Goal: Task Accomplishment & Management: Complete application form

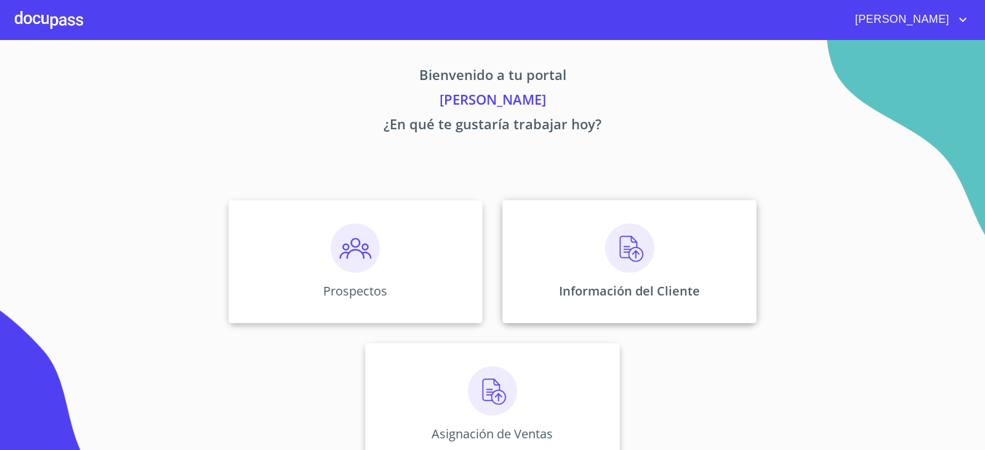
click at [661, 254] on div "Información del Cliente" at bounding box center [630, 261] width 254 height 123
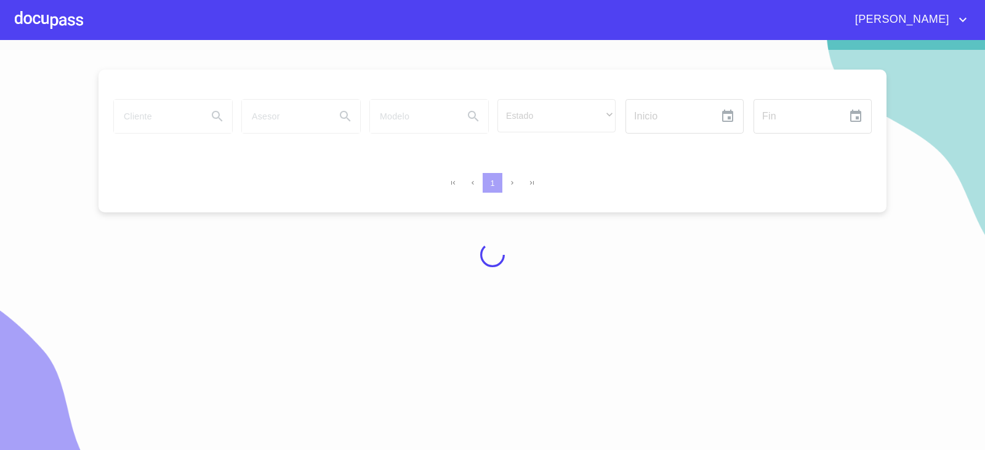
click at [55, 28] on div at bounding box center [49, 19] width 68 height 39
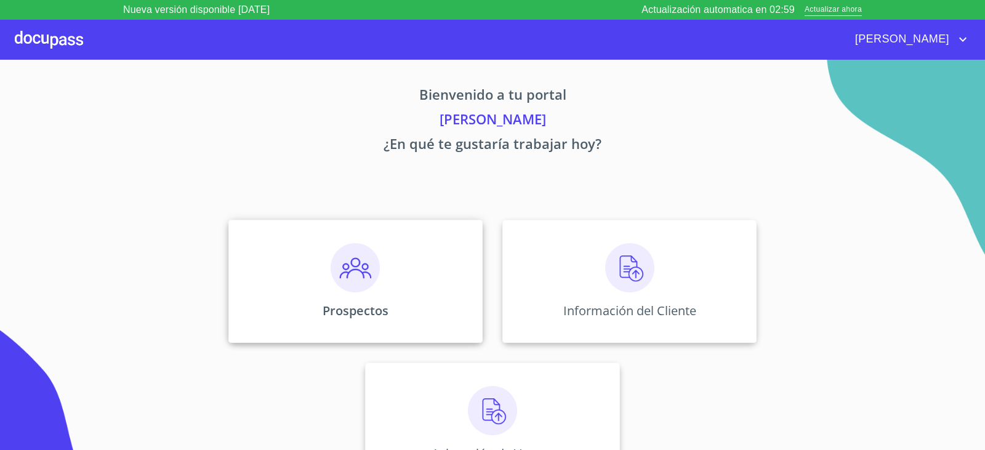
click at [334, 285] on img at bounding box center [355, 267] width 49 height 49
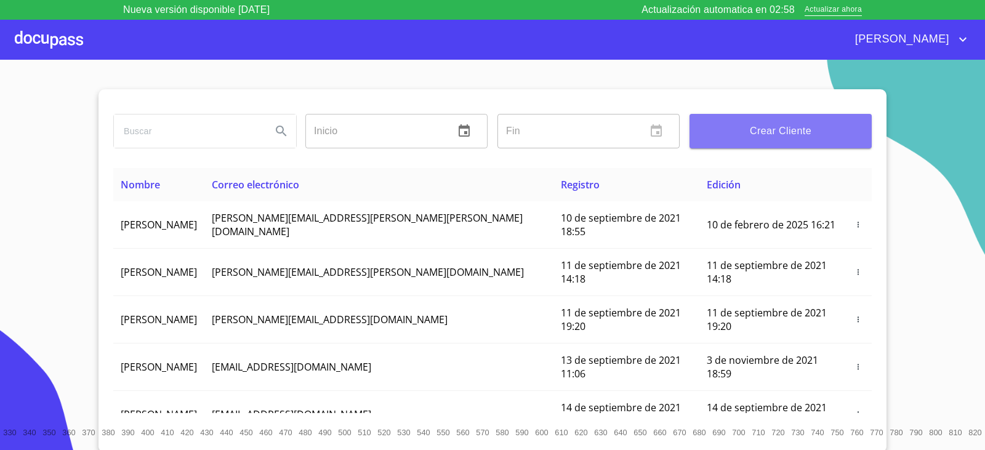
click at [830, 127] on span "Crear Cliente" at bounding box center [781, 131] width 163 height 17
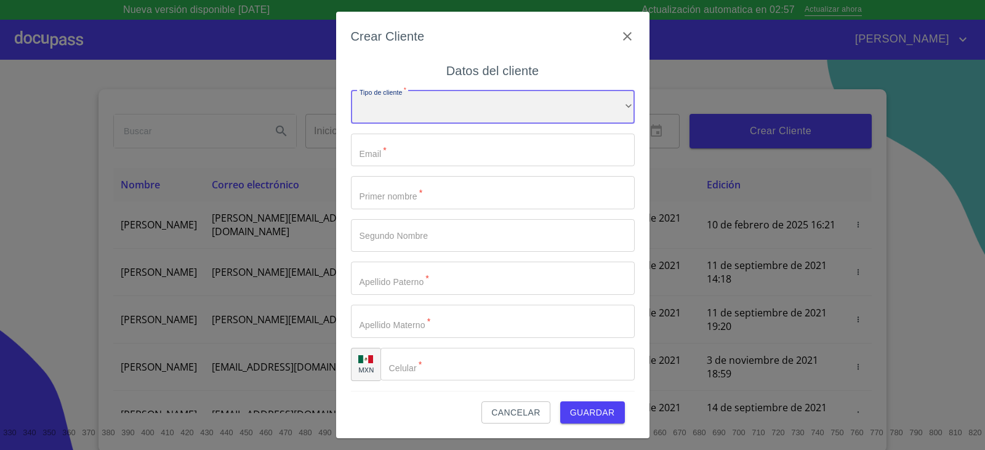
click at [411, 100] on div "​" at bounding box center [493, 107] width 284 height 33
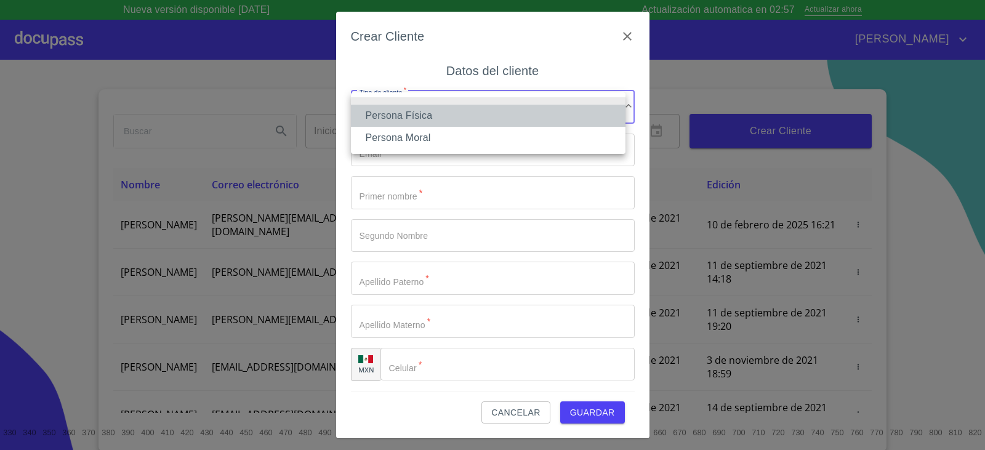
click at [405, 112] on li "Persona Física" at bounding box center [488, 116] width 275 height 22
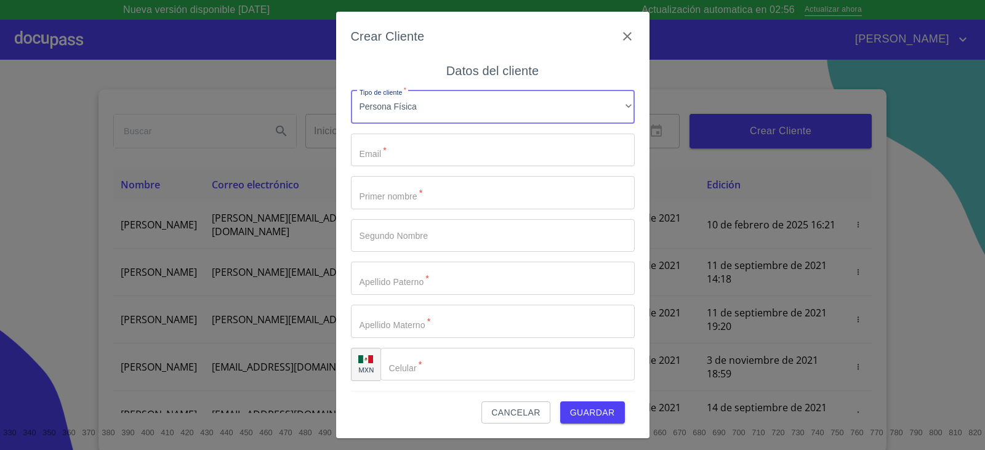
click at [415, 155] on input "Tipo de cliente   *" at bounding box center [493, 150] width 284 height 33
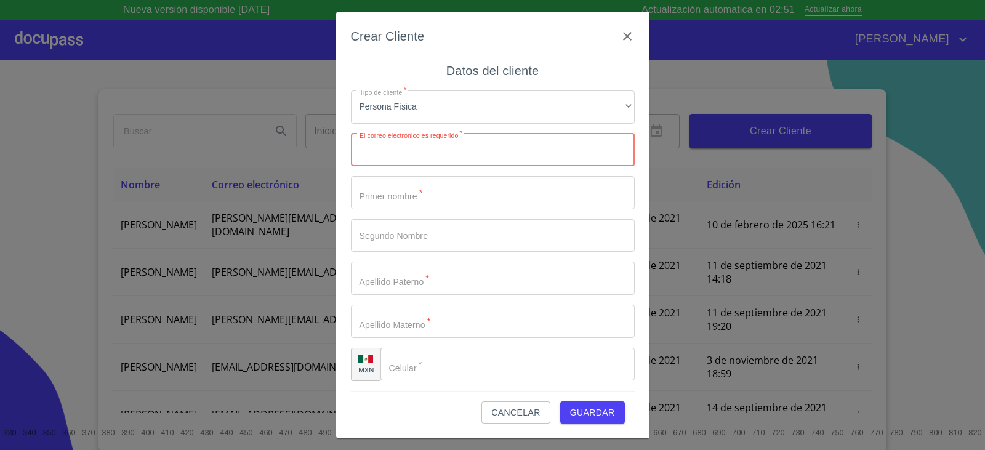
paste input "anadlanobroc@gmail.com"
type input "anadlanobroc@gmail.com"
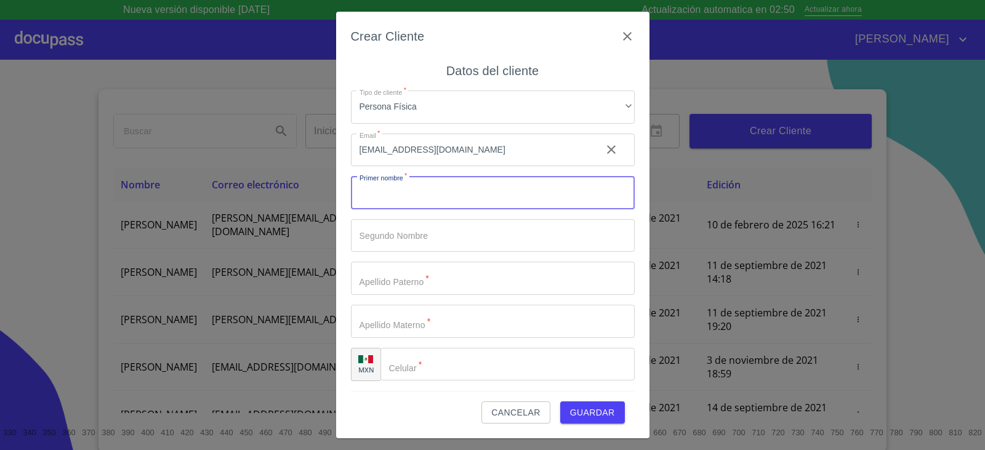
click at [424, 196] on input "Tipo de cliente   *" at bounding box center [493, 192] width 284 height 33
type input "a"
type input "ANGEL"
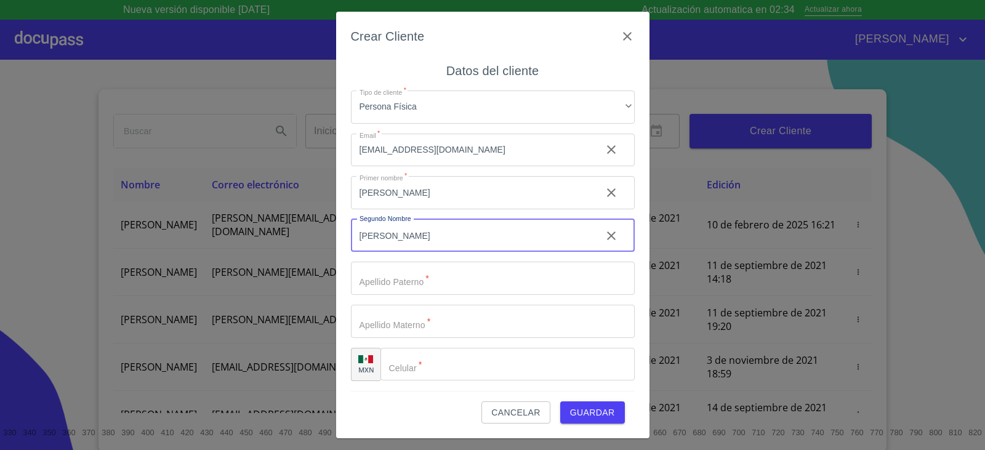
type input "[PERSON_NAME]"
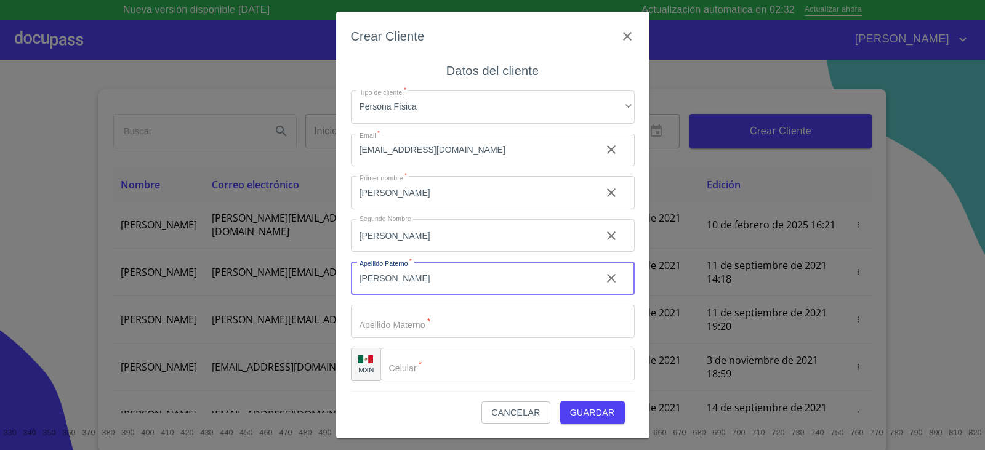
type input "[PERSON_NAME]"
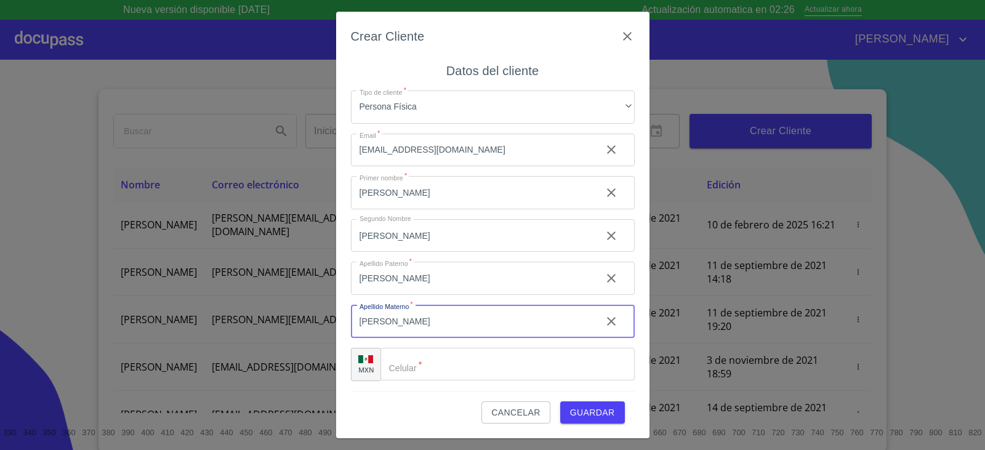
type input "[PERSON_NAME]"
click at [506, 367] on input "Tipo de cliente   *" at bounding box center [508, 364] width 254 height 33
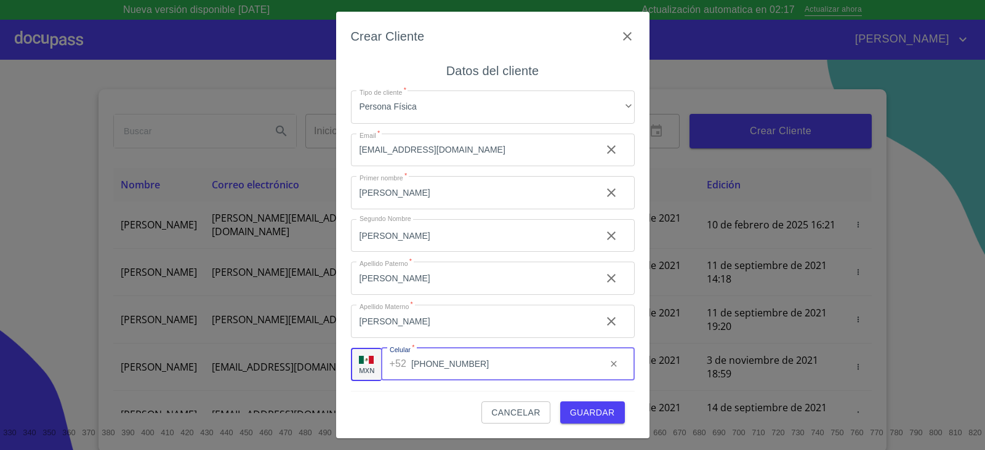
type input "[PHONE_NUMBER]"
click at [583, 405] on span "Guardar" at bounding box center [592, 412] width 45 height 15
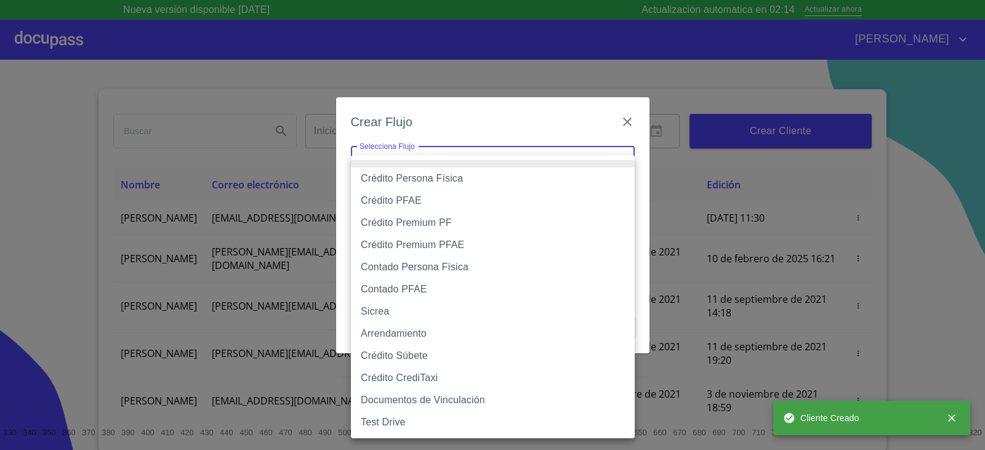
click at [547, 179] on body "Nueva versión disponible 4.02.08 Actualización automatica en 02:14 Actualizar a…" at bounding box center [492, 225] width 985 height 450
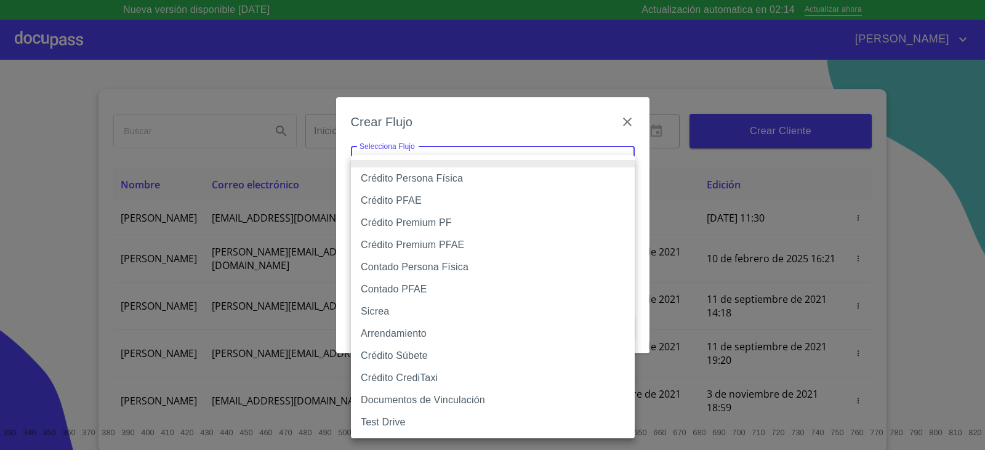
click at [444, 175] on li "Crédito Persona Física" at bounding box center [493, 179] width 284 height 22
type input "6009fb3c7d1714eb8809aa97"
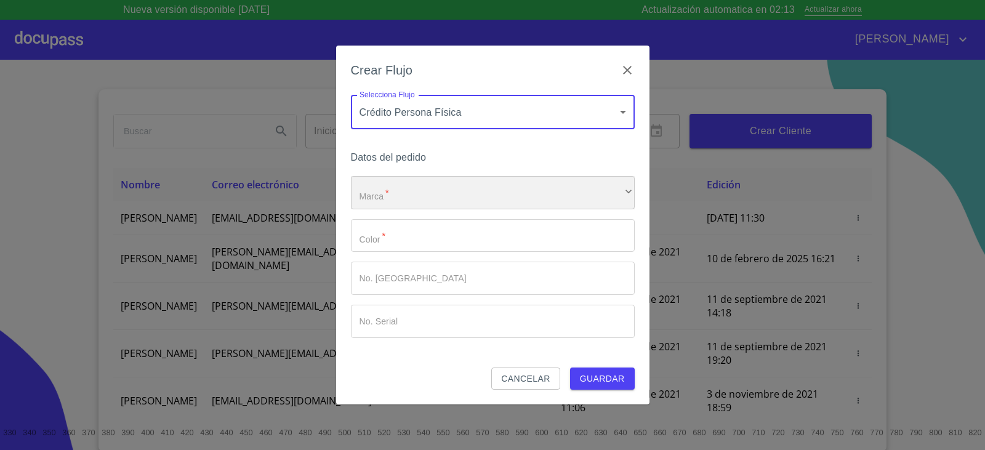
click at [435, 189] on div "​" at bounding box center [493, 192] width 284 height 33
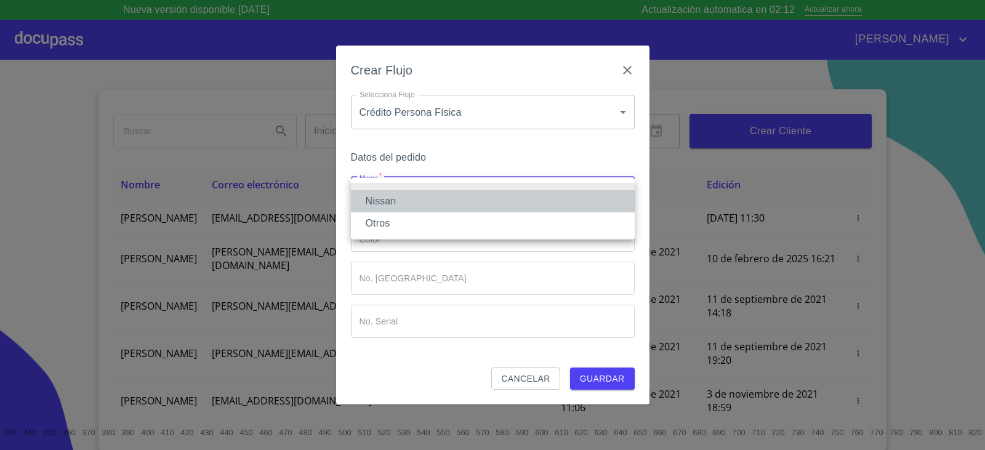
drag, startPoint x: 397, startPoint y: 197, endPoint x: 390, endPoint y: 205, distance: 10.5
click at [396, 197] on li "Nissan" at bounding box center [493, 201] width 284 height 22
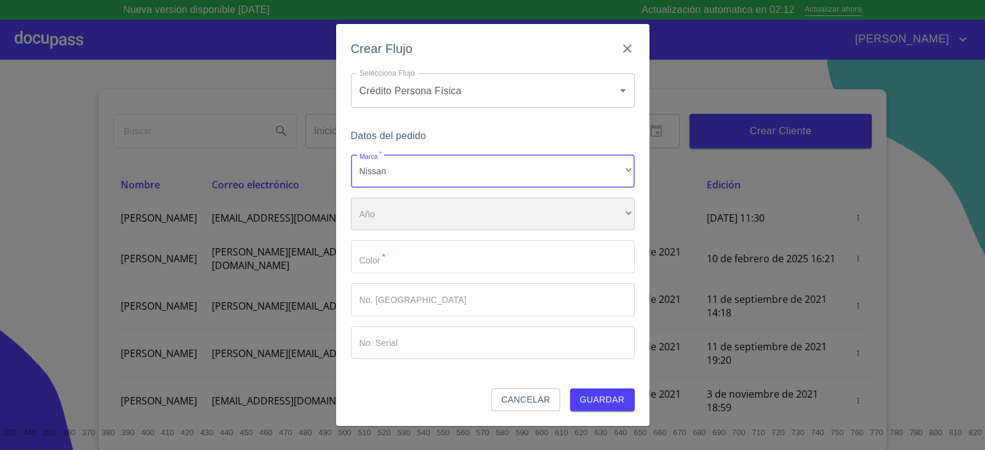
click at [375, 206] on div "​" at bounding box center [493, 214] width 284 height 33
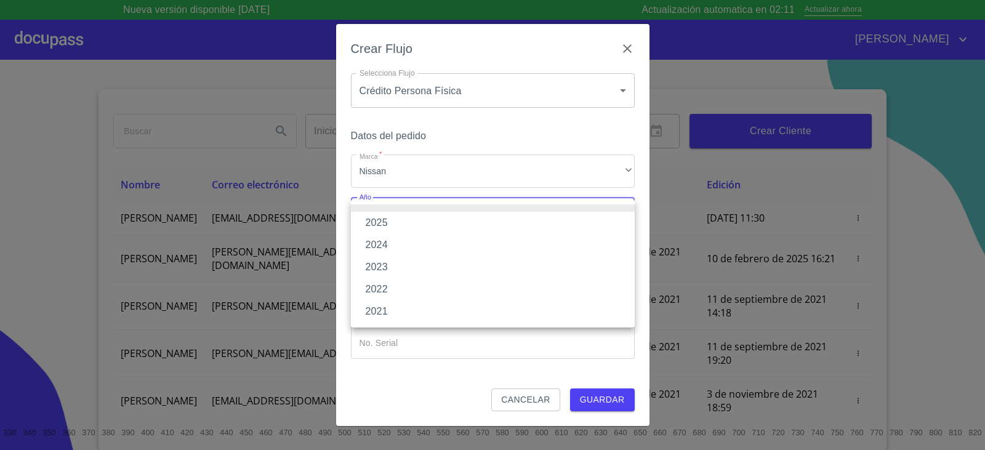
click at [376, 226] on li "2025" at bounding box center [493, 223] width 284 height 22
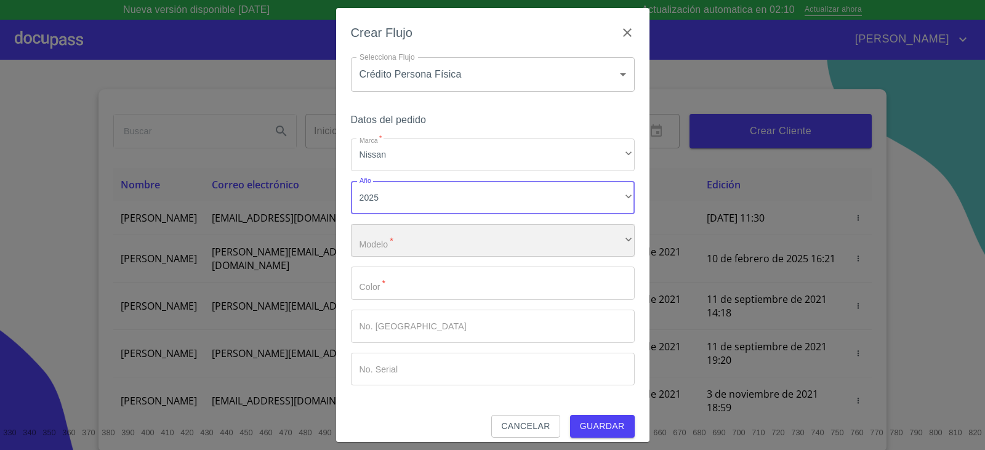
click at [416, 246] on div "​" at bounding box center [493, 240] width 284 height 33
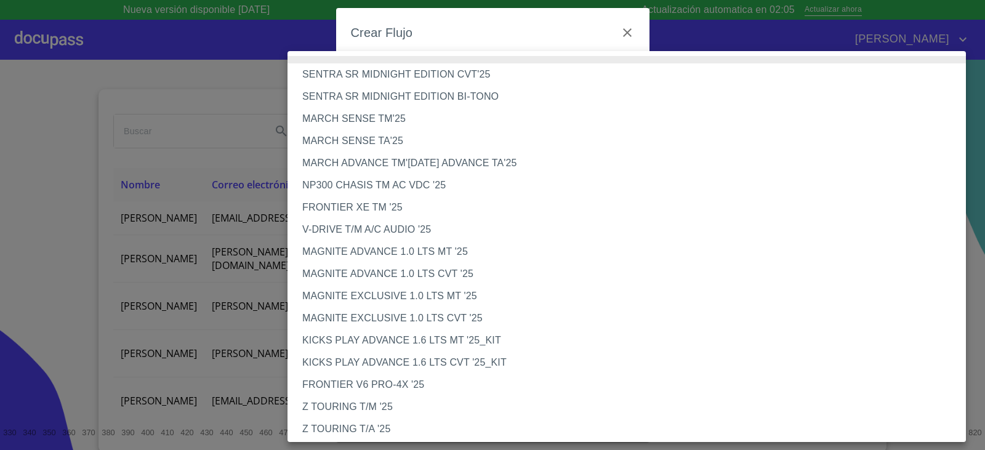
click at [398, 158] on li "MARCH ADVANCE TM'25 MARCH ADVANCE TA'25" at bounding box center [632, 163] width 688 height 22
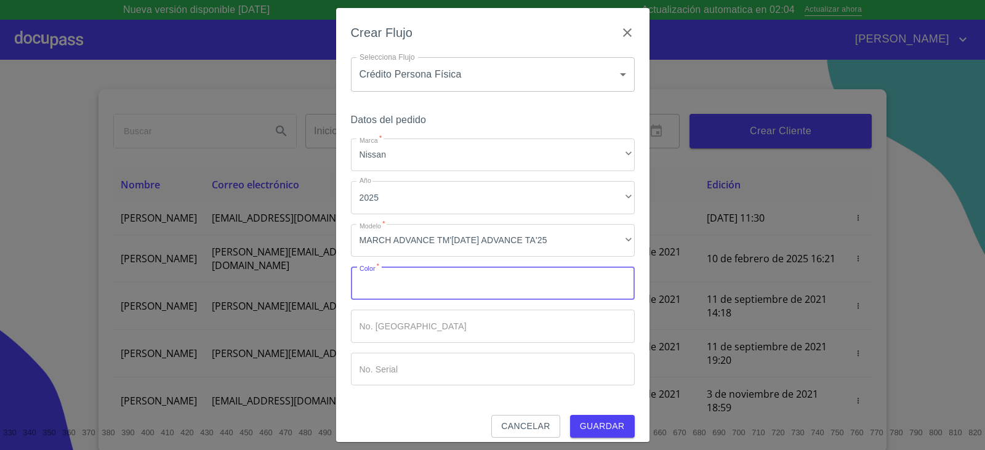
click at [454, 295] on input "Marca   *" at bounding box center [493, 283] width 284 height 33
type input "BLANCO"
click at [570, 415] on button "Guardar" at bounding box center [602, 426] width 65 height 23
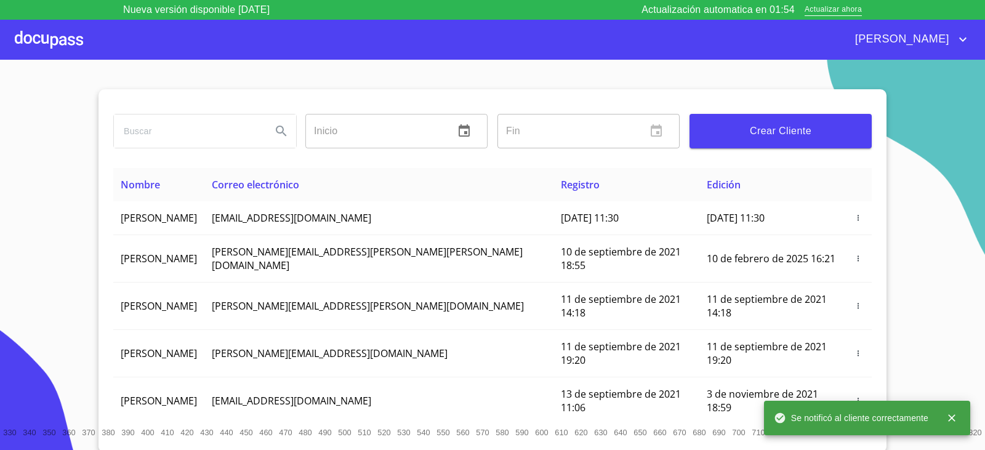
click at [30, 35] on div at bounding box center [49, 39] width 68 height 39
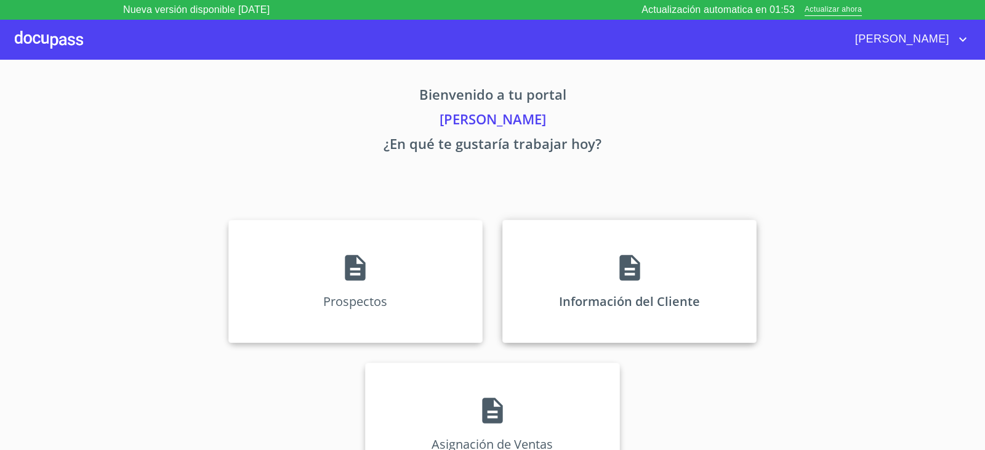
click at [669, 300] on div "Información del Cliente" at bounding box center [630, 281] width 254 height 123
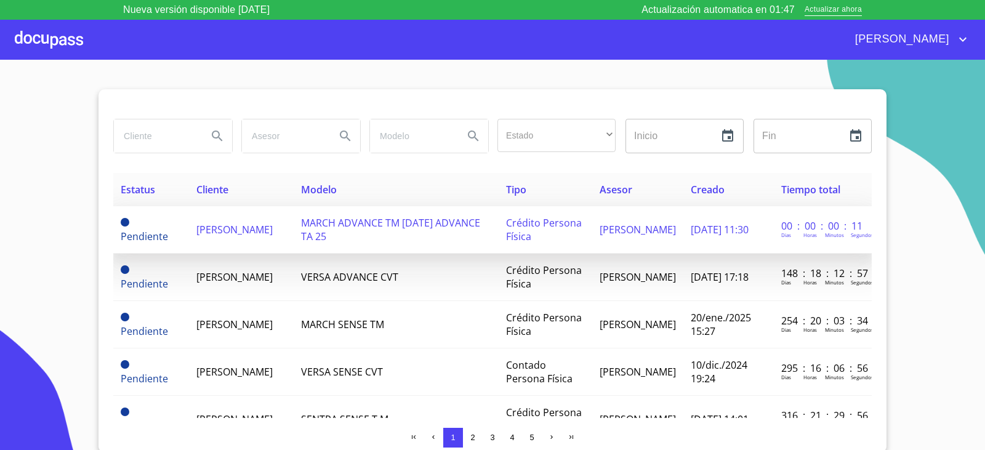
click at [233, 233] on td "[PERSON_NAME]" at bounding box center [241, 229] width 105 height 47
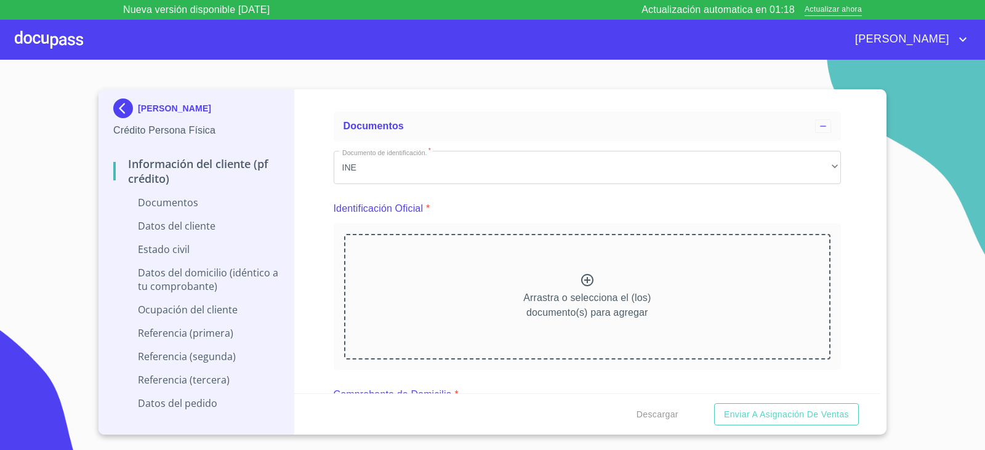
scroll to position [62, 0]
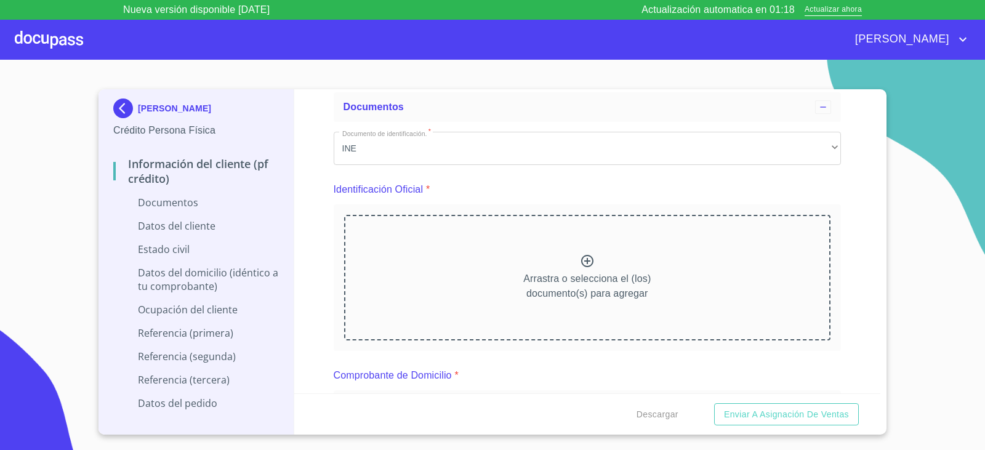
click at [585, 263] on icon at bounding box center [587, 261] width 15 height 15
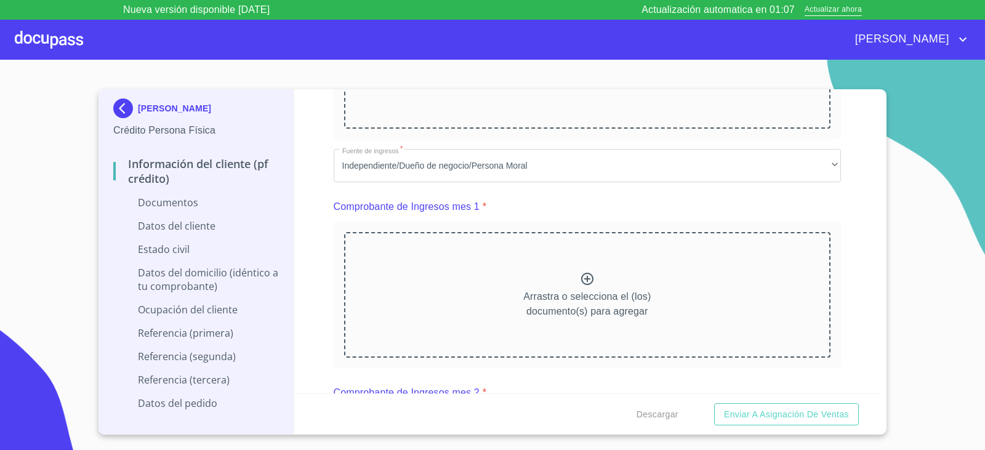
scroll to position [862, 0]
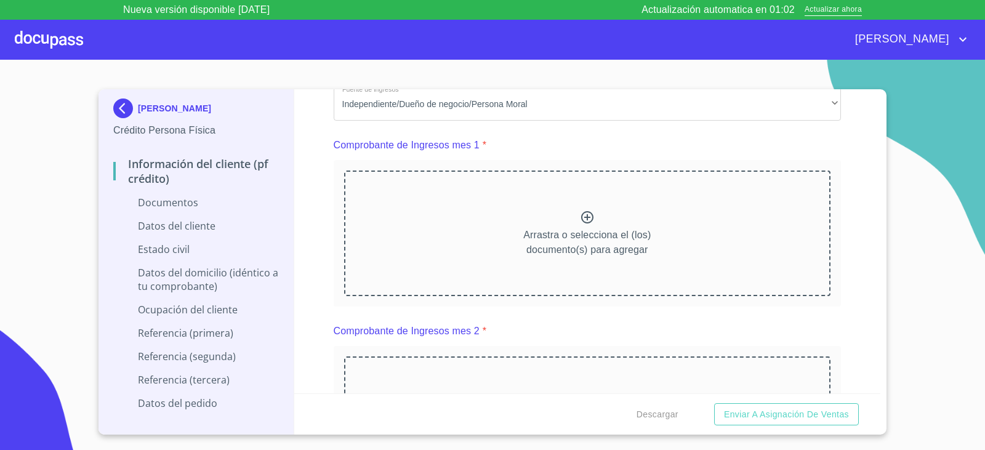
click at [581, 220] on icon at bounding box center [587, 217] width 12 height 12
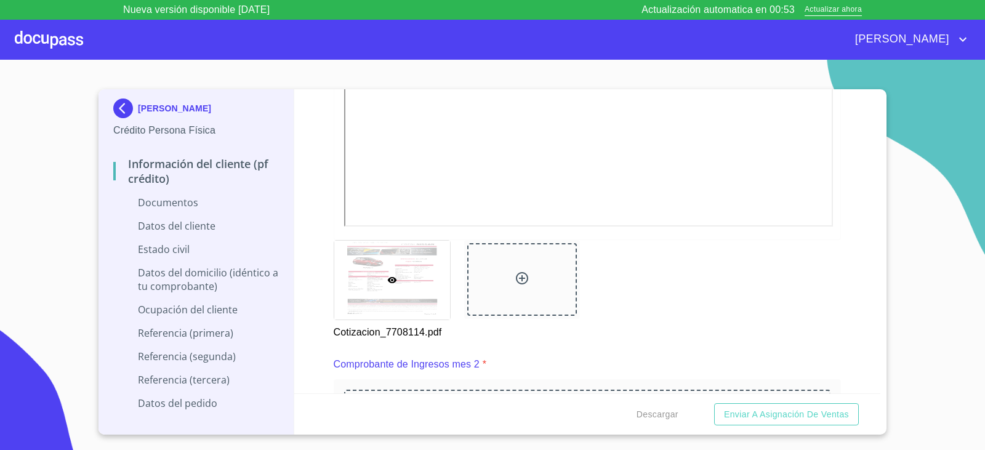
scroll to position [1293, 0]
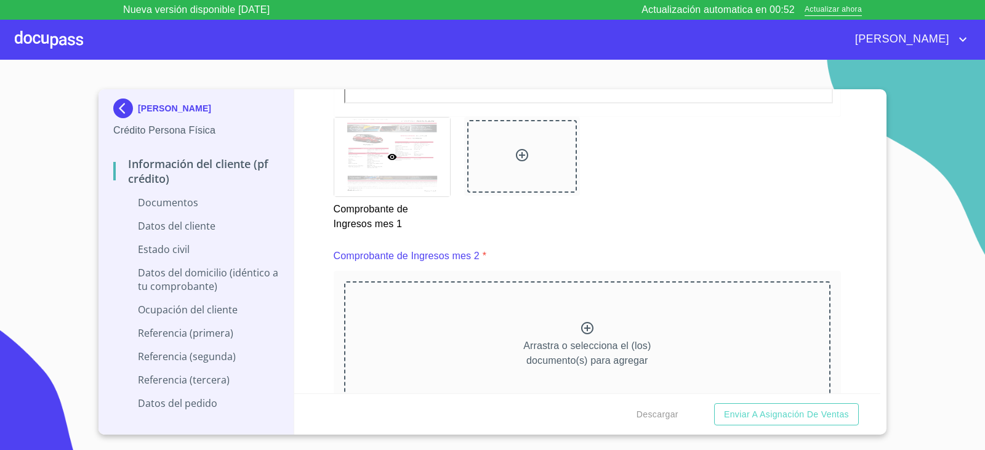
click at [580, 328] on icon at bounding box center [587, 328] width 15 height 15
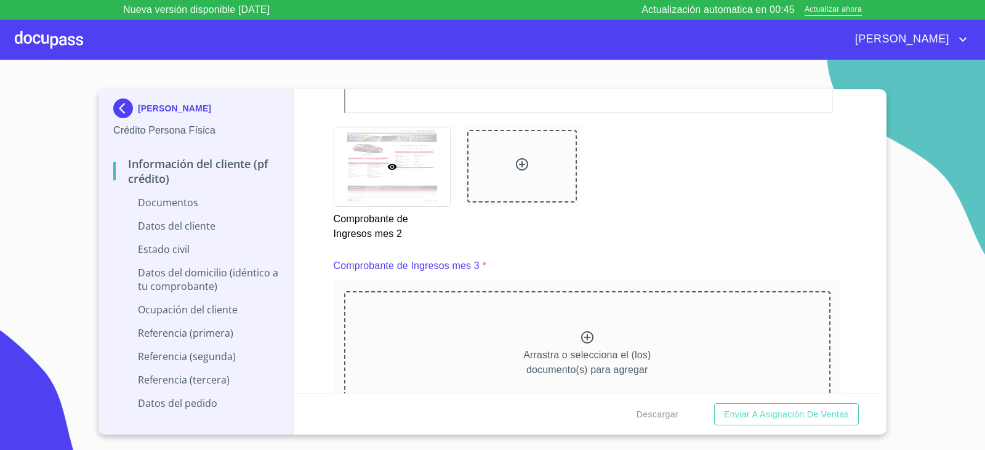
scroll to position [1847, 0]
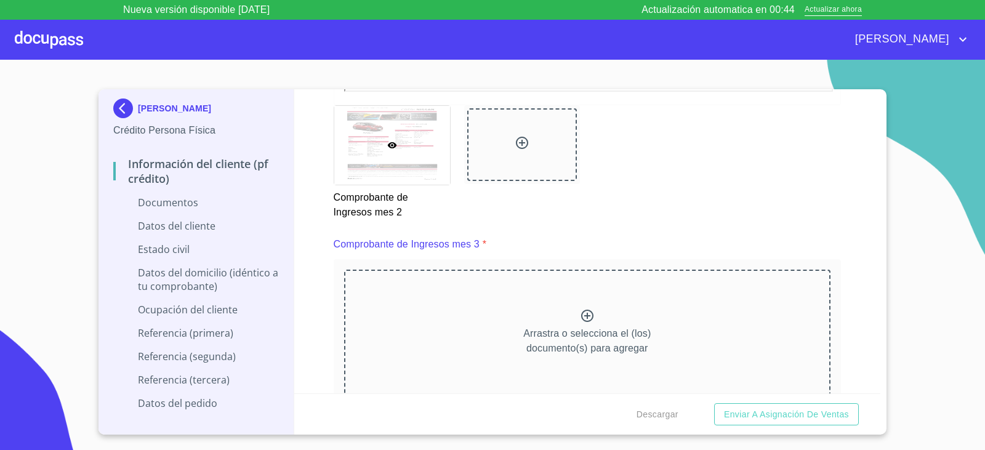
click at [584, 317] on icon at bounding box center [587, 316] width 15 height 15
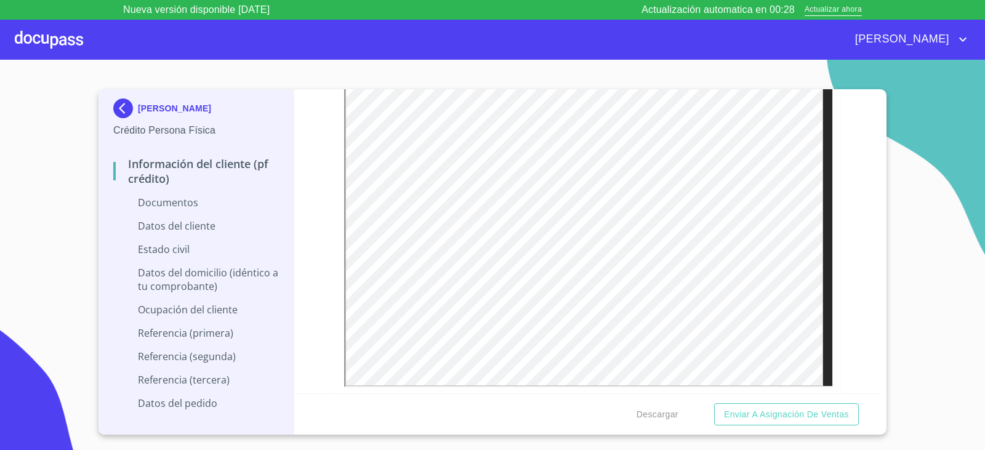
scroll to position [2463, 0]
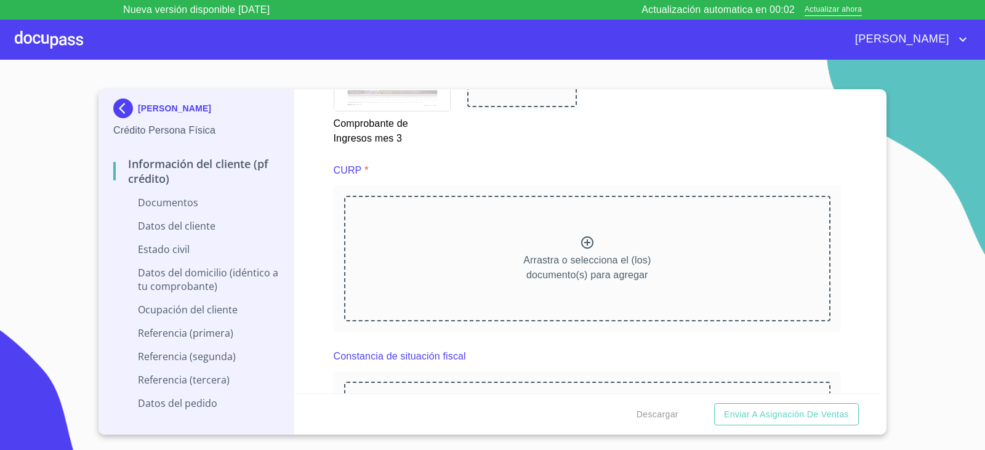
click at [580, 243] on icon at bounding box center [587, 242] width 15 height 15
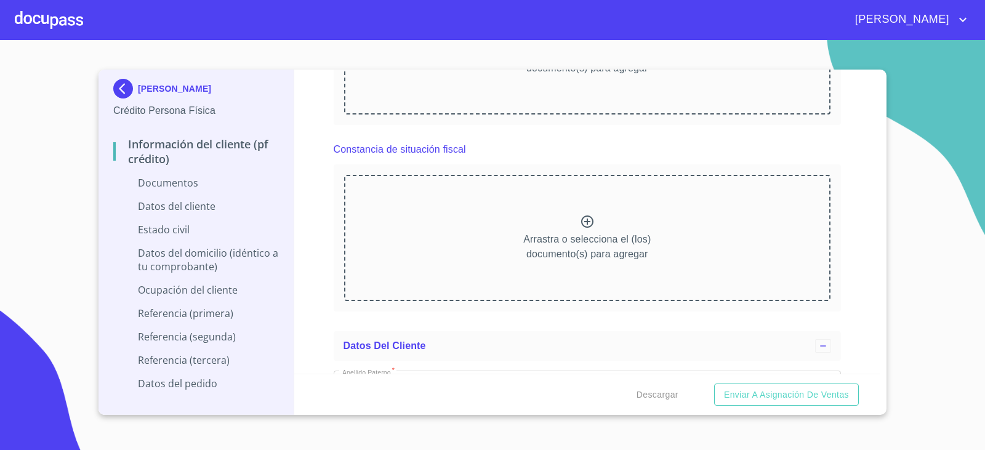
scroll to position [2463, 0]
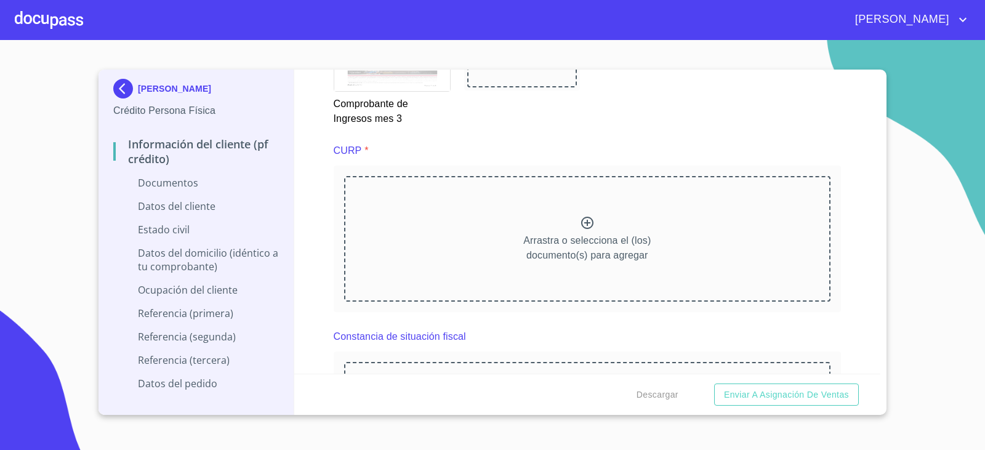
click at [581, 223] on icon at bounding box center [587, 223] width 12 height 12
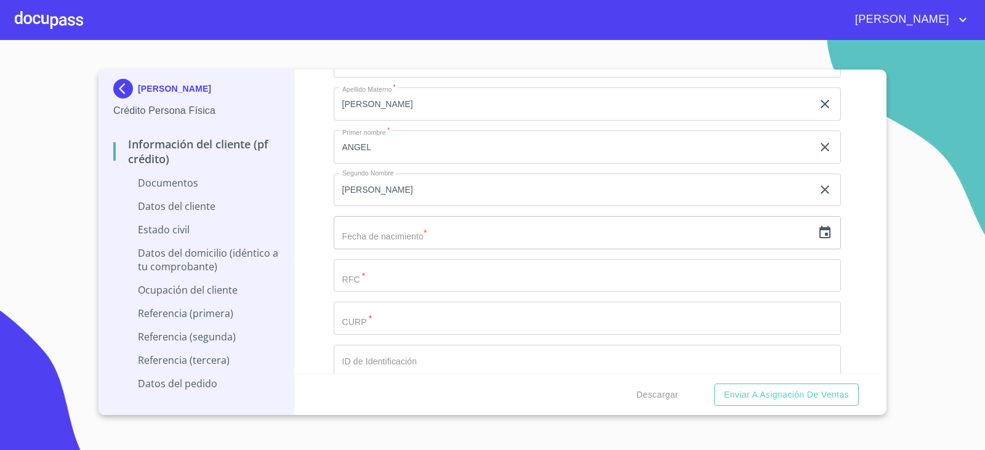
scroll to position [3387, 0]
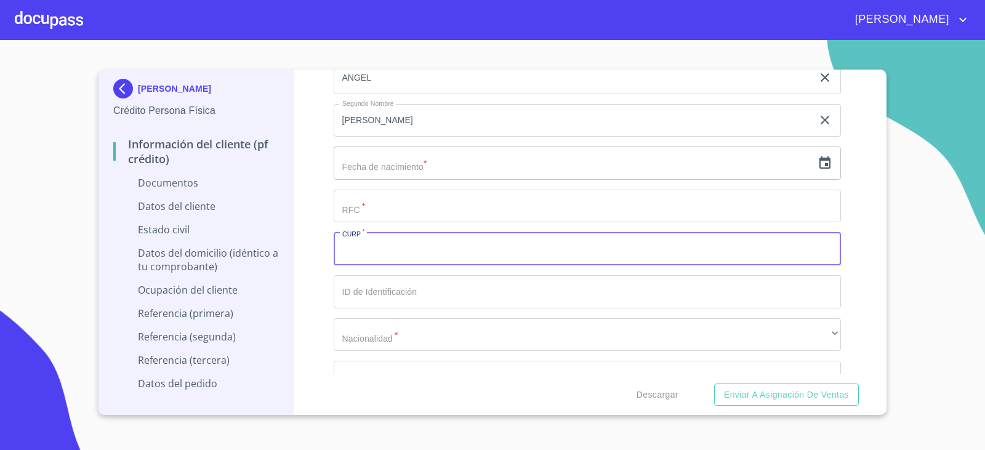
click at [395, 248] on input "Documento de identificación.   *" at bounding box center [588, 248] width 508 height 33
paste input "LANA920528HJCRYN05"
type input "LANA920528HJCRYN05"
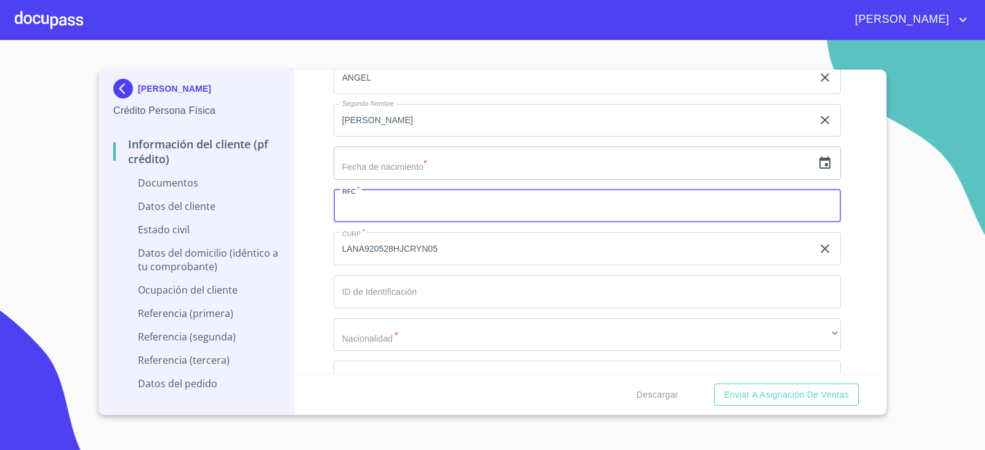
click at [413, 201] on input "Documento de identificación.   *" at bounding box center [588, 206] width 508 height 33
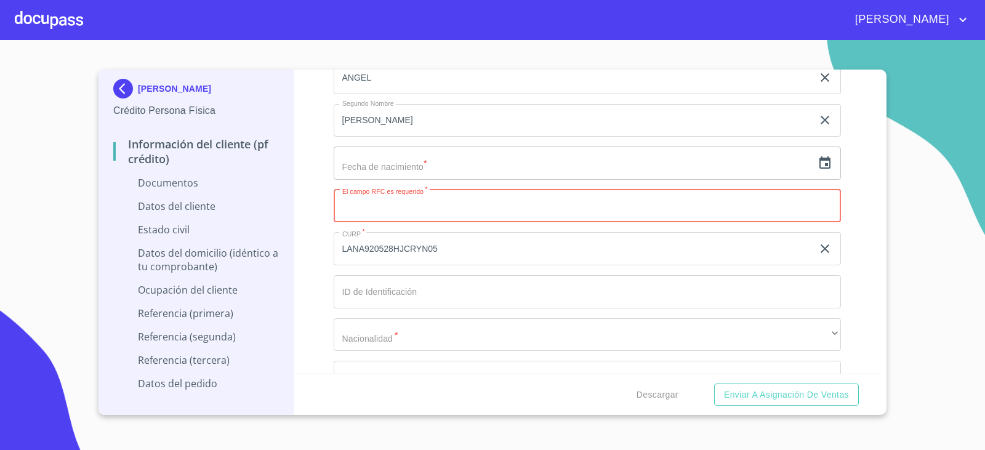
paste input "LANA250528GH4"
type input "LANA250528GH4"
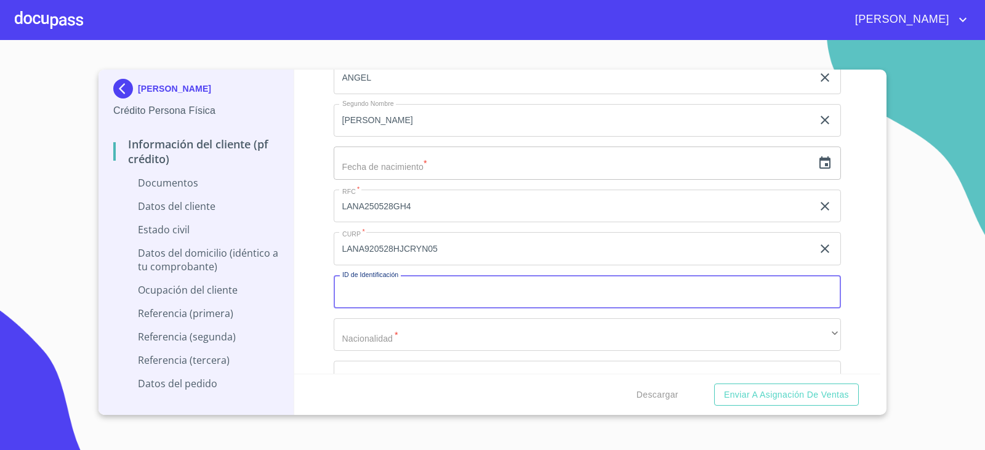
click at [400, 284] on input "Documento de identificación.   *" at bounding box center [588, 291] width 508 height 33
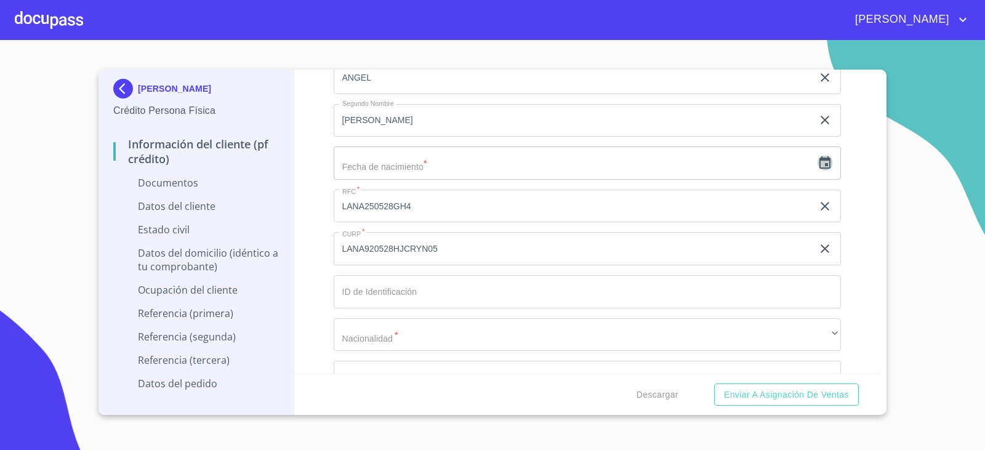
click at [818, 164] on icon "button" at bounding box center [825, 163] width 15 height 15
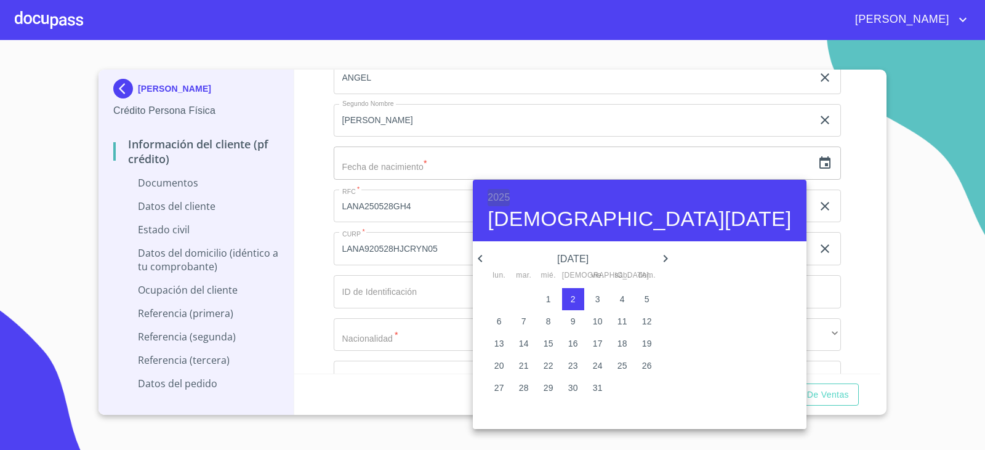
click at [496, 195] on h6 "2025" at bounding box center [499, 197] width 22 height 17
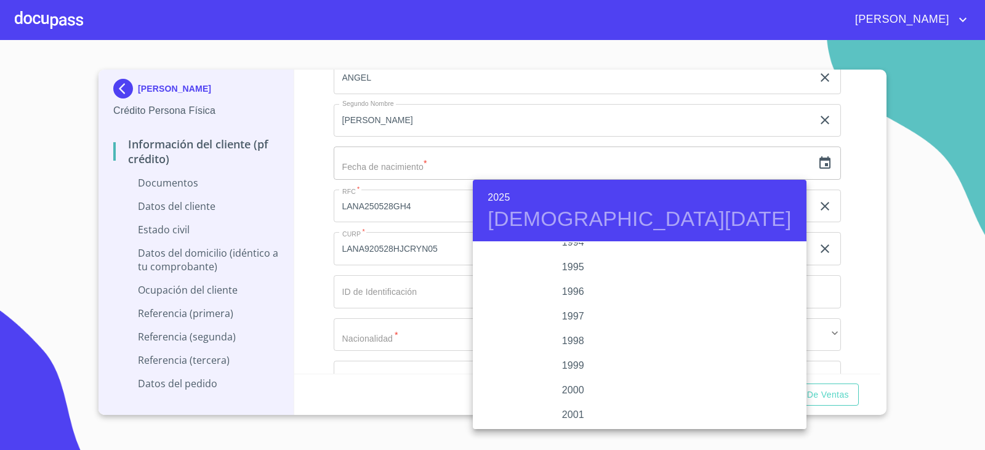
scroll to position [1650, 0]
click at [562, 254] on div "1992" at bounding box center [573, 255] width 200 height 25
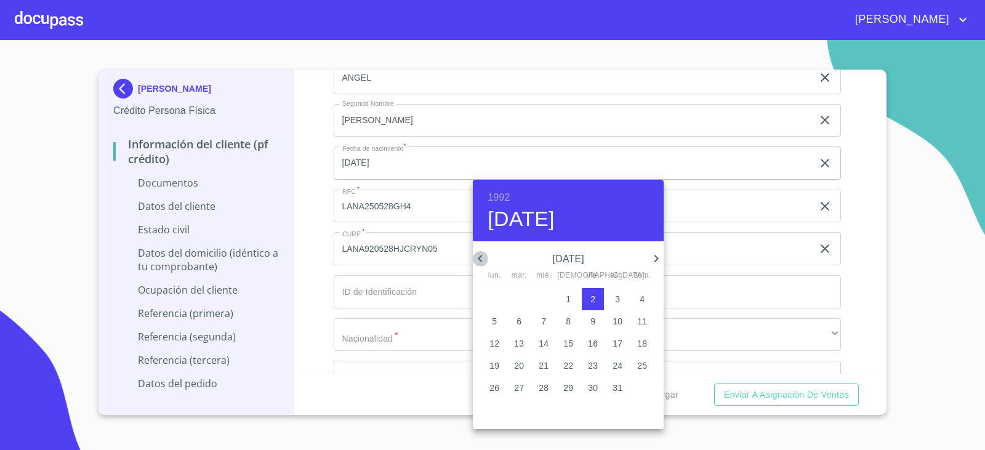
click at [480, 254] on icon "button" at bounding box center [480, 258] width 15 height 15
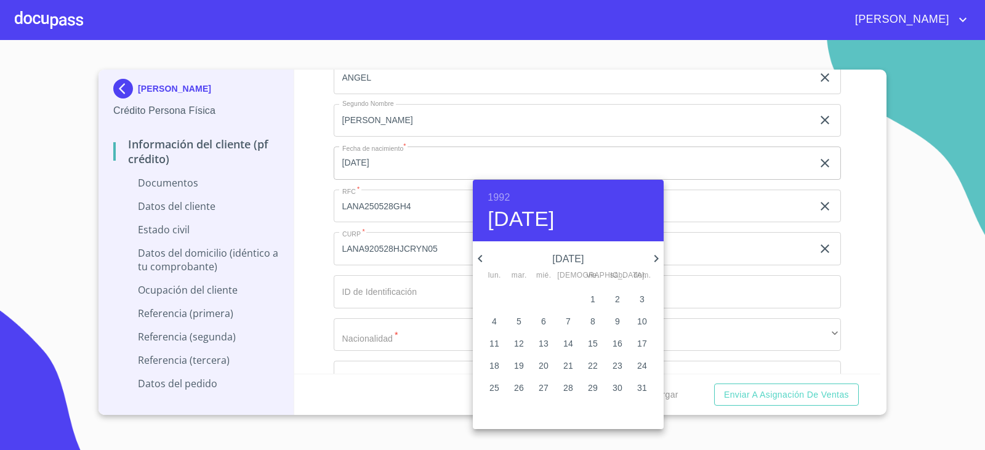
click at [480, 254] on icon "button" at bounding box center [480, 258] width 15 height 15
click at [658, 259] on icon "button" at bounding box center [657, 258] width 4 height 7
click at [517, 324] on p "5" at bounding box center [519, 321] width 5 height 12
click at [575, 386] on span "28" at bounding box center [568, 388] width 22 height 12
type input "[DATE]"
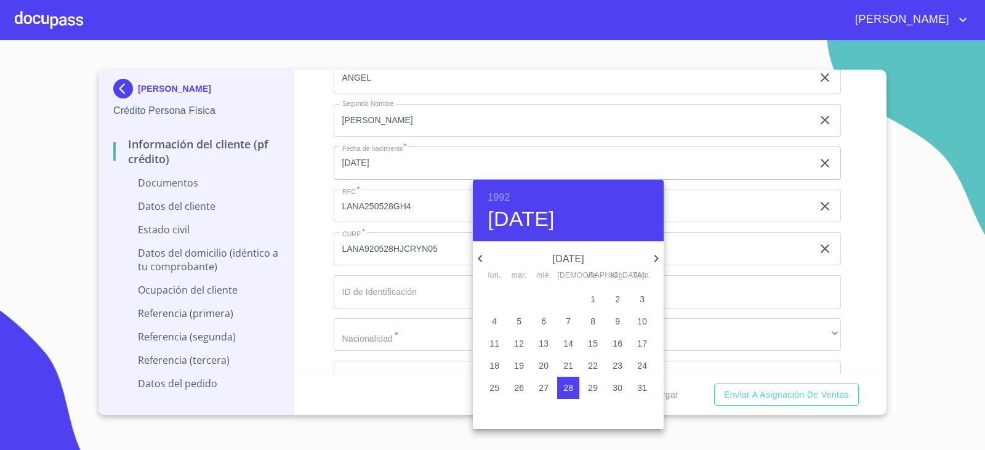
click at [299, 212] on div at bounding box center [492, 225] width 985 height 450
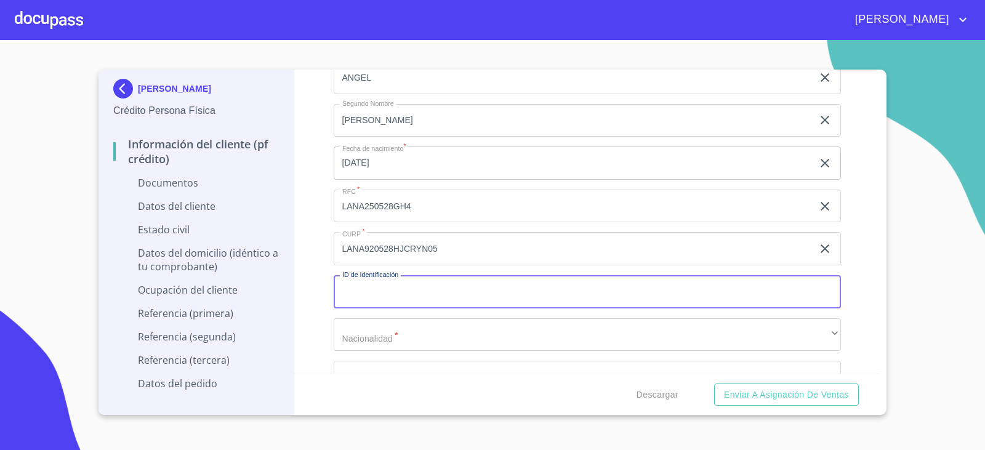
click at [468, 296] on input "Documento de identificación.   *" at bounding box center [588, 291] width 508 height 33
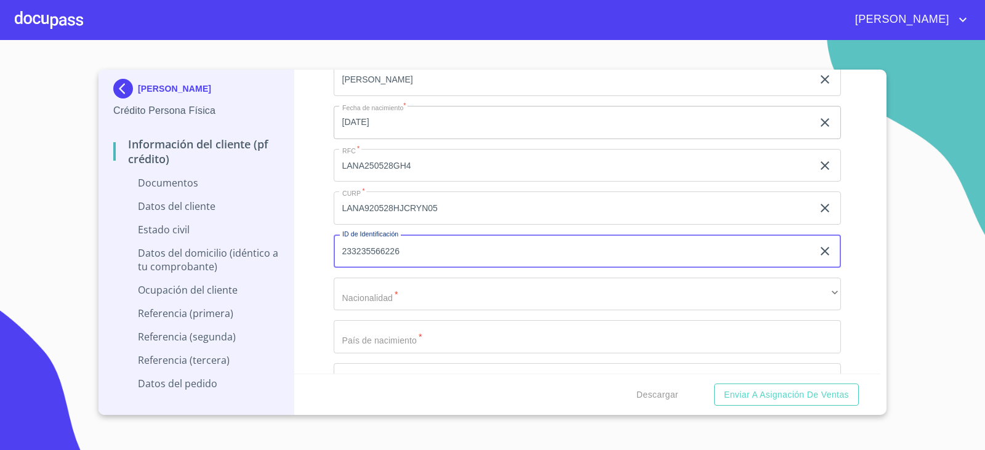
scroll to position [3449, 0]
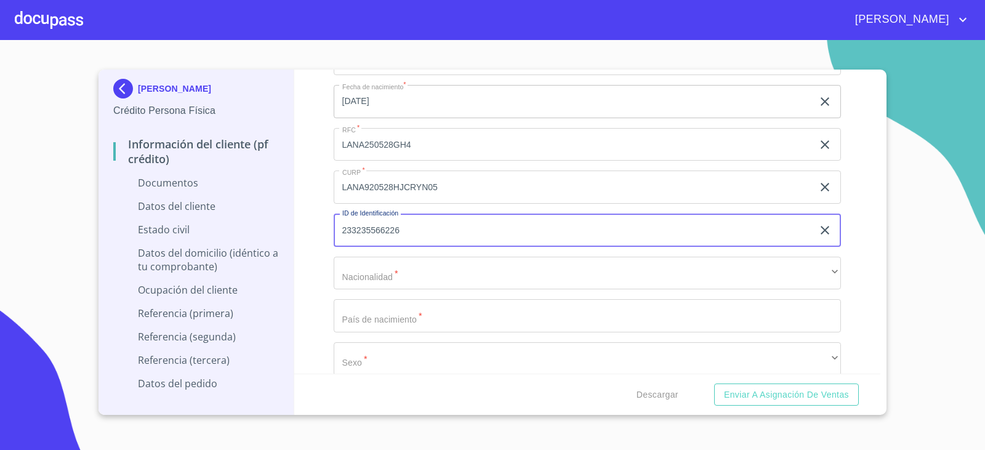
type input "233235566226"
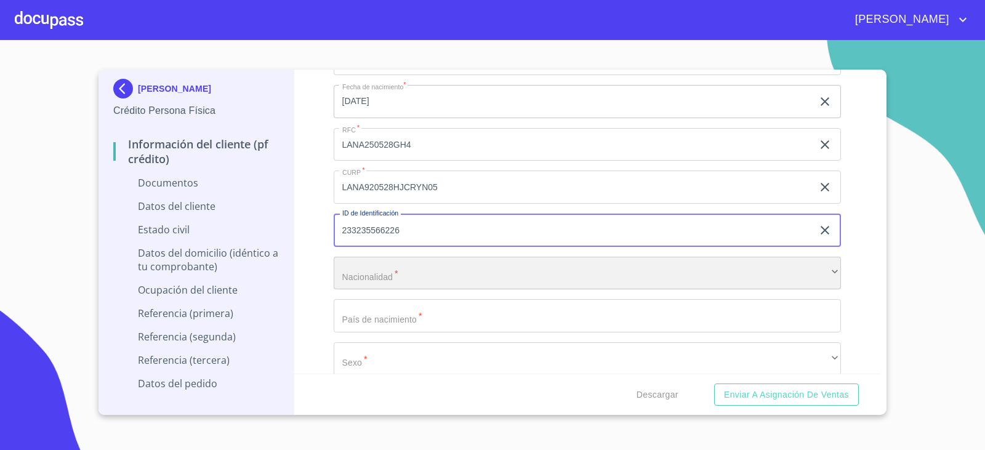
click at [445, 269] on div "​" at bounding box center [588, 273] width 508 height 33
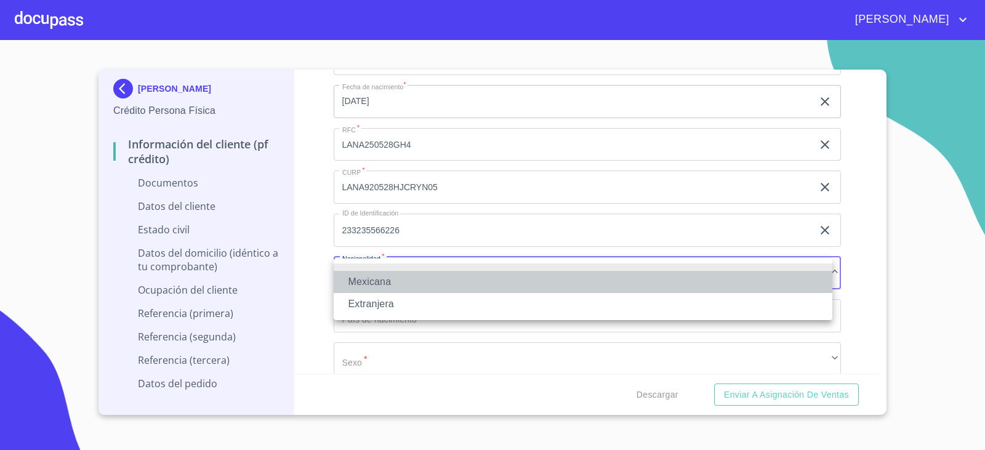
click at [410, 277] on li "Mexicana" at bounding box center [583, 282] width 499 height 22
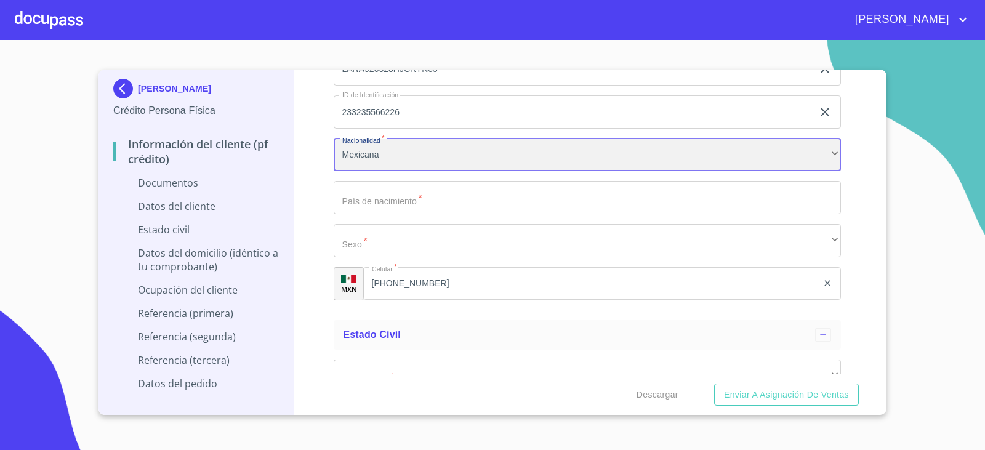
scroll to position [3572, 0]
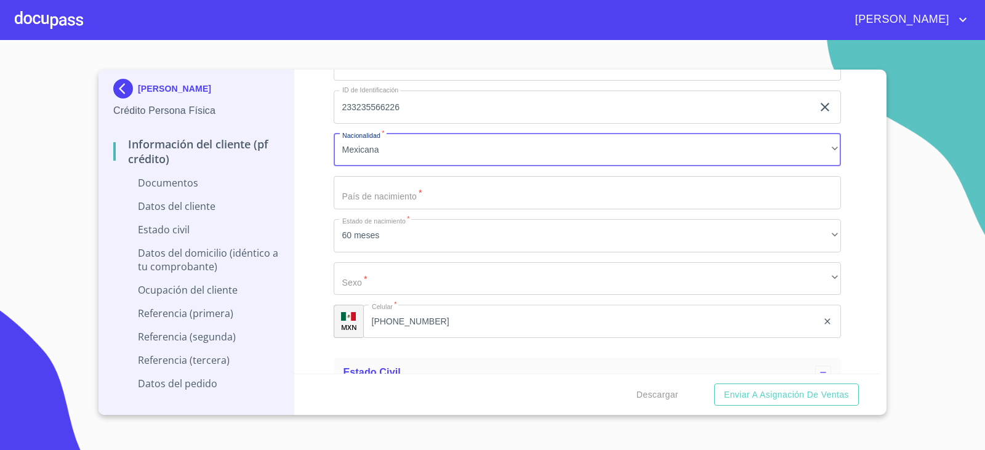
click at [404, 186] on input "Documento de identificación.   *" at bounding box center [588, 192] width 508 height 33
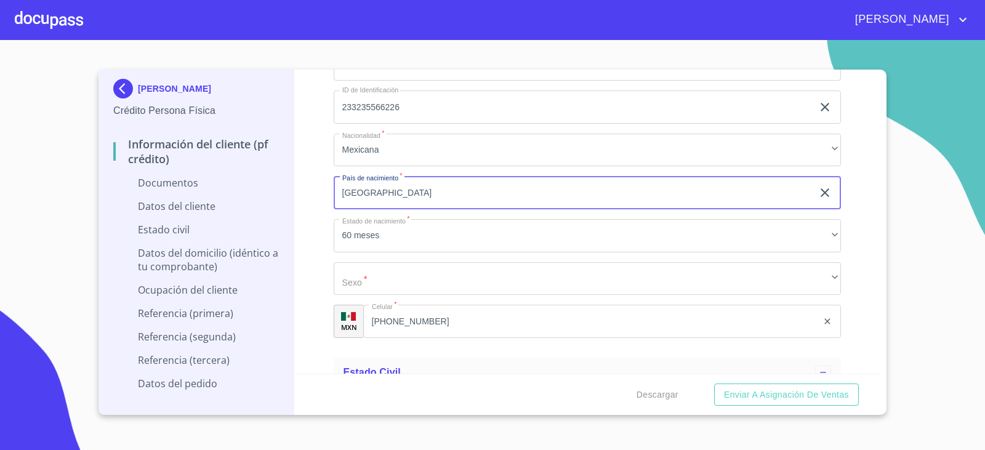
type input "[GEOGRAPHIC_DATA]"
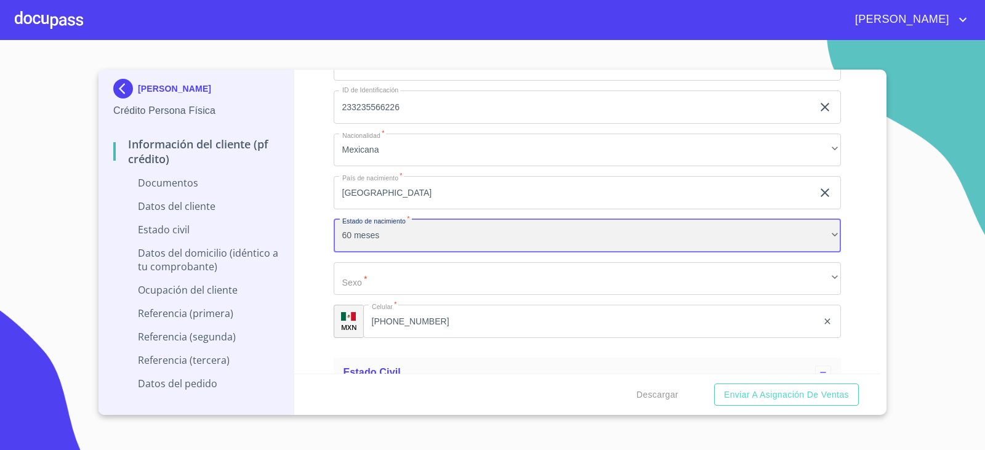
click at [363, 237] on div "60 meses" at bounding box center [588, 235] width 508 height 33
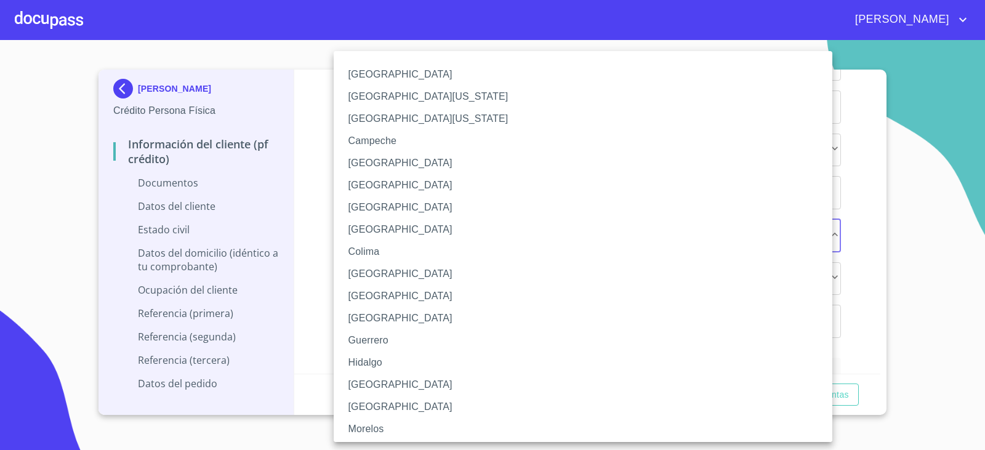
click at [363, 386] on li "[GEOGRAPHIC_DATA]" at bounding box center [588, 385] width 508 height 22
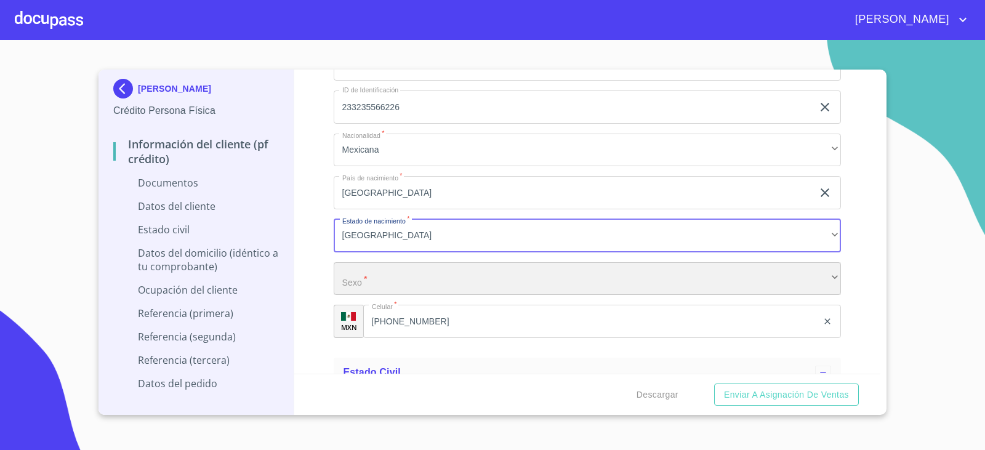
click at [358, 280] on div "​" at bounding box center [588, 278] width 508 height 33
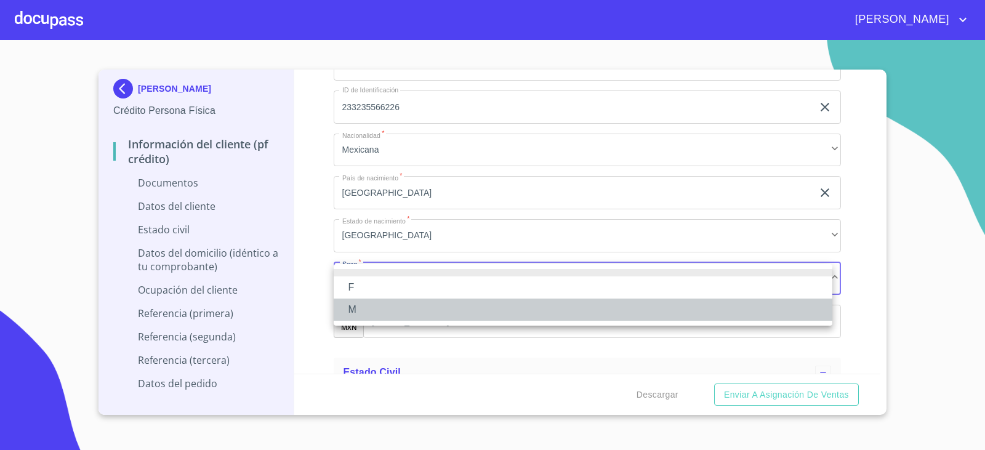
click at [353, 307] on li "M" at bounding box center [583, 310] width 499 height 22
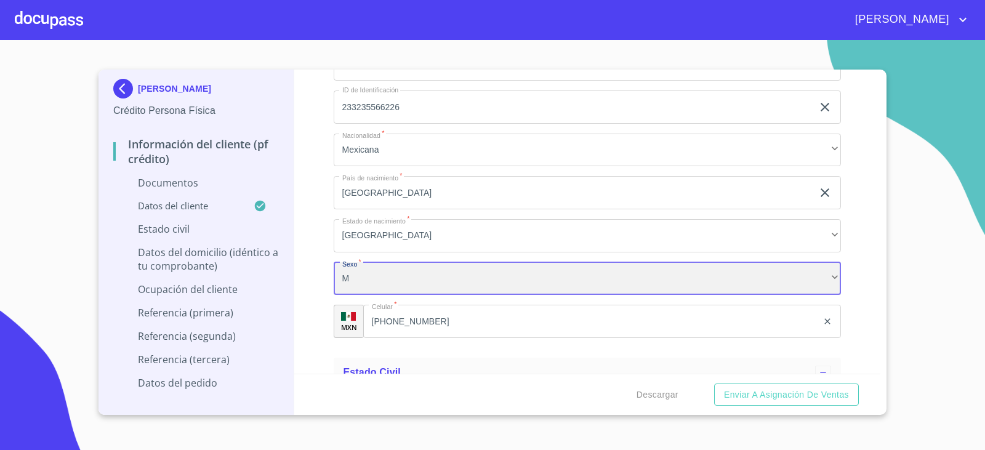
click at [353, 285] on div "M" at bounding box center [588, 278] width 508 height 33
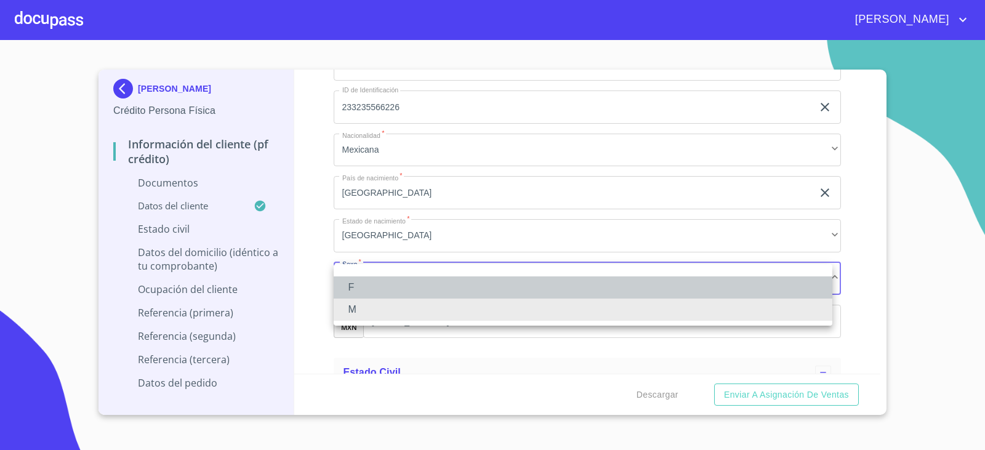
click at [353, 285] on li "F" at bounding box center [583, 288] width 499 height 22
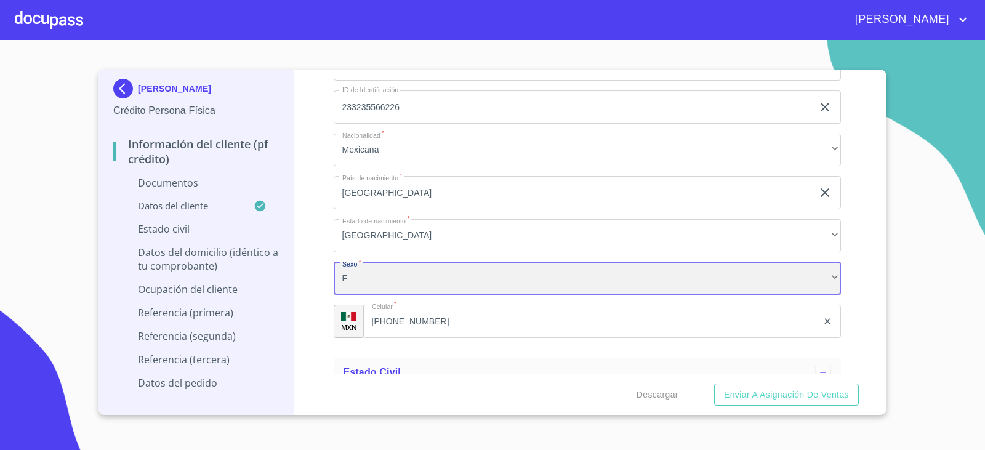
click at [353, 285] on div "F" at bounding box center [588, 278] width 508 height 33
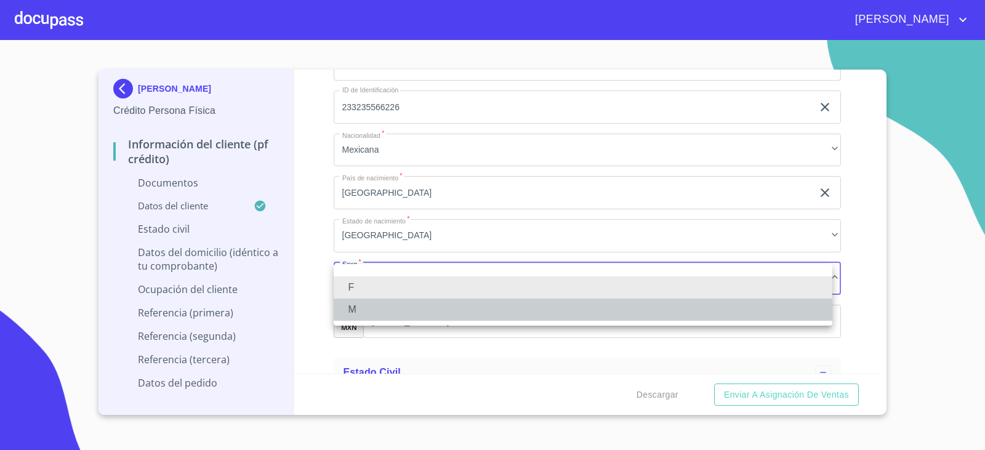
click at [357, 317] on li "M" at bounding box center [583, 310] width 499 height 22
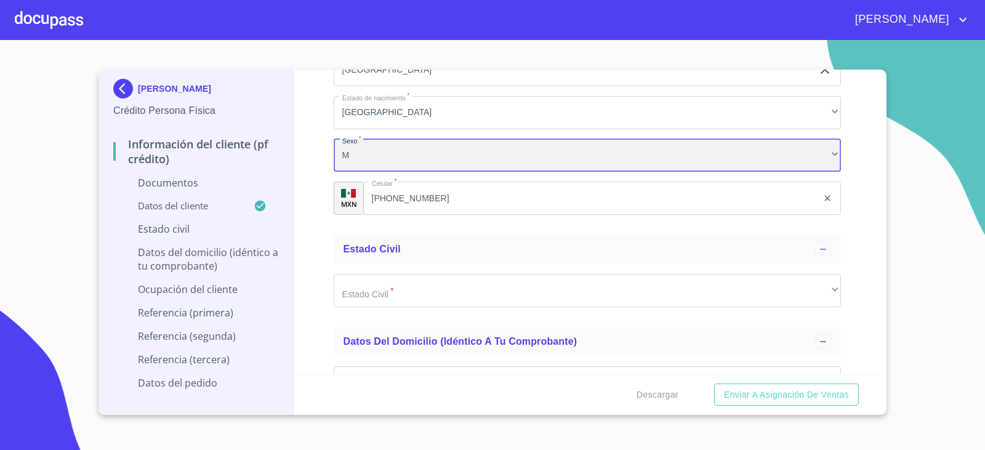
scroll to position [3757, 0]
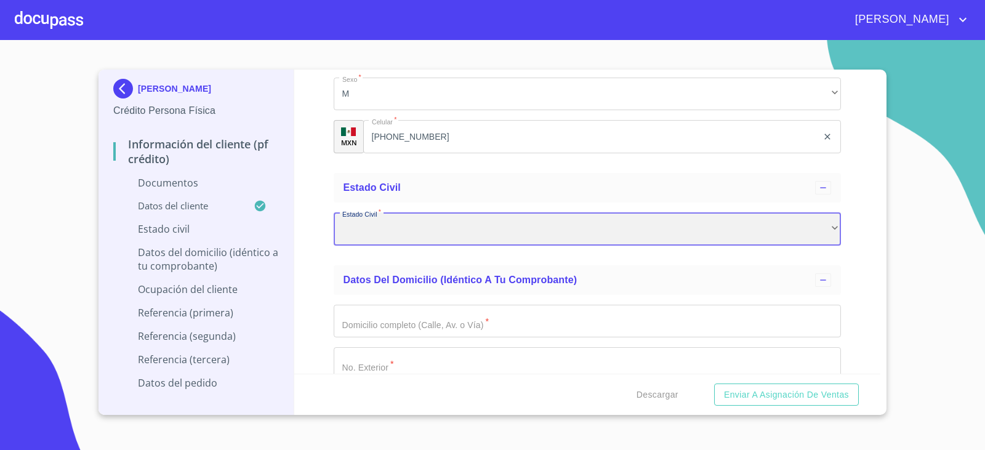
click at [405, 233] on div "​" at bounding box center [588, 228] width 508 height 33
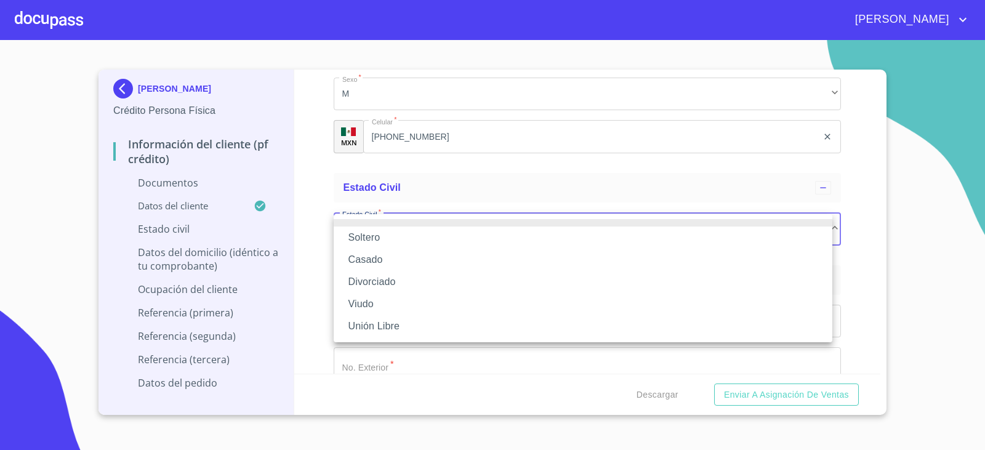
click at [395, 260] on li "Casado" at bounding box center [583, 260] width 499 height 22
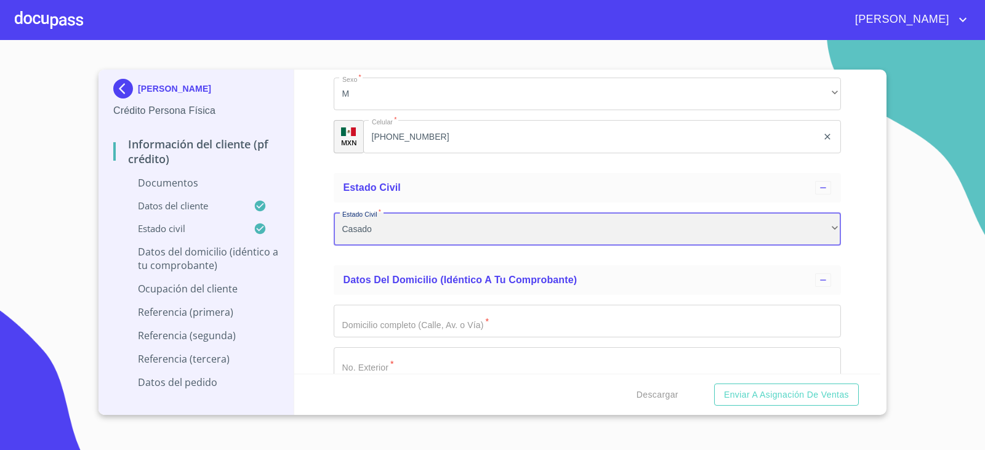
scroll to position [3818, 0]
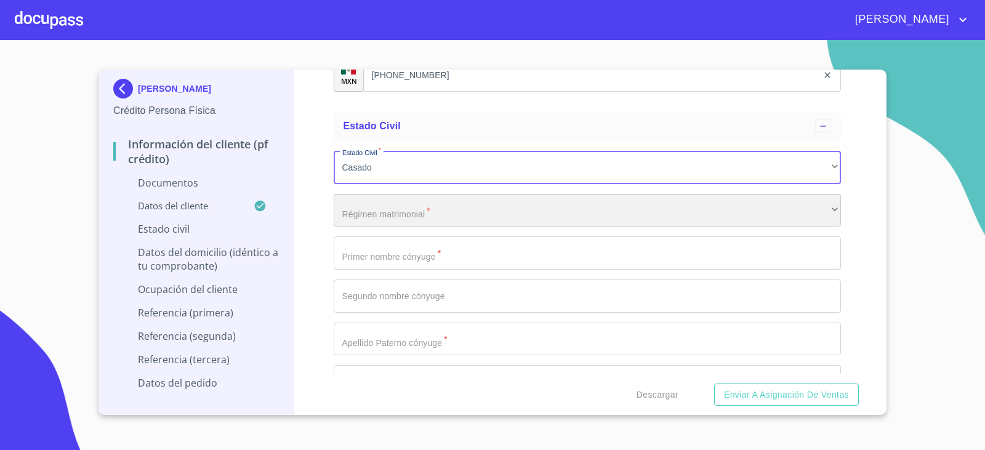
click at [427, 216] on div "​" at bounding box center [588, 210] width 508 height 33
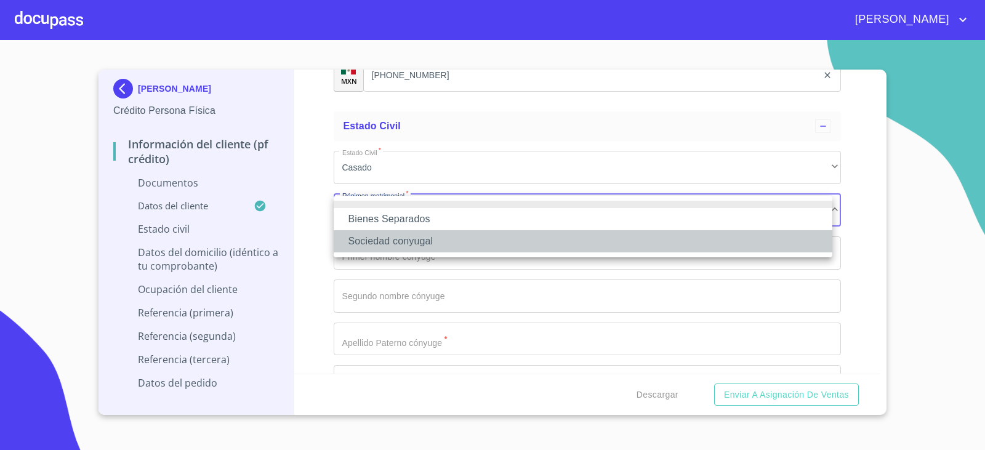
click at [379, 243] on li "Sociedad conyugal" at bounding box center [583, 241] width 499 height 22
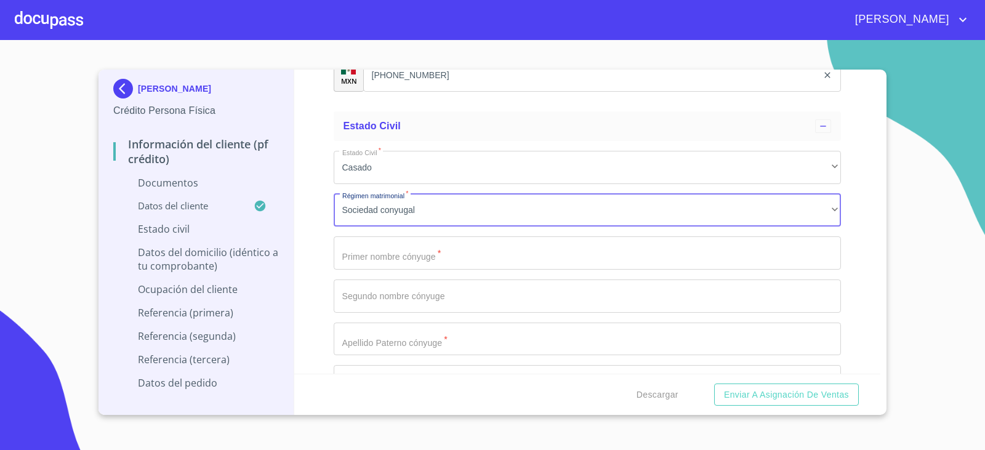
click at [382, 258] on input "Documento de identificación.   *" at bounding box center [588, 252] width 508 height 33
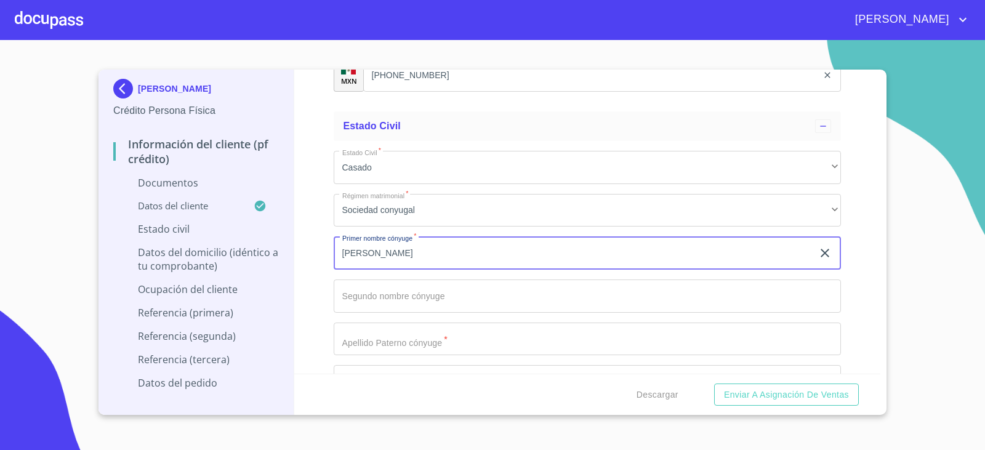
type input "[PERSON_NAME]"
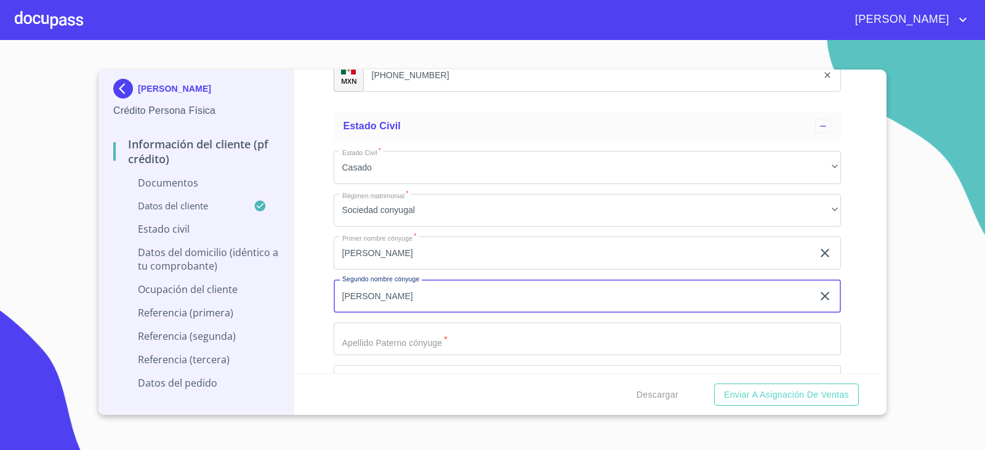
scroll to position [3941, 0]
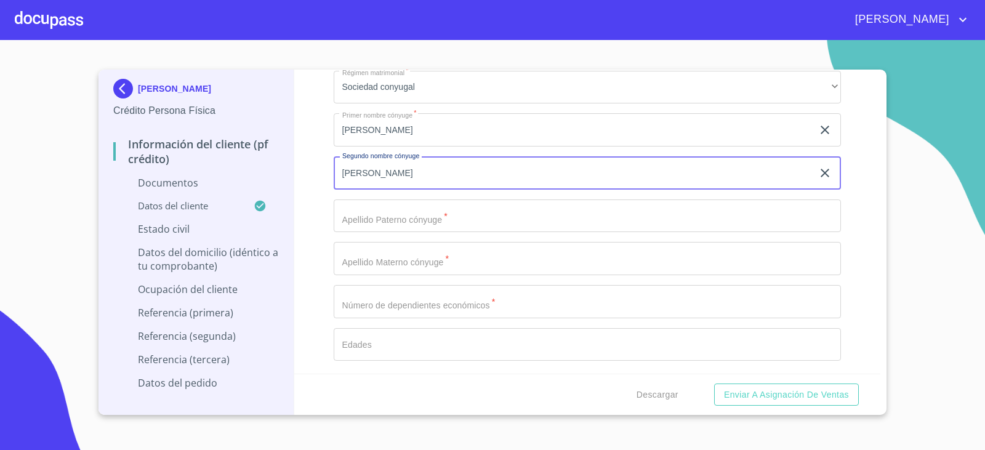
type input "[PERSON_NAME]"
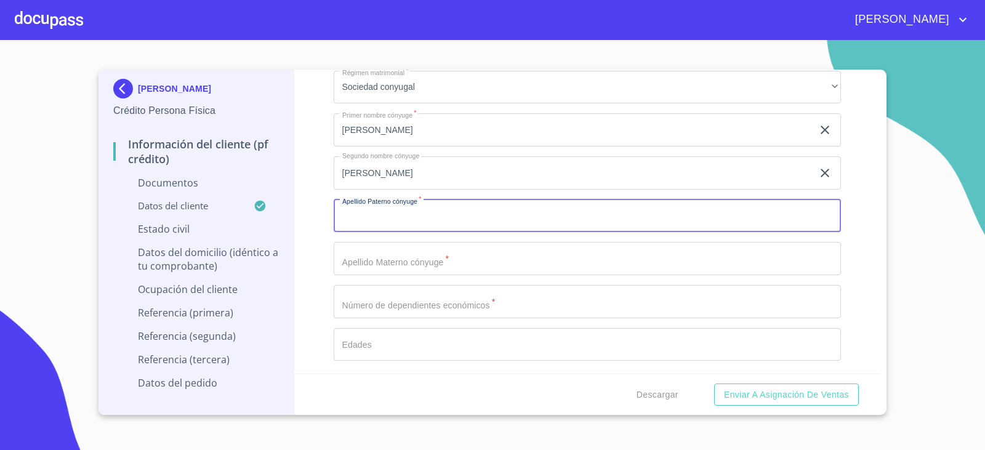
click at [373, 211] on input "Documento de identificación.   *" at bounding box center [588, 216] width 508 height 33
type input "[PERSON_NAME]"
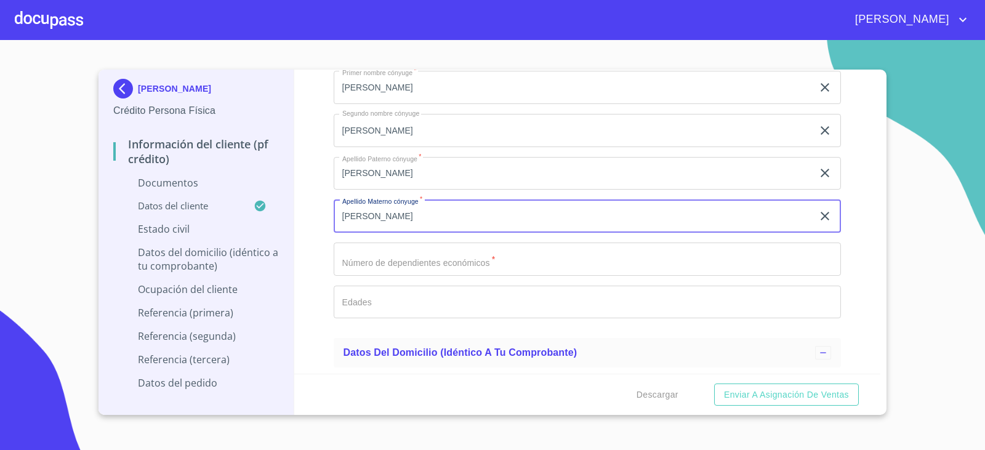
scroll to position [4003, 0]
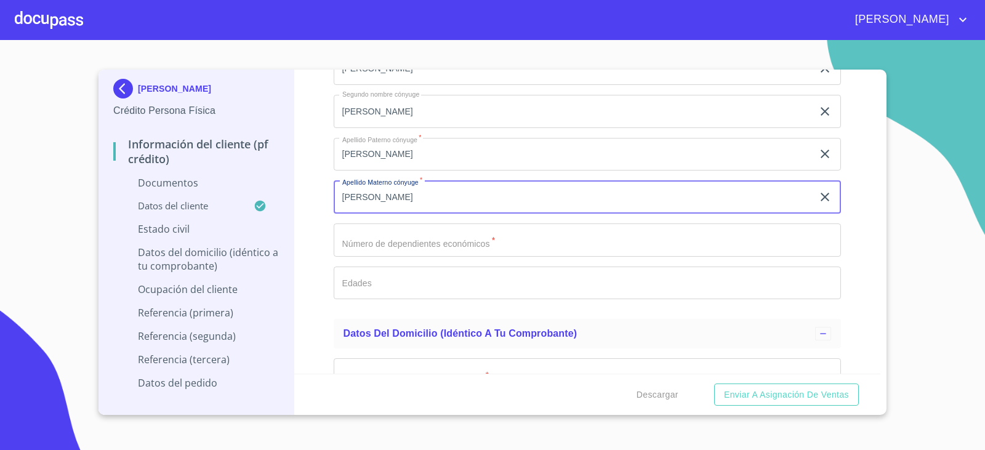
type input "[PERSON_NAME]"
click at [370, 252] on input "Documento de identificación.   *" at bounding box center [588, 240] width 508 height 33
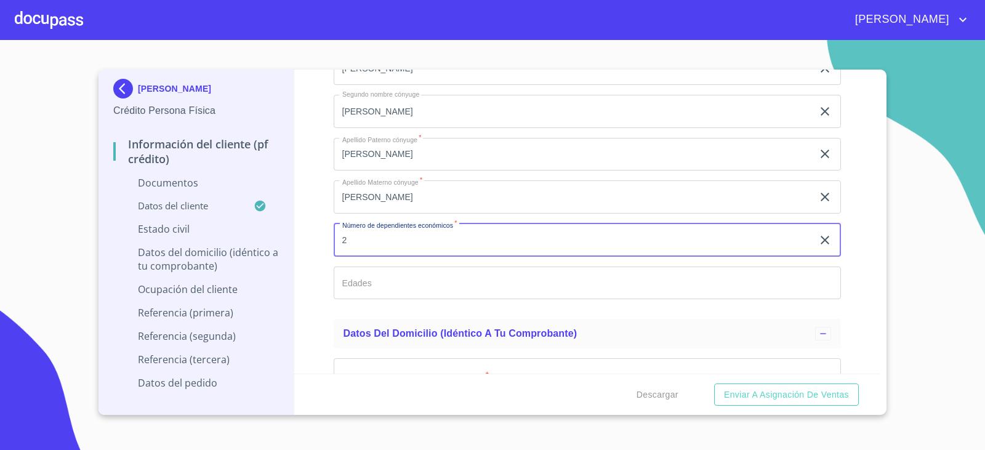
type input "2"
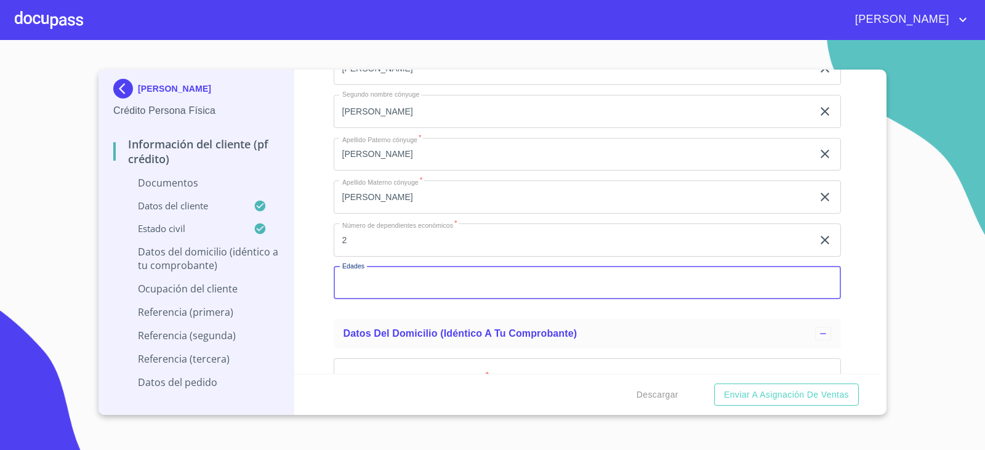
click at [403, 298] on input "Documento de identificación.   *" at bounding box center [588, 283] width 508 height 33
type input "5"
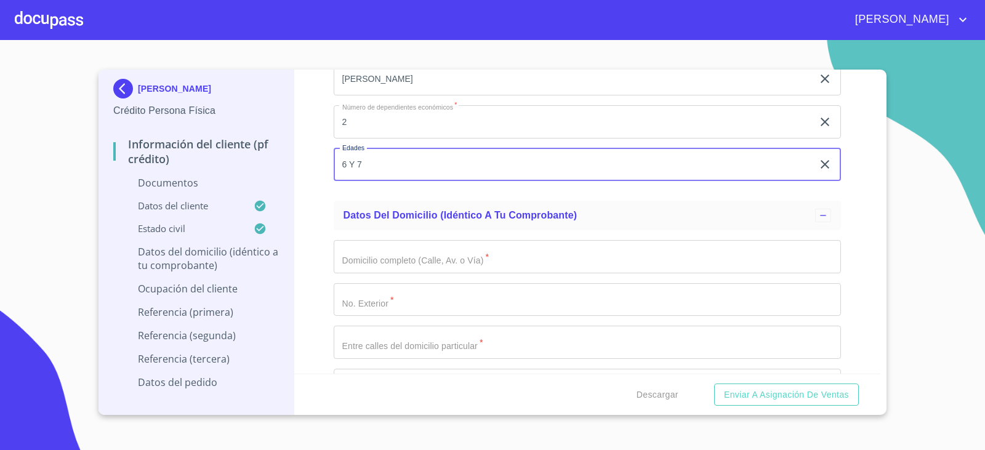
scroll to position [4126, 0]
type input "6 Y 7"
click at [398, 261] on input "Documento de identificación.   *" at bounding box center [588, 251] width 508 height 33
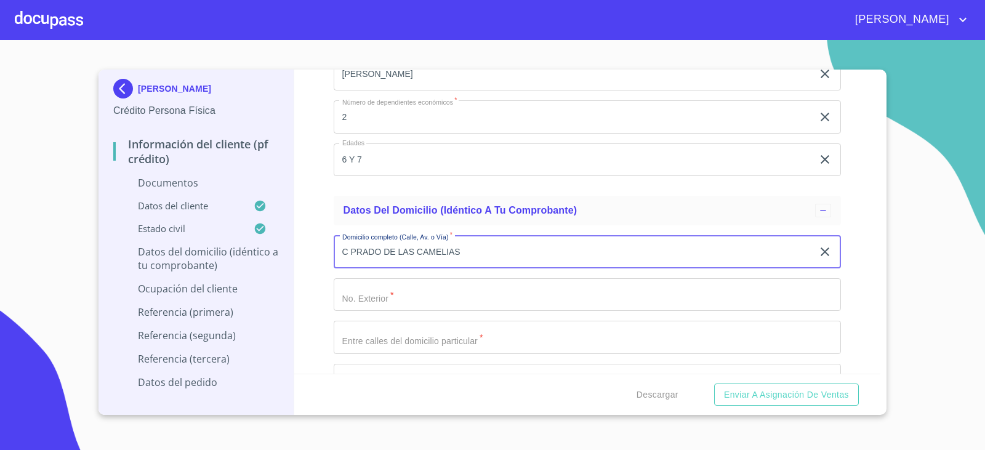
type input "C PRADO DE LAS CAMELIAS"
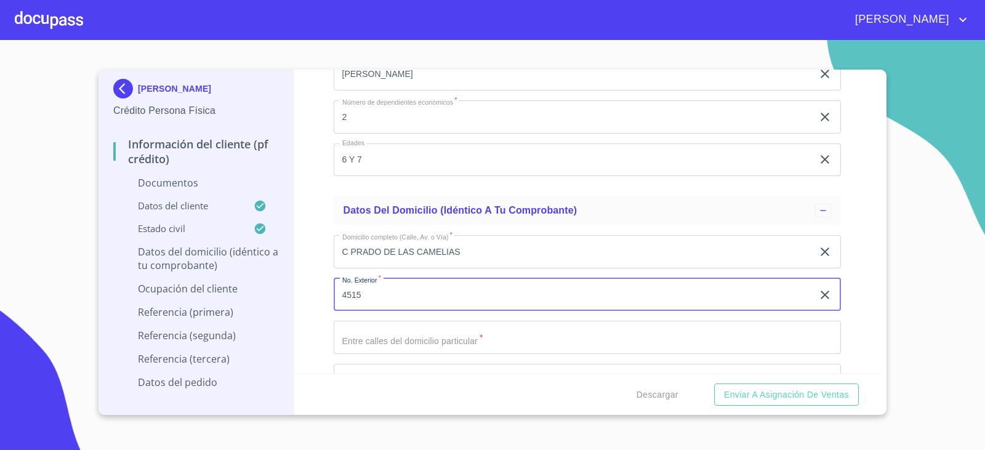
type input "4515"
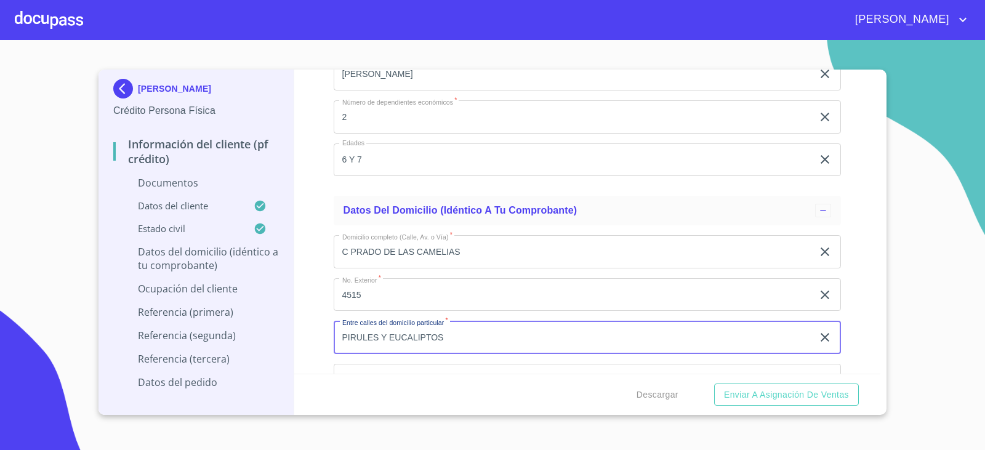
type input "PIRULES Y EUCALIPTOS"
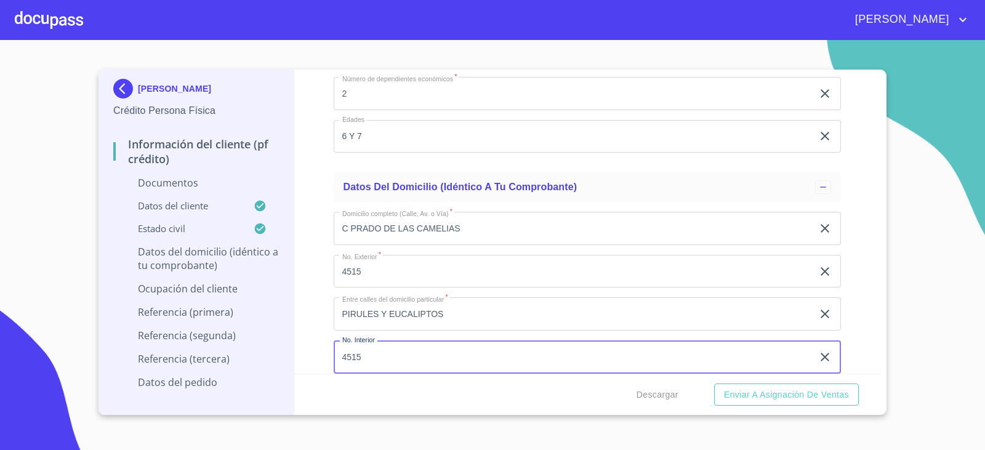
type input "4515"
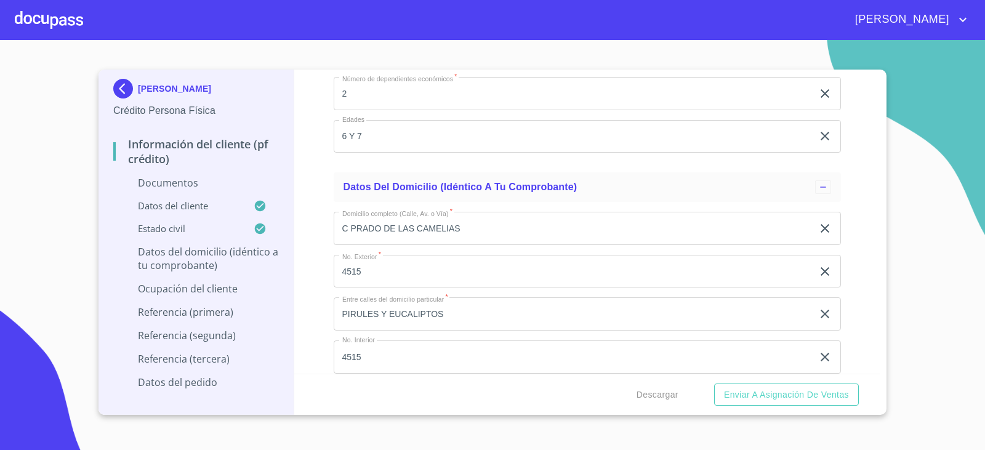
scroll to position [4328, 0]
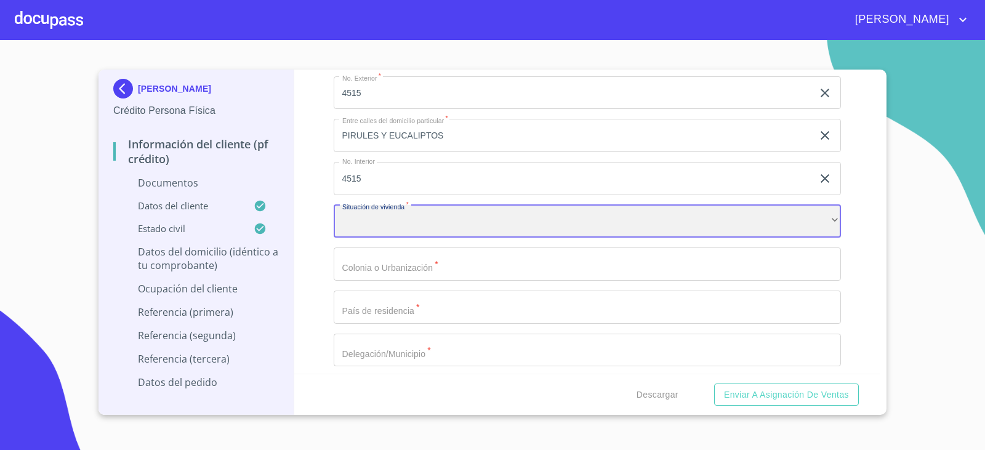
click at [501, 231] on div "​" at bounding box center [588, 221] width 508 height 33
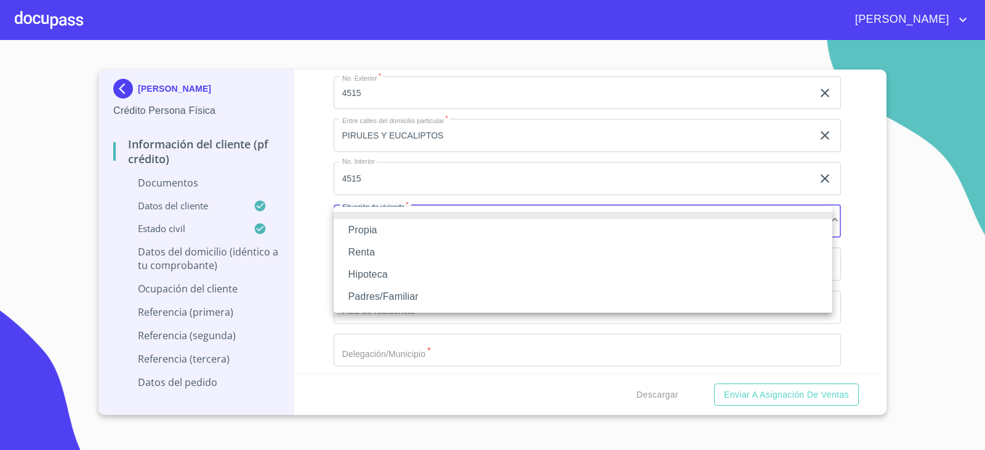
click at [371, 228] on li "Propia" at bounding box center [583, 230] width 499 height 22
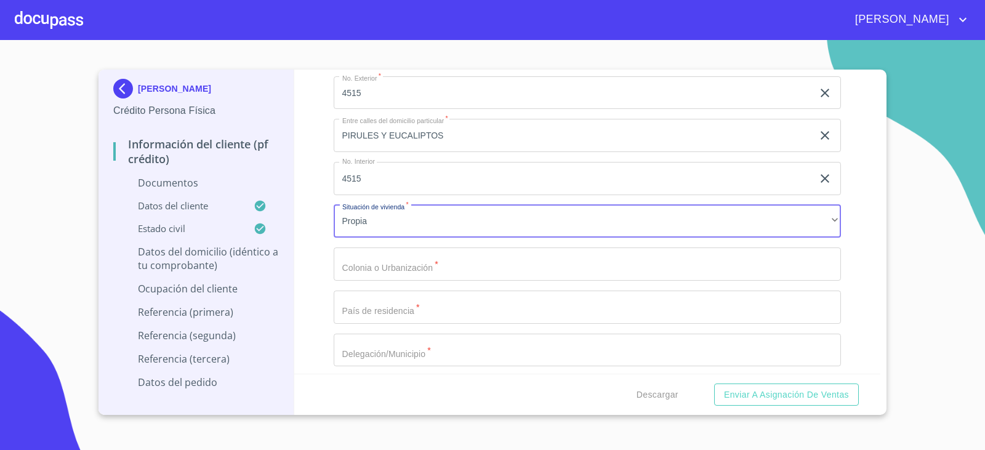
click at [421, 274] on input "Documento de identificación.   *" at bounding box center [588, 264] width 508 height 33
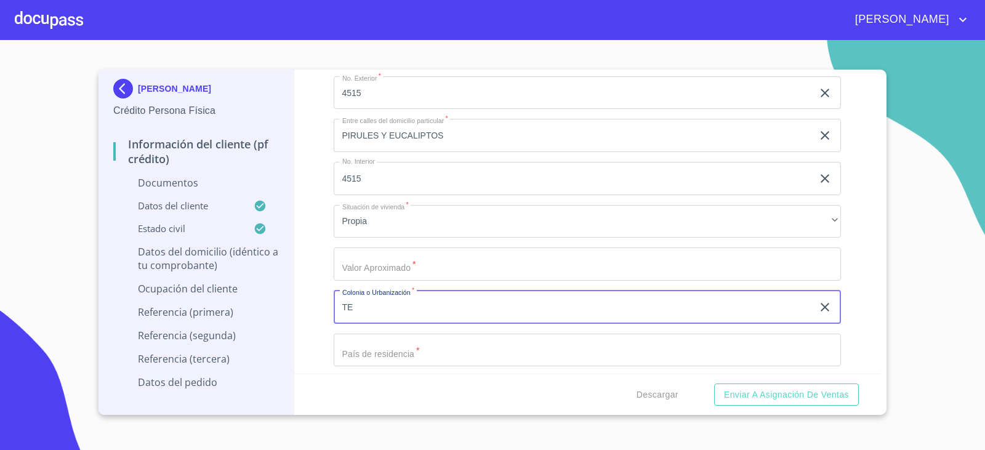
type input "T"
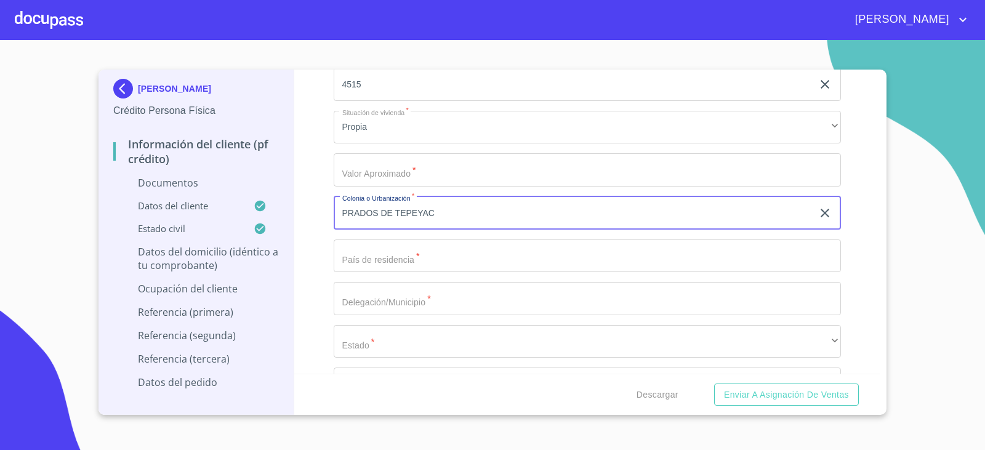
scroll to position [4451, 0]
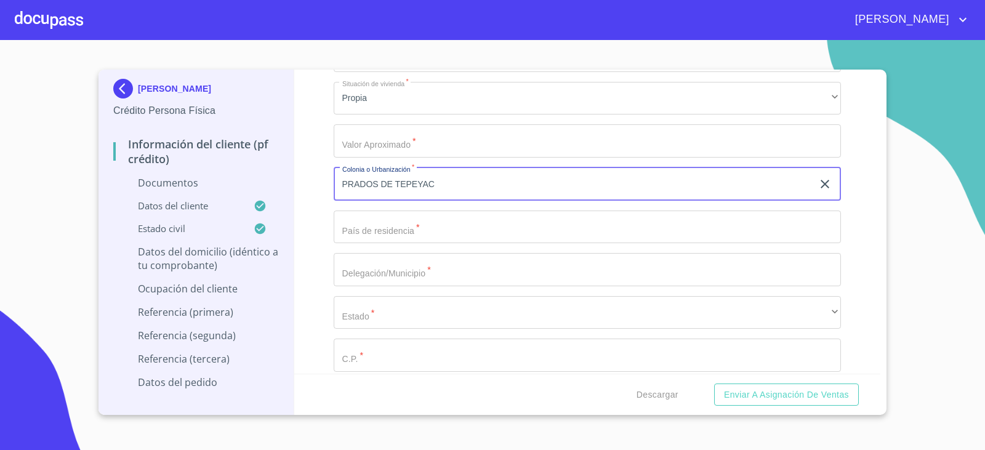
type input "PRADOS DE TEPEYAC"
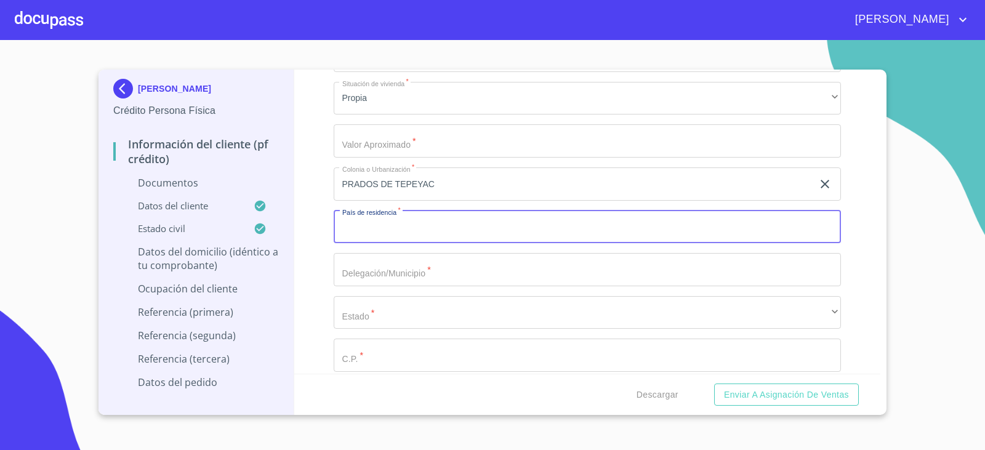
click at [413, 224] on input "Documento de identificación.   *" at bounding box center [588, 227] width 508 height 33
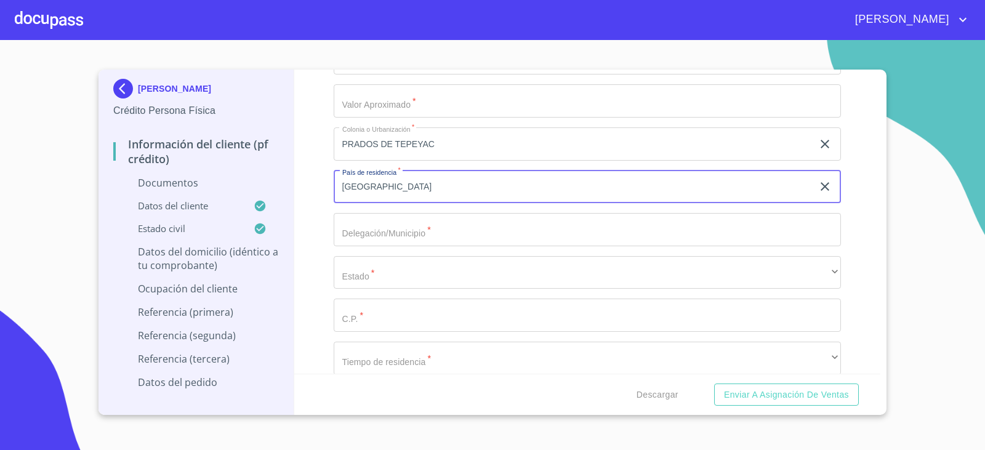
scroll to position [4513, 0]
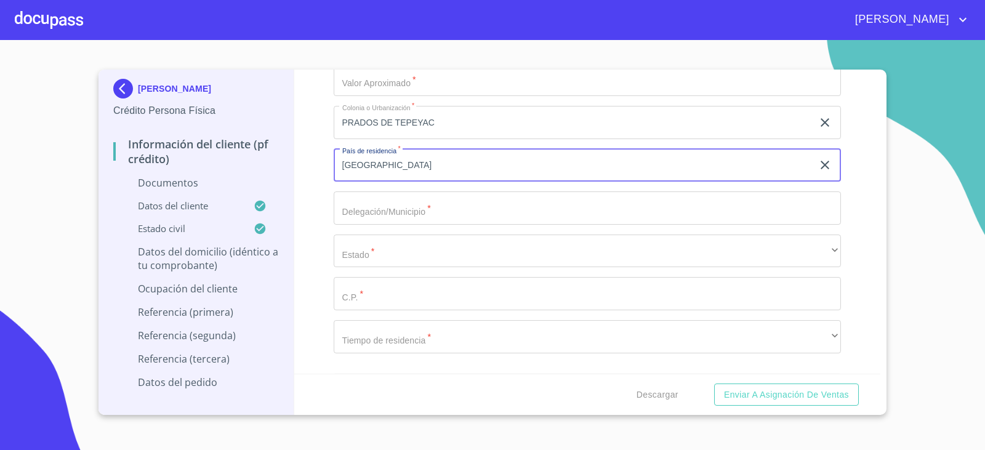
type input "[GEOGRAPHIC_DATA]"
click at [390, 207] on input "Documento de identificación.   *" at bounding box center [588, 208] width 508 height 33
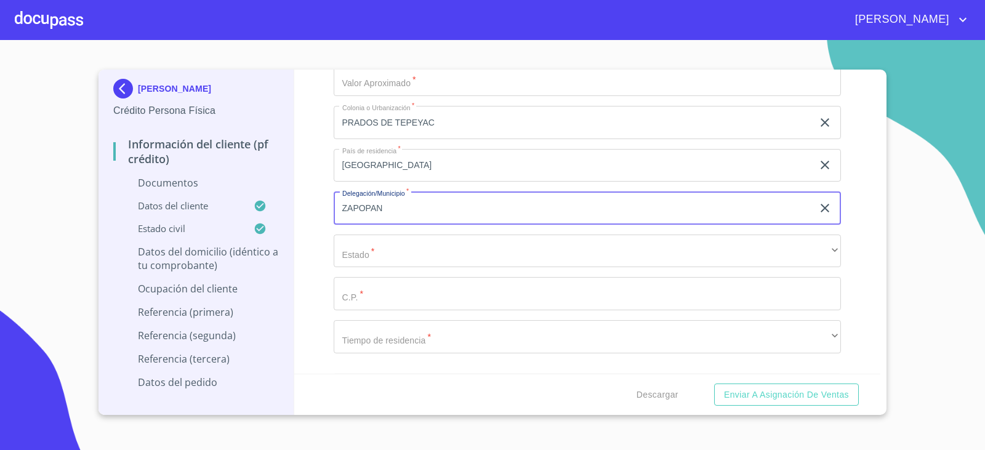
type input "ZAPOPAN"
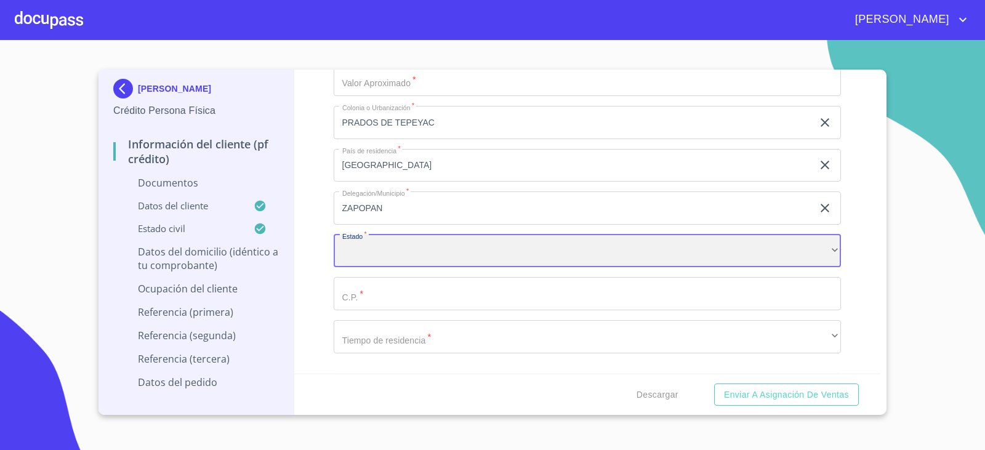
click at [400, 256] on div "​" at bounding box center [588, 251] width 508 height 33
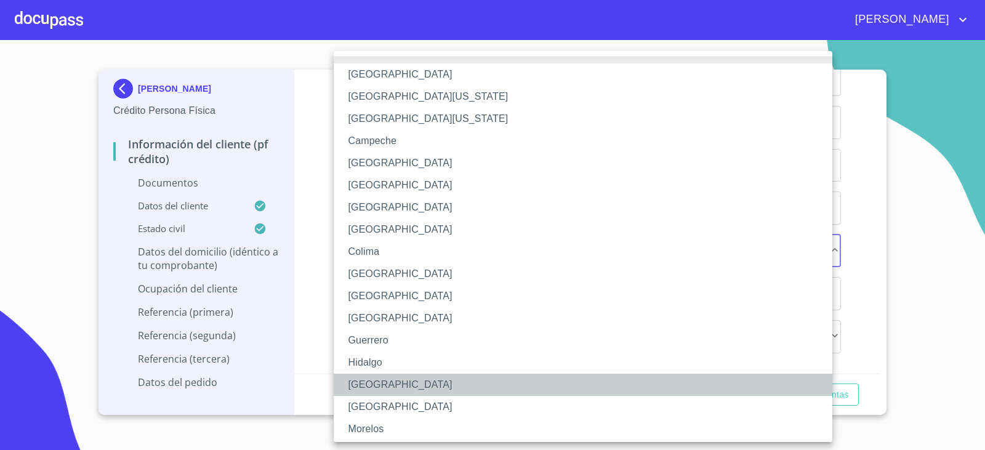
click at [377, 381] on li "[GEOGRAPHIC_DATA]" at bounding box center [588, 385] width 508 height 22
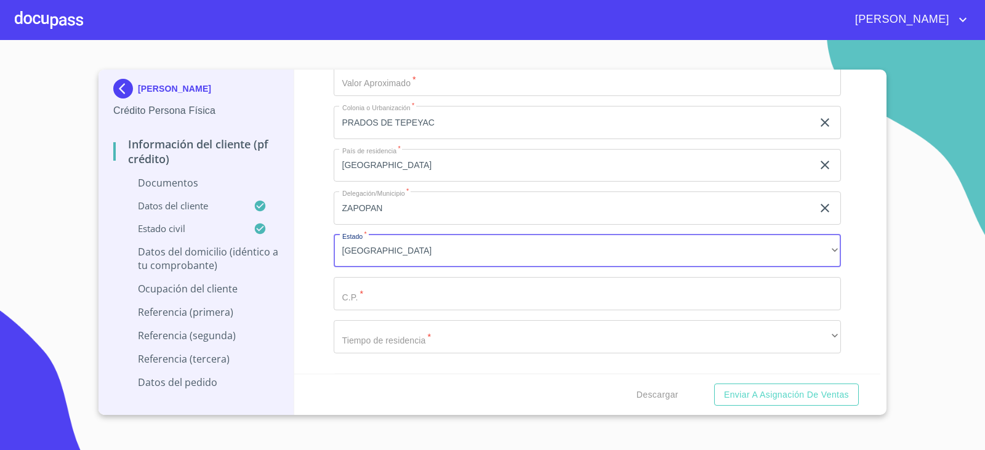
click at [353, 302] on input "Documento de identificación.   *" at bounding box center [588, 293] width 508 height 33
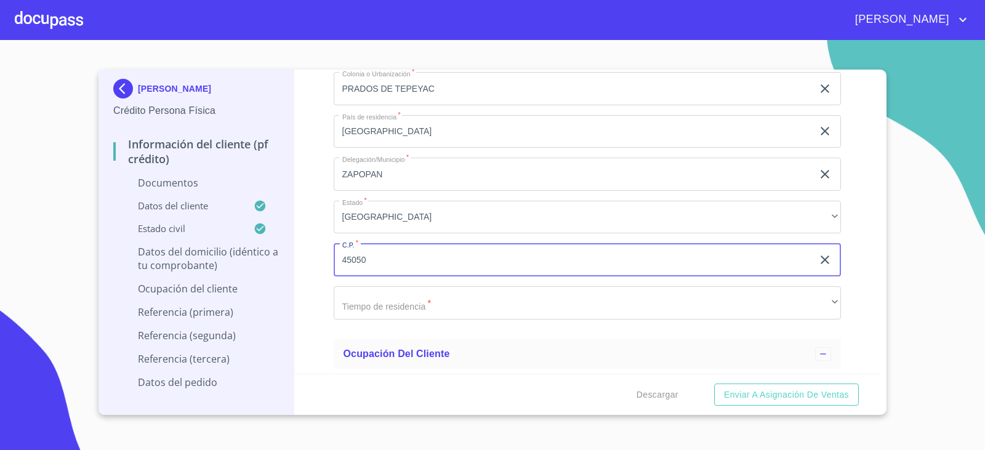
scroll to position [4574, 0]
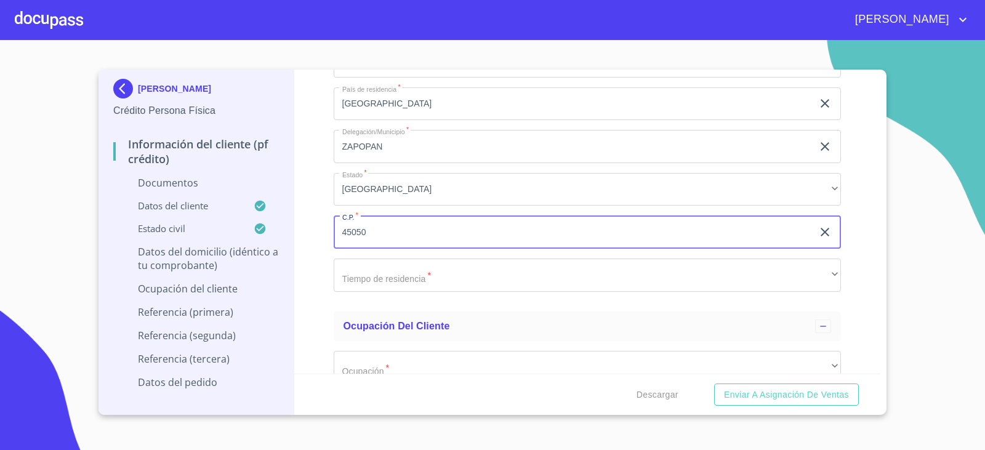
type input "45050"
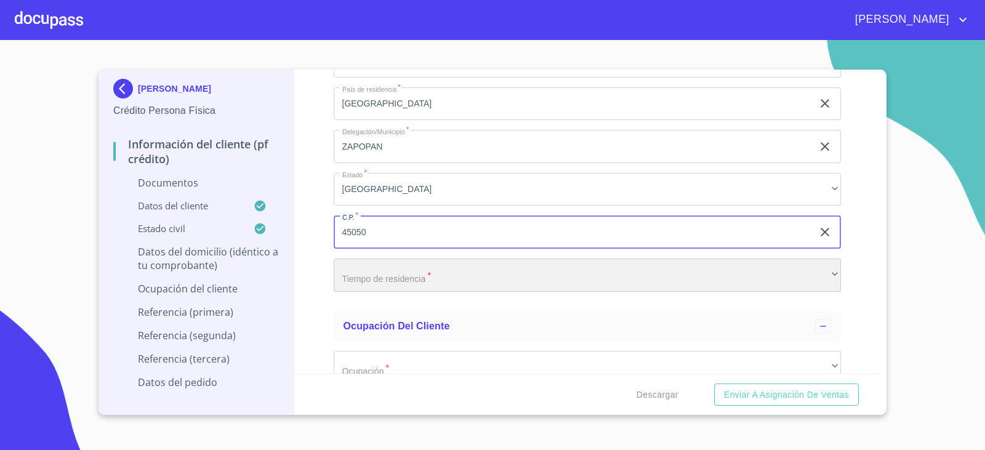
click at [375, 269] on div "​" at bounding box center [588, 275] width 508 height 33
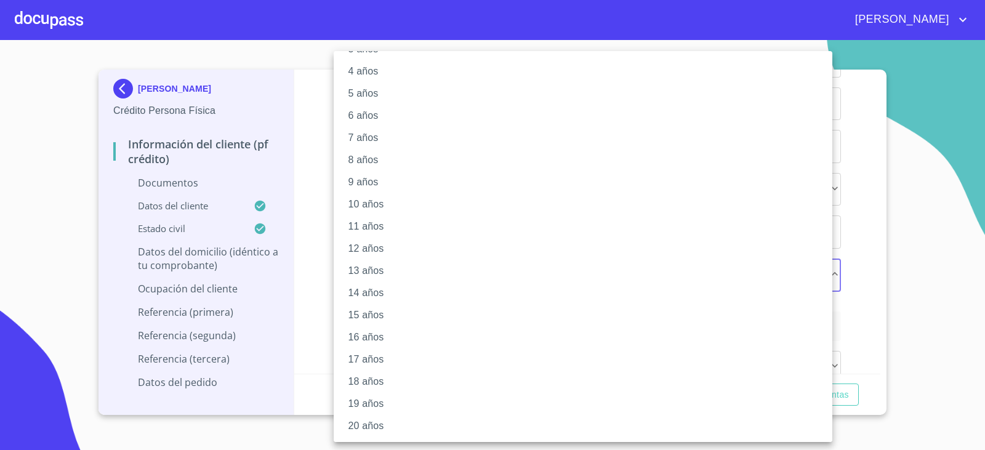
click at [389, 422] on li "20 años" at bounding box center [588, 426] width 508 height 22
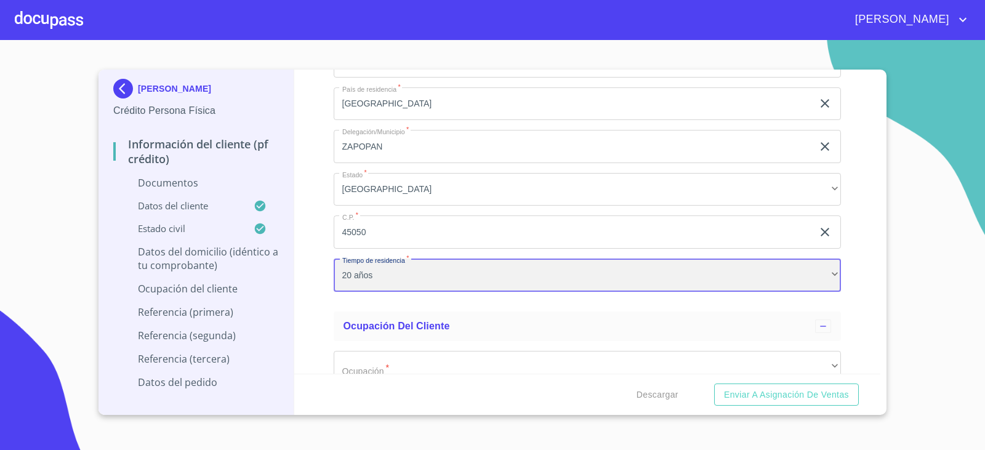
scroll to position [91, 0]
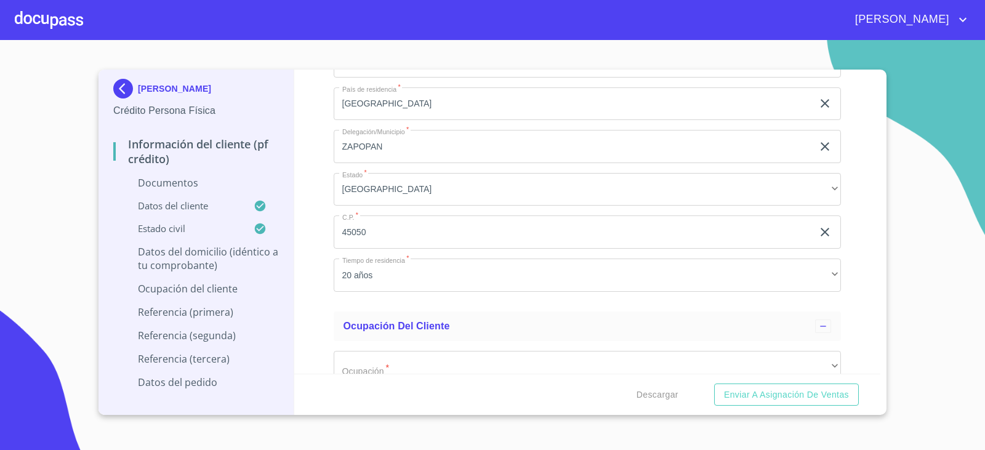
click at [310, 315] on div "Información del cliente (PF crédito) Documentos Documento de identificación.   …" at bounding box center [587, 222] width 587 height 304
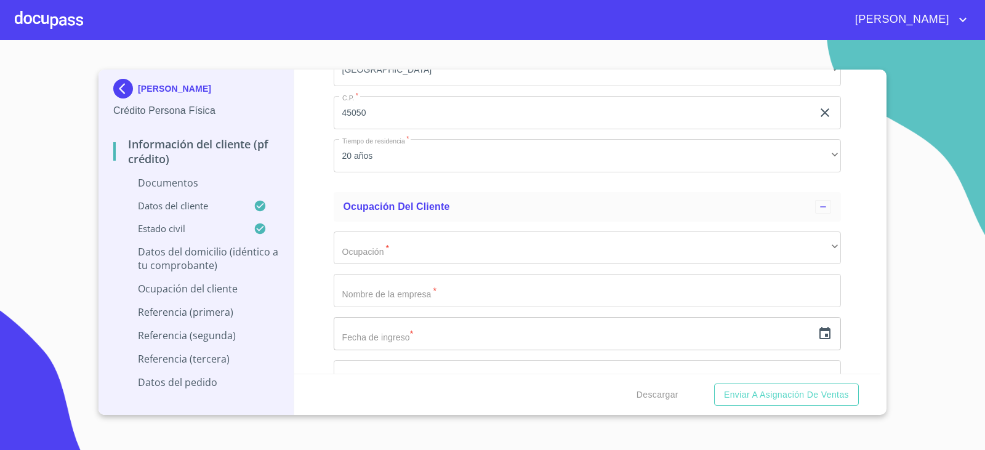
scroll to position [4698, 0]
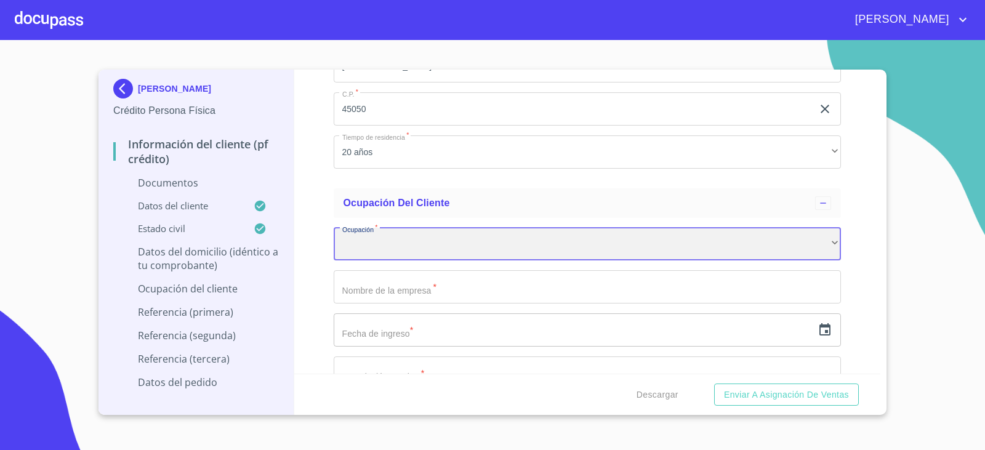
click at [445, 233] on div "​" at bounding box center [588, 244] width 508 height 33
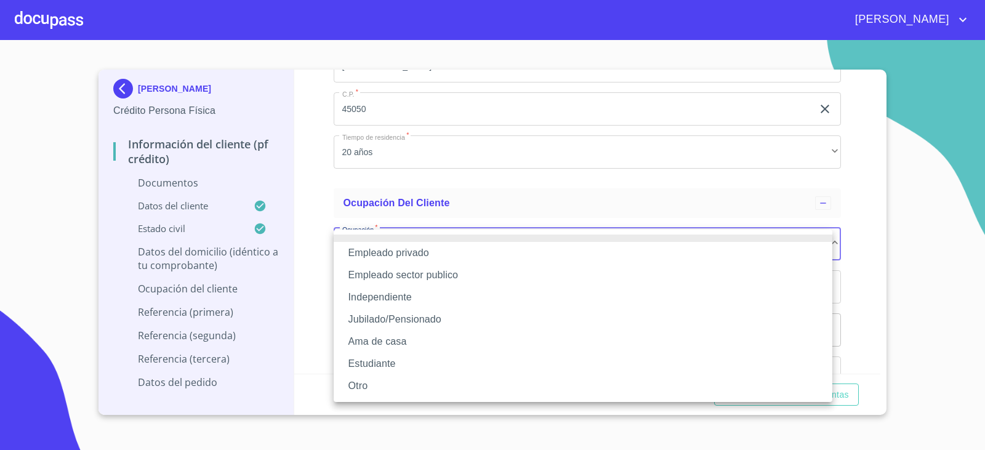
click at [393, 299] on li "Independiente" at bounding box center [583, 297] width 499 height 22
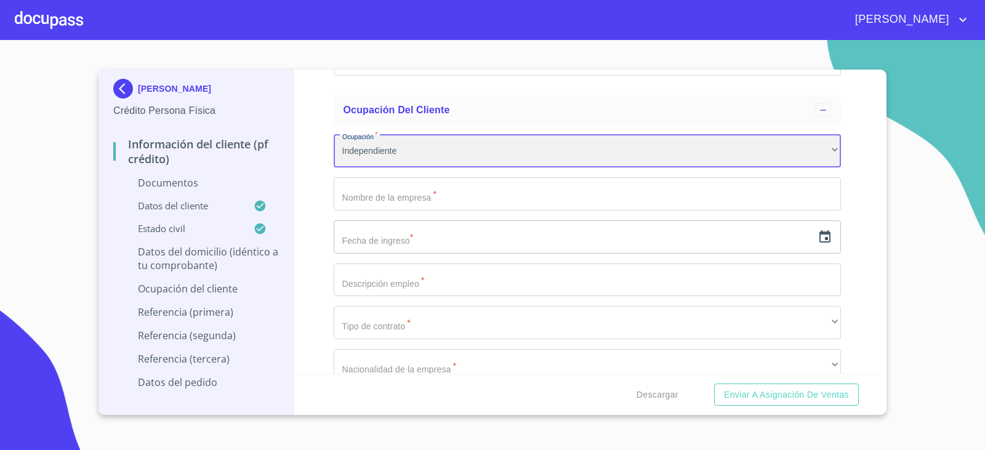
scroll to position [4821, 0]
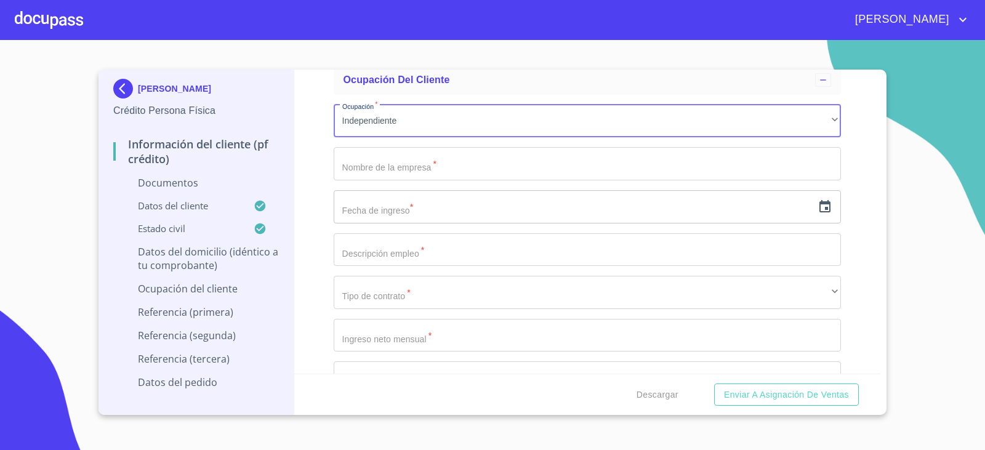
click at [394, 166] on input "Documento de identificación.   *" at bounding box center [588, 163] width 508 height 33
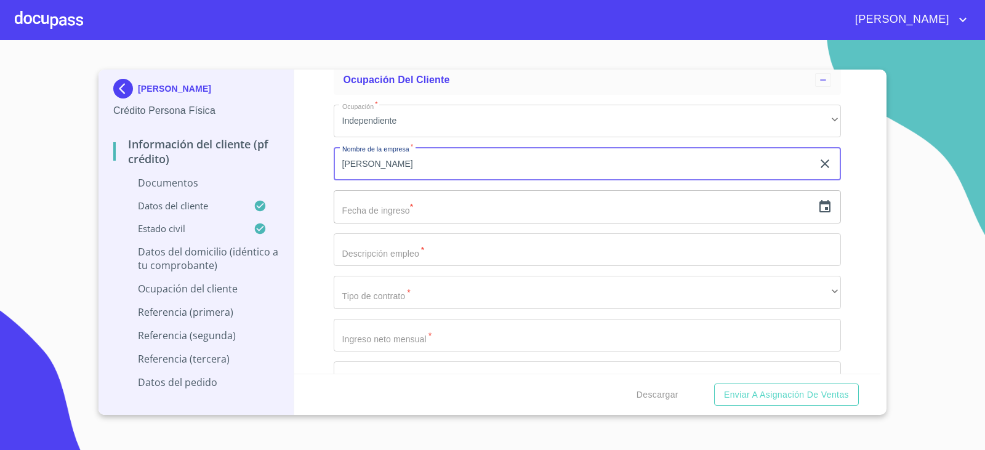
type input "[PERSON_NAME]"
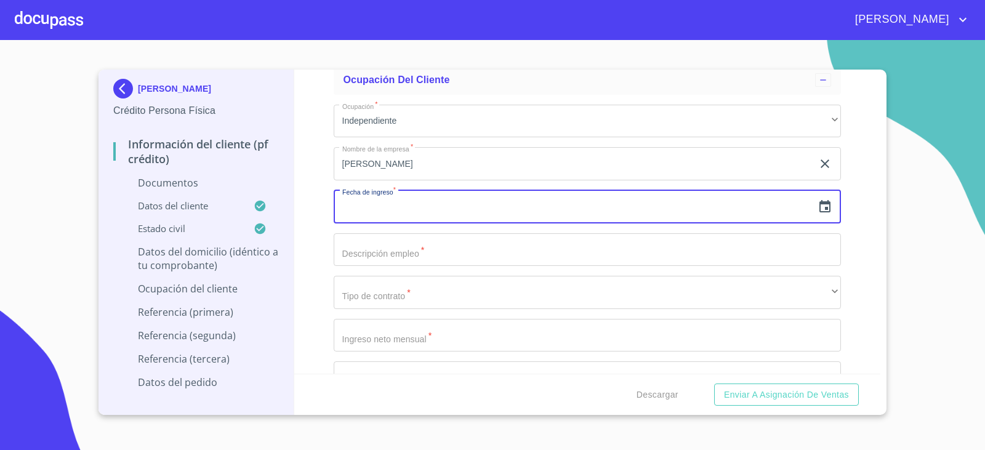
click at [823, 205] on icon "button" at bounding box center [825, 207] width 15 height 15
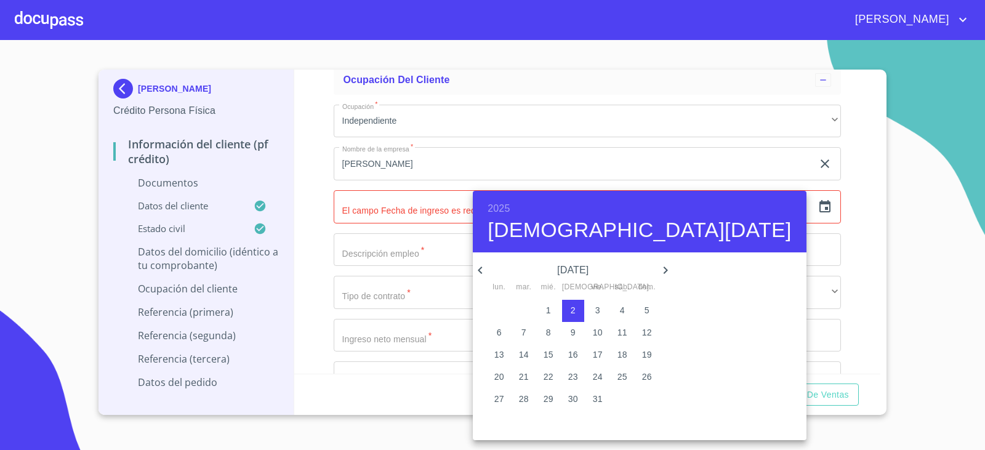
click at [512, 200] on div "2025 [DATE]" at bounding box center [639, 222] width 333 height 62
click at [507, 203] on h6 "2025" at bounding box center [499, 208] width 22 height 17
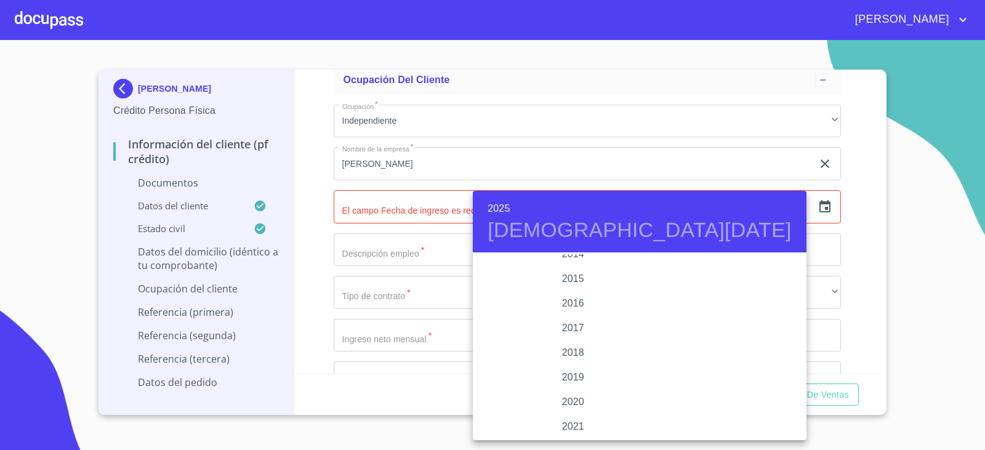
scroll to position [2266, 0]
click at [564, 336] on div "2020" at bounding box center [573, 340] width 200 height 25
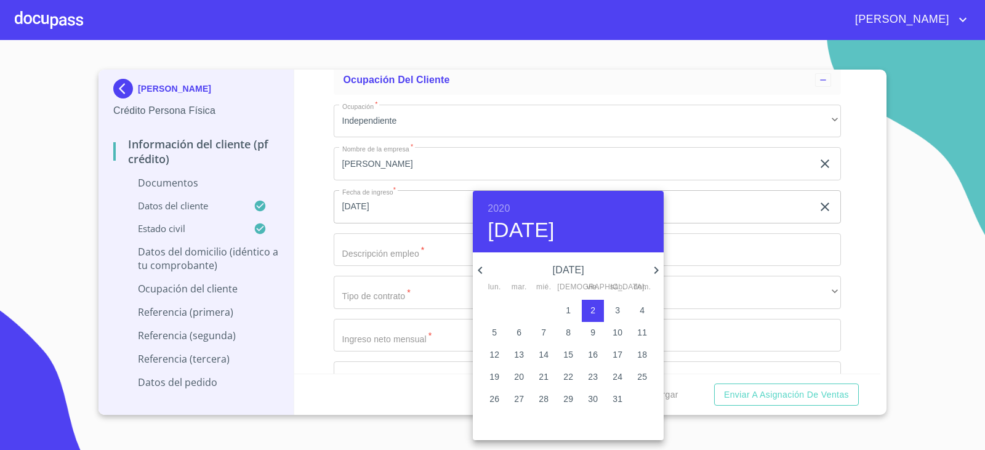
click at [589, 310] on span "2" at bounding box center [593, 310] width 22 height 12
click at [480, 267] on icon "button" at bounding box center [480, 270] width 15 height 15
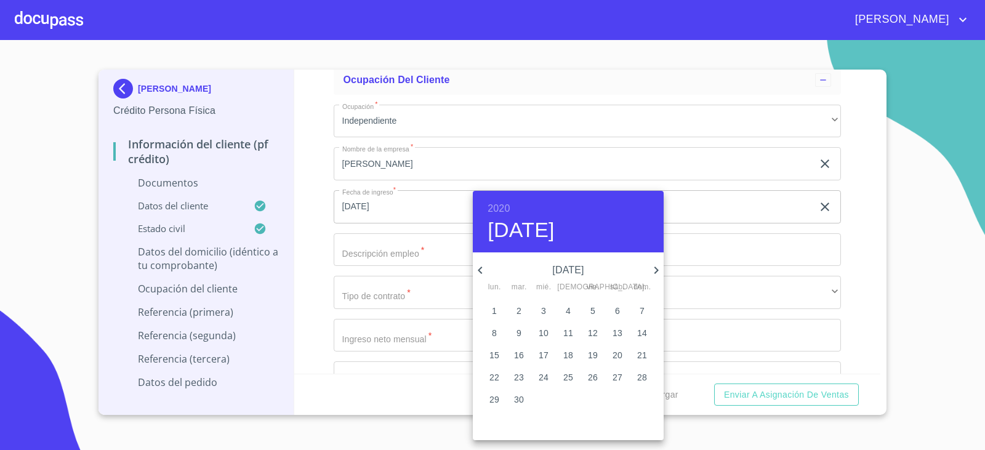
click at [480, 267] on icon "button" at bounding box center [480, 270] width 15 height 15
click at [495, 354] on p "10" at bounding box center [495, 355] width 10 height 12
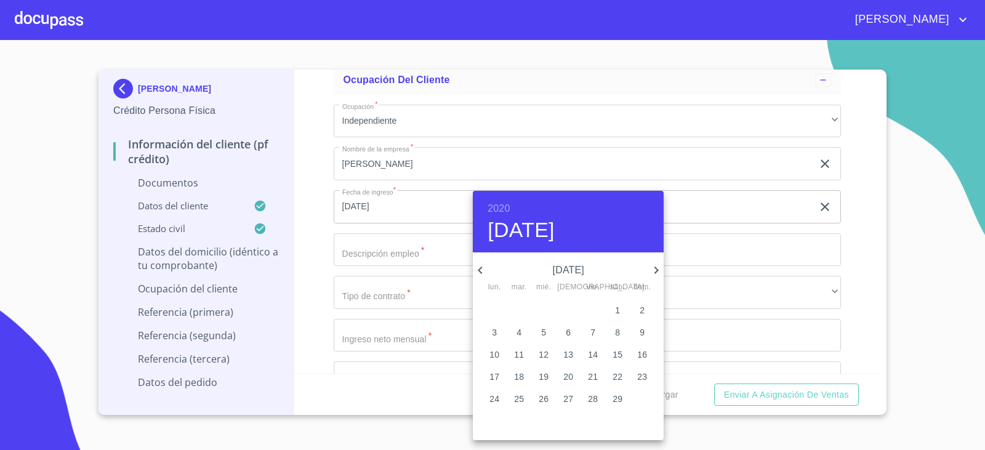
type input "[DATE]"
click at [309, 231] on div at bounding box center [492, 225] width 985 height 450
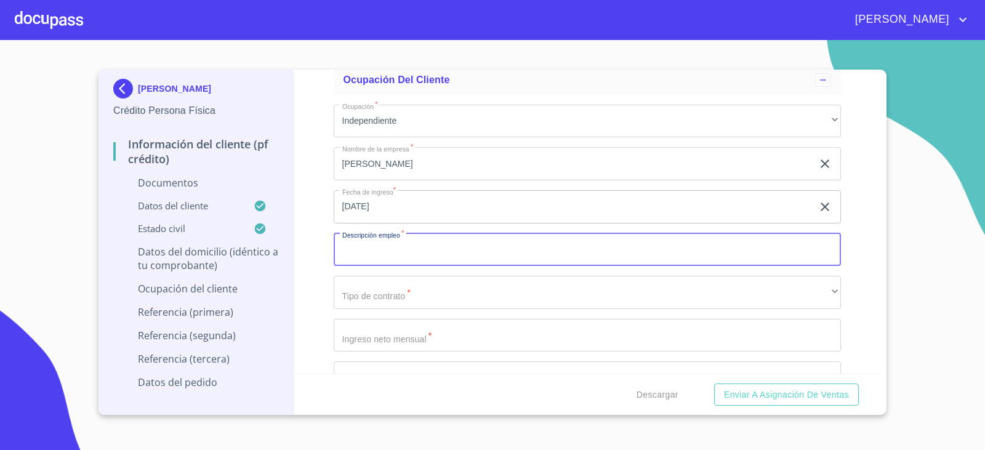
click at [390, 257] on input "Documento de identificación.   *" at bounding box center [588, 249] width 508 height 33
type input "F"
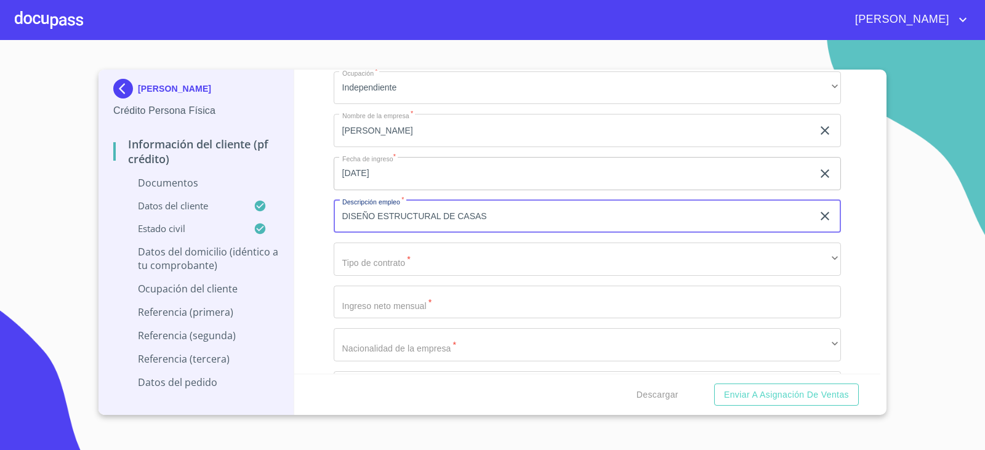
scroll to position [4882, 0]
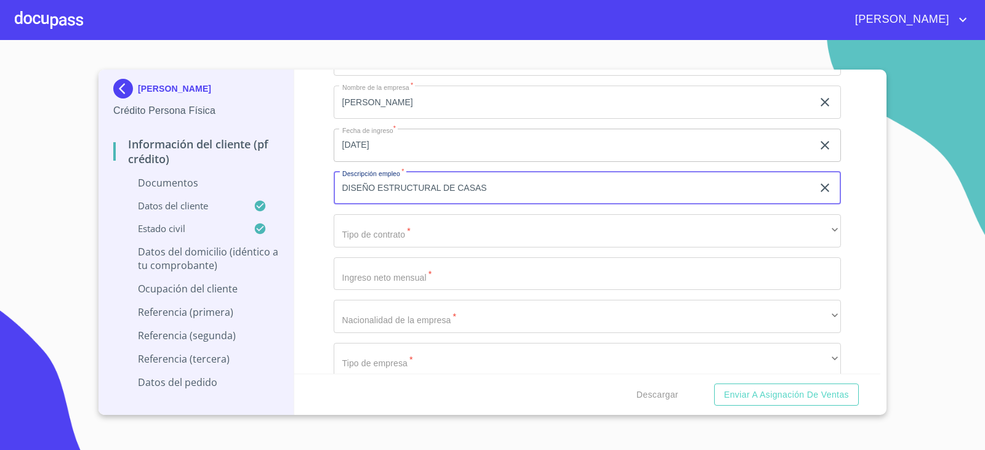
type input "DISEÑO ESTRUCTURAL DE CASAS"
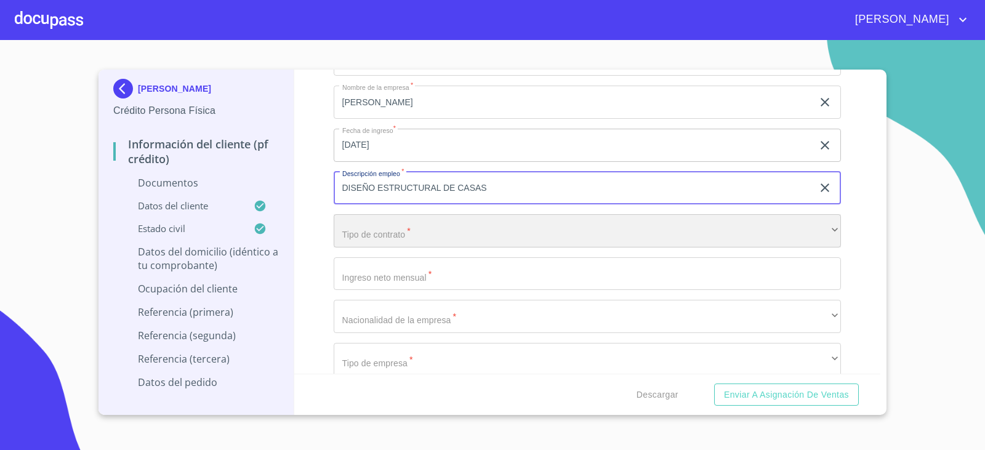
click at [417, 236] on div "​" at bounding box center [588, 230] width 508 height 33
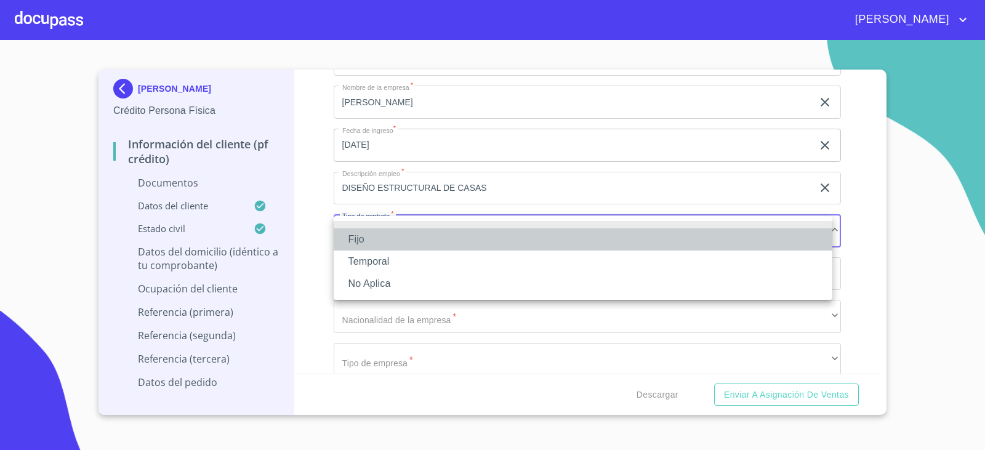
click at [417, 236] on li "Fijo" at bounding box center [583, 239] width 499 height 22
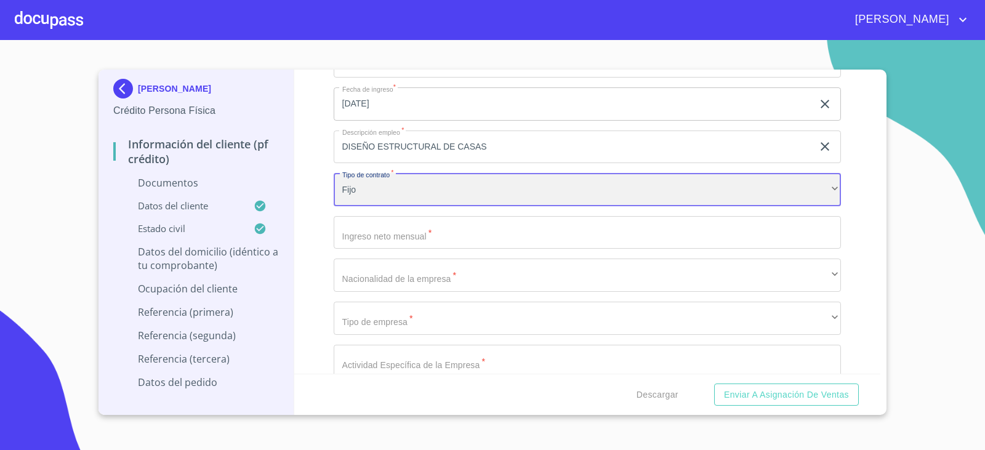
scroll to position [4944, 0]
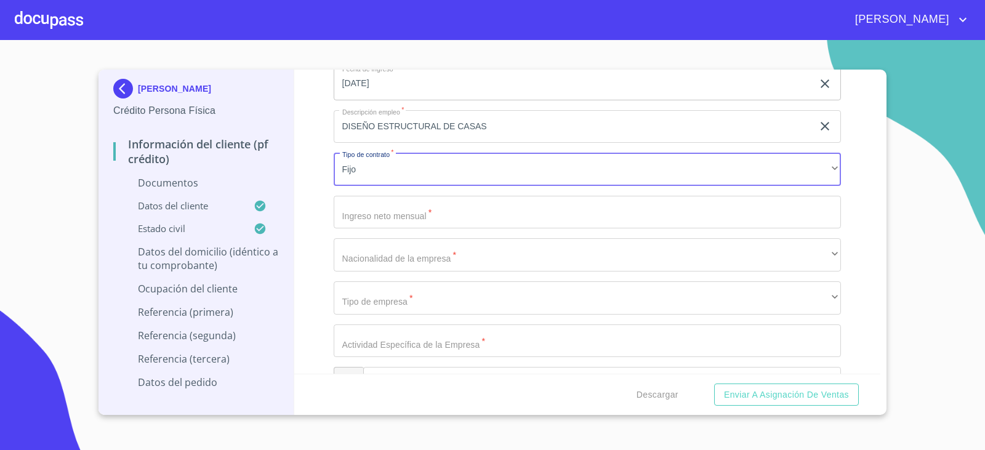
click at [411, 204] on input "Documento de identificación.   *" at bounding box center [588, 212] width 508 height 33
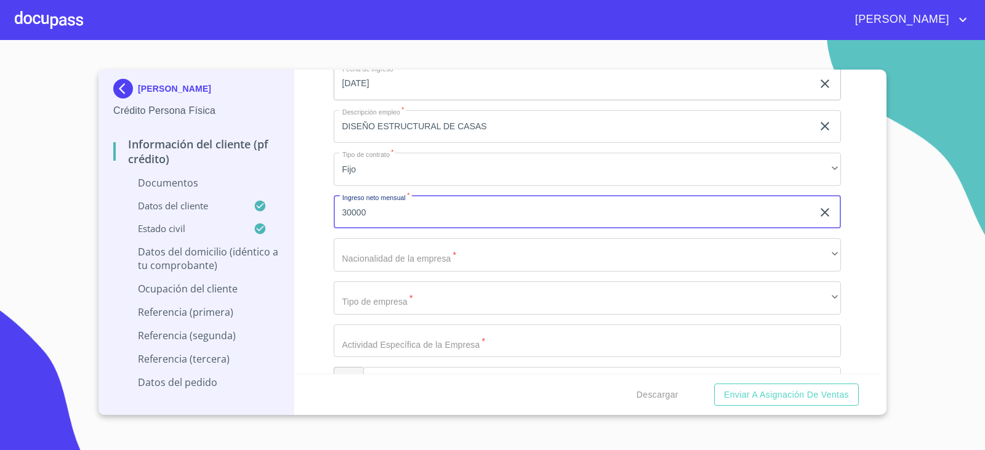
type input "30000"
click at [304, 220] on div "Información del cliente (PF crédito) Documentos Documento de identificación.   …" at bounding box center [587, 222] width 587 height 304
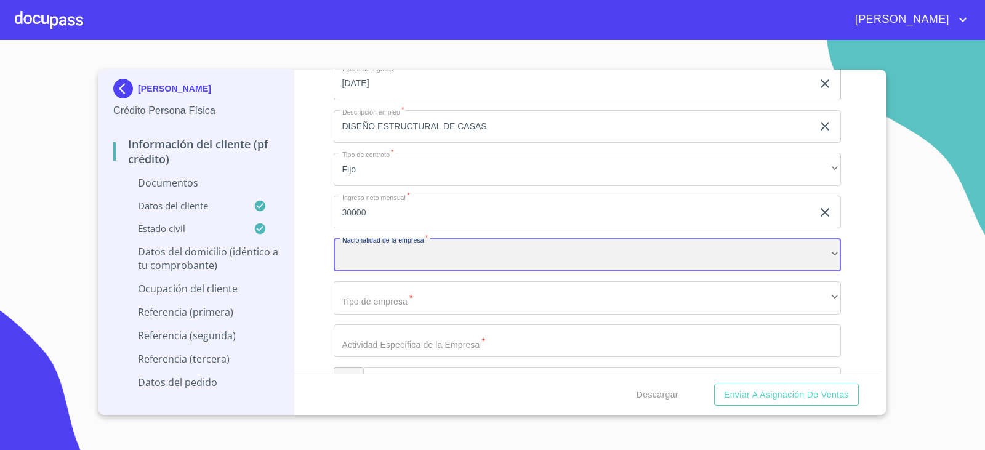
click at [378, 251] on div "​" at bounding box center [588, 254] width 508 height 33
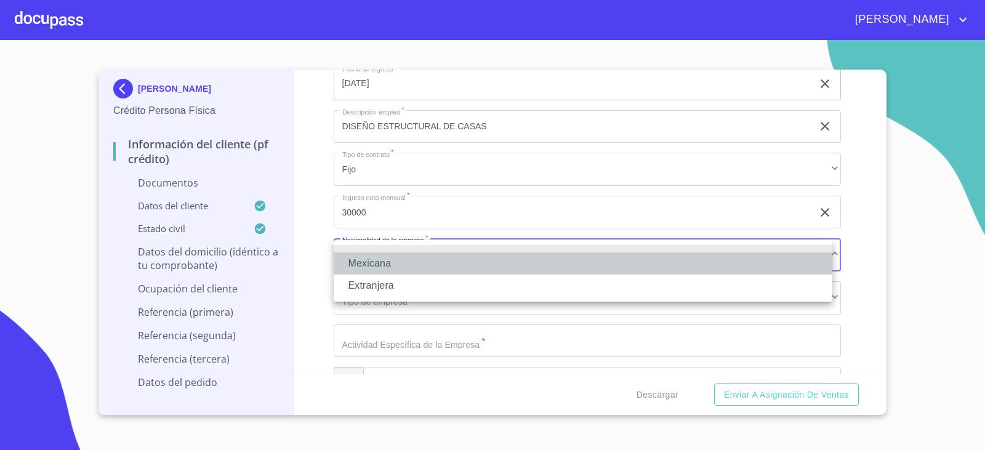
click at [378, 265] on li "Mexicana" at bounding box center [583, 263] width 499 height 22
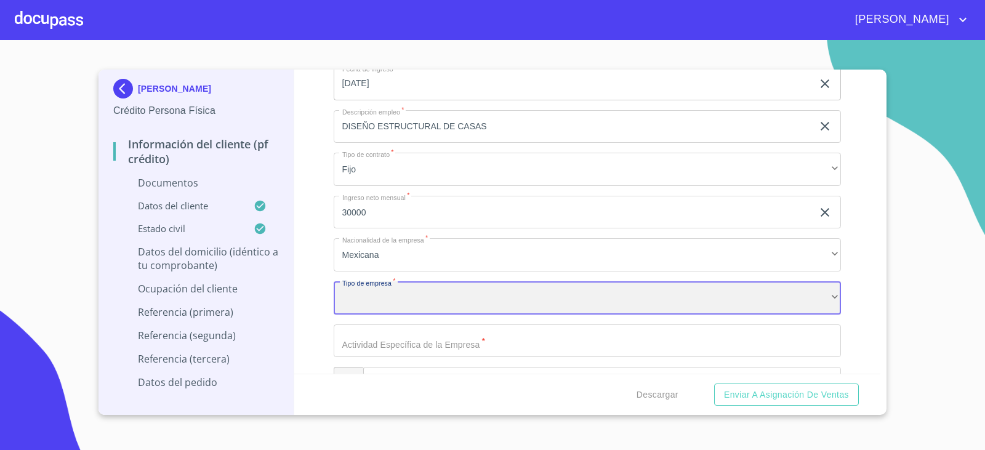
click at [378, 299] on div "​" at bounding box center [588, 297] width 508 height 33
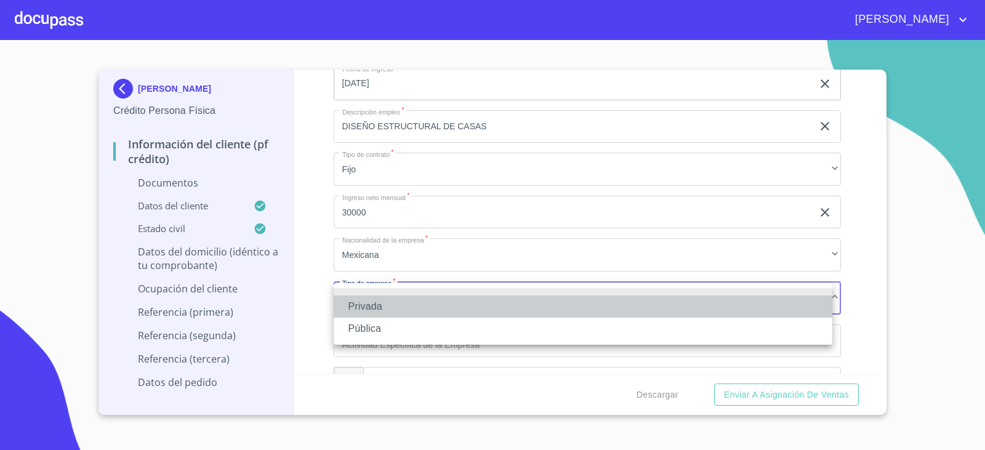
click at [378, 297] on li "Privada" at bounding box center [583, 307] width 499 height 22
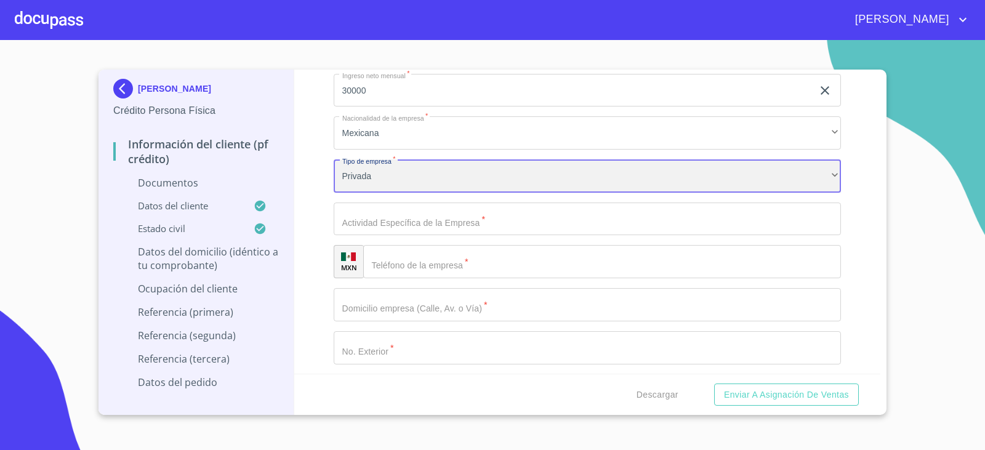
scroll to position [5067, 0]
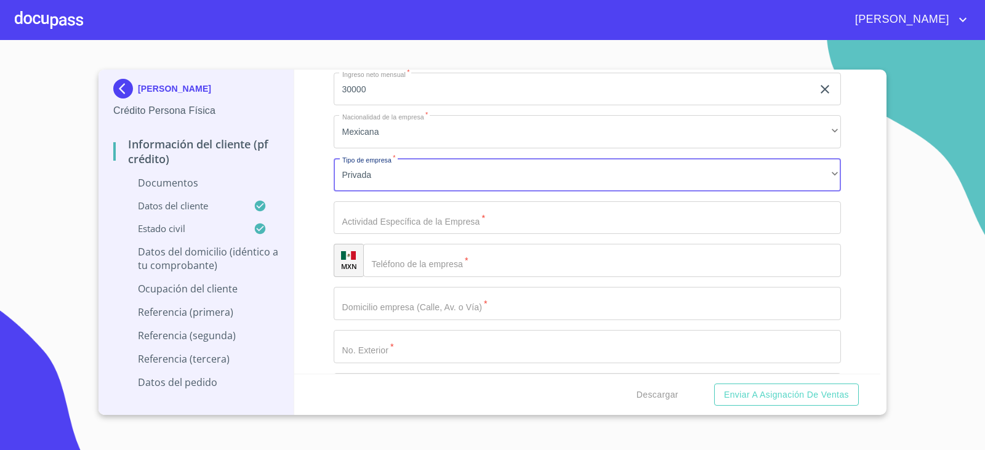
click at [389, 224] on input "Documento de identificación.   *" at bounding box center [588, 217] width 508 height 33
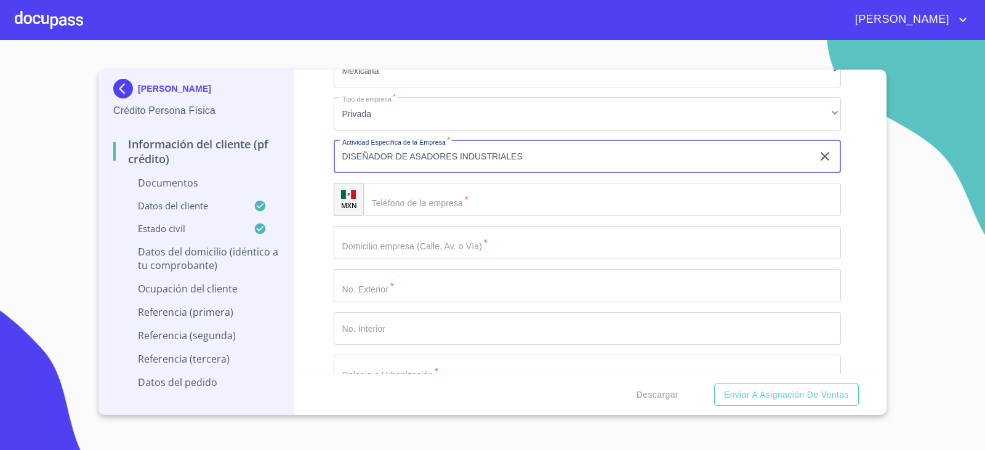
scroll to position [5129, 0]
type input "DISEÑADOR DE ASADORES INDUSTRIALES"
click at [429, 200] on input "Documento de identificación.   *" at bounding box center [602, 198] width 478 height 33
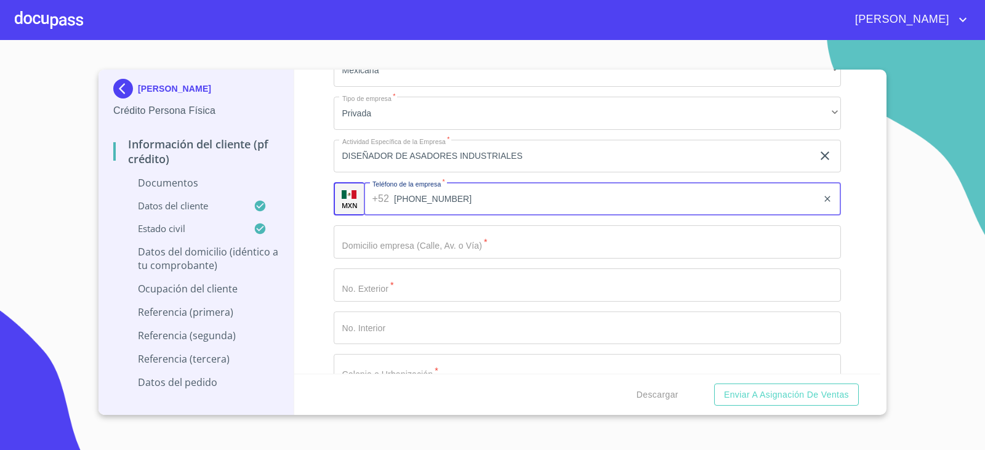
type input "[PHONE_NUMBER]"
click at [422, 252] on input "Documento de identificación.   *" at bounding box center [588, 241] width 508 height 33
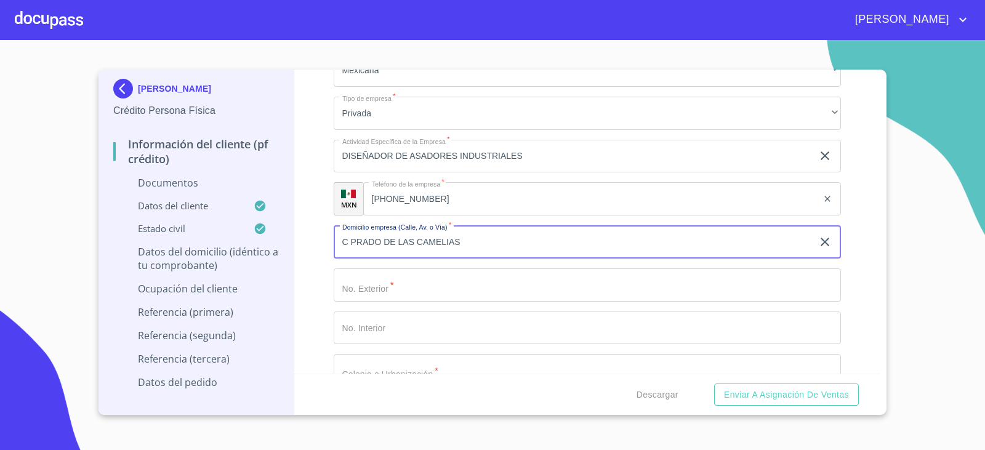
type input "C PRADO DE LAS CAMELIAS"
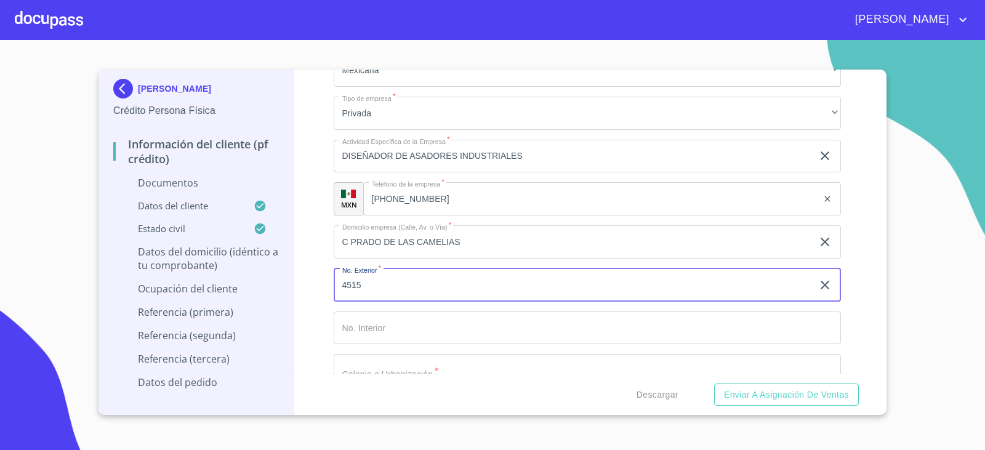
type input "4515"
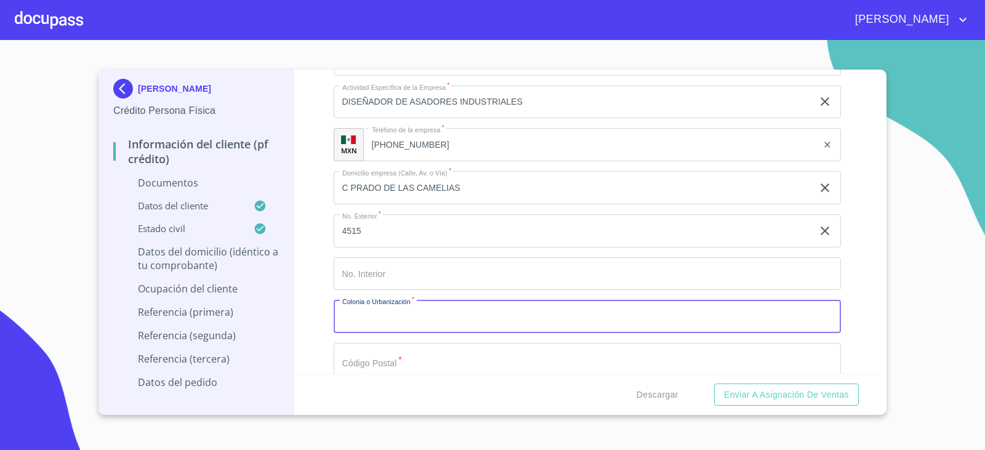
scroll to position [5204, 0]
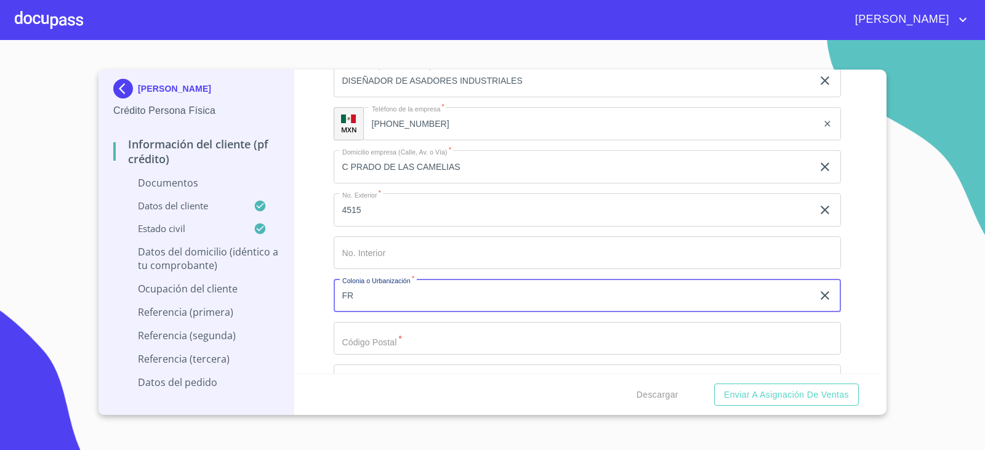
type input "F"
type input "PRADOS TEPEYAC"
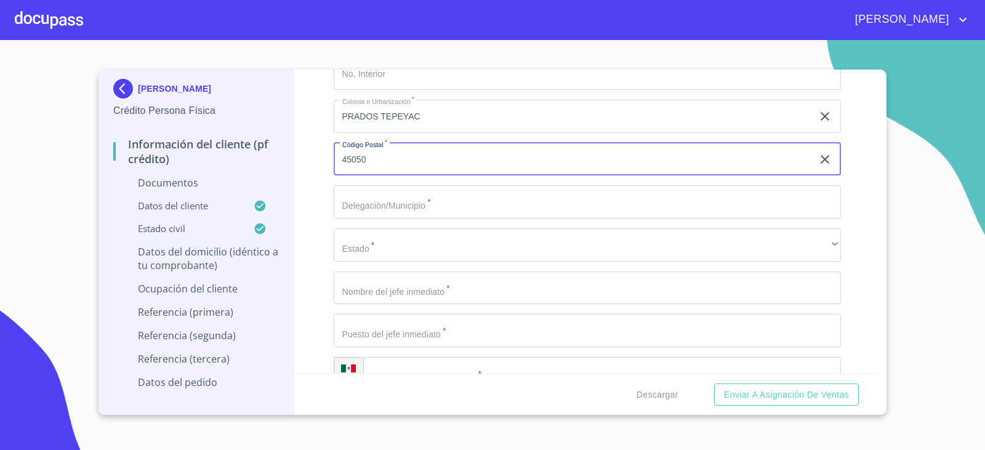
scroll to position [5388, 0]
type input "45050"
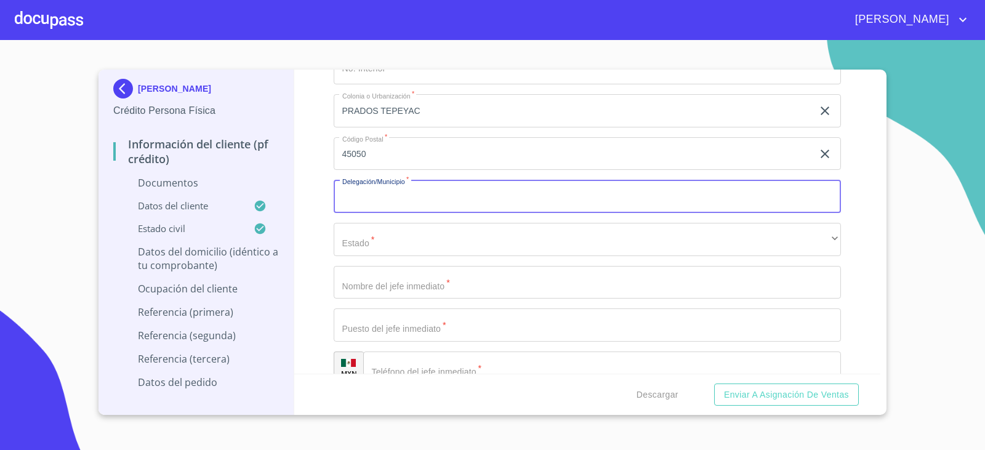
click at [424, 185] on input "Documento de identificación.   *" at bounding box center [588, 196] width 508 height 33
type input "ZAPOPAN"
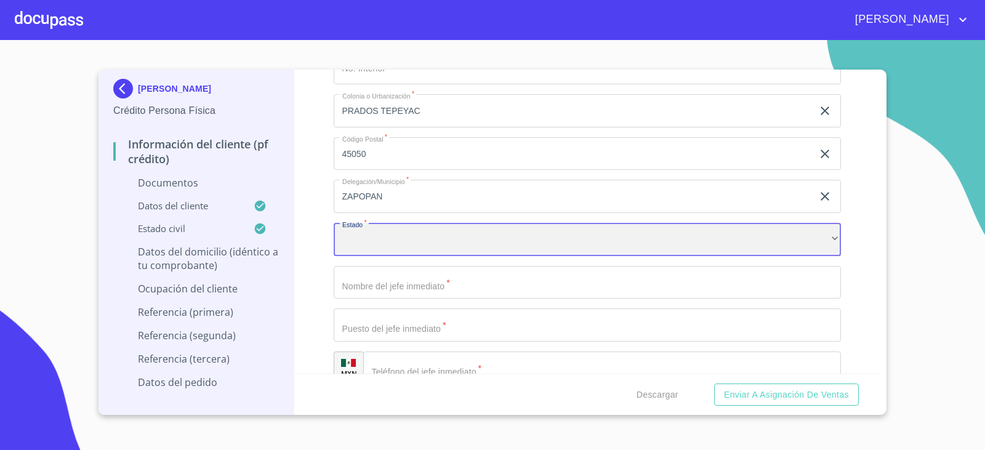
click at [425, 238] on div "​" at bounding box center [588, 239] width 508 height 33
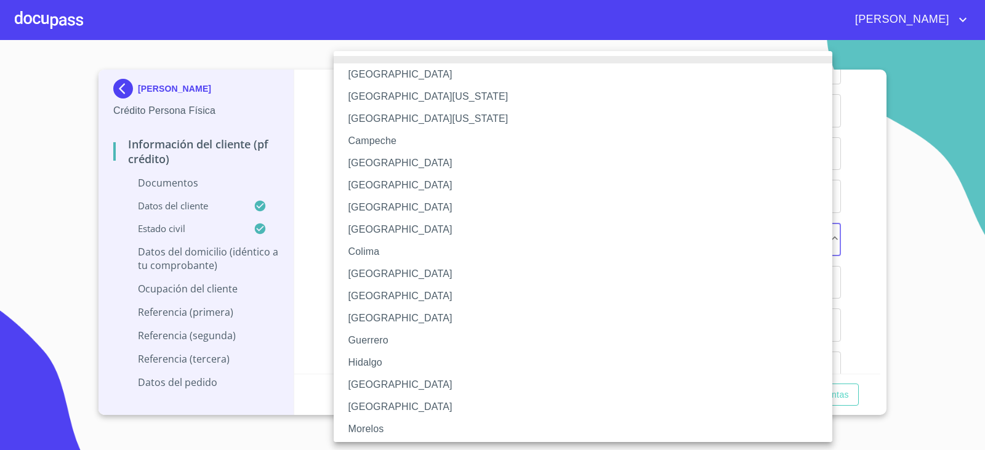
click at [411, 381] on li "[GEOGRAPHIC_DATA]" at bounding box center [588, 385] width 508 height 22
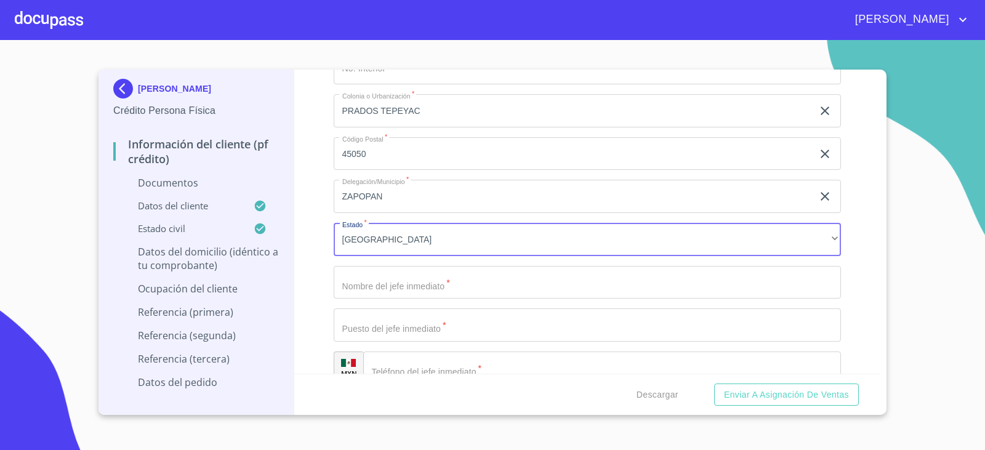
click at [381, 286] on input "Documento de identificación.   *" at bounding box center [588, 282] width 508 height 33
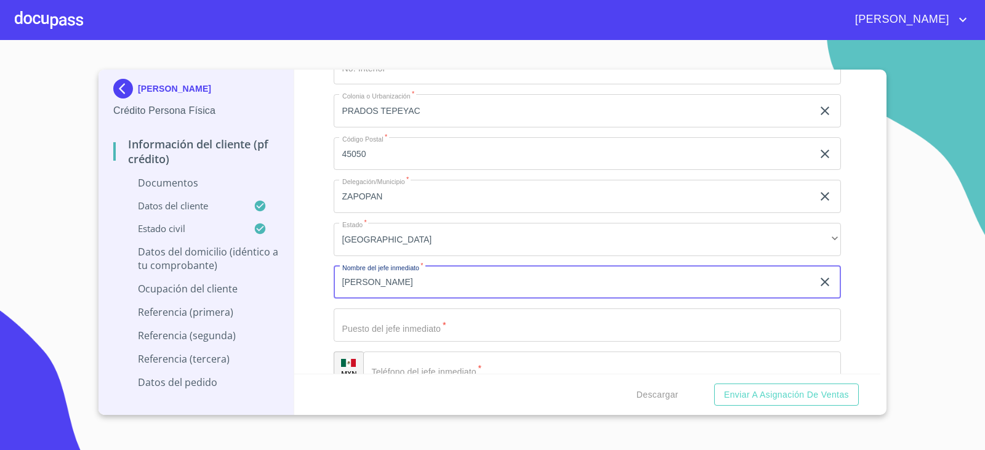
type input "[PERSON_NAME]"
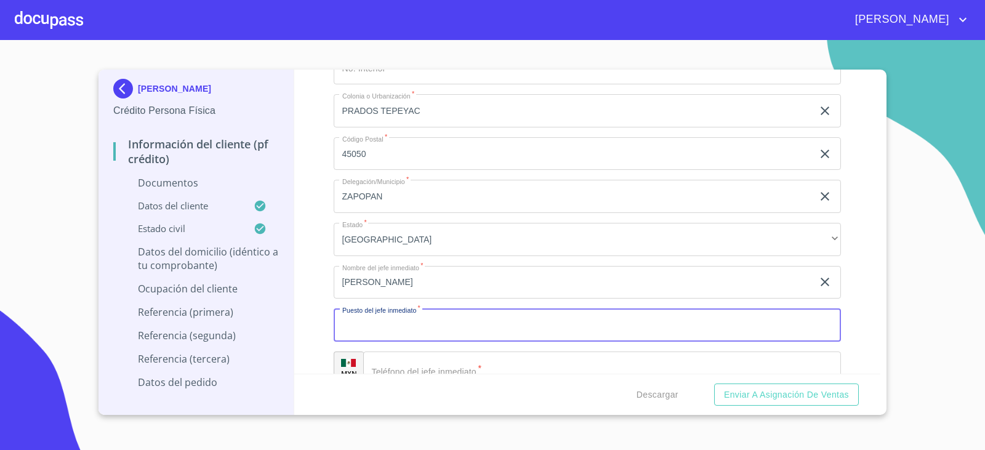
click at [448, 329] on input "Documento de identificación.   *" at bounding box center [588, 325] width 508 height 33
type input "S"
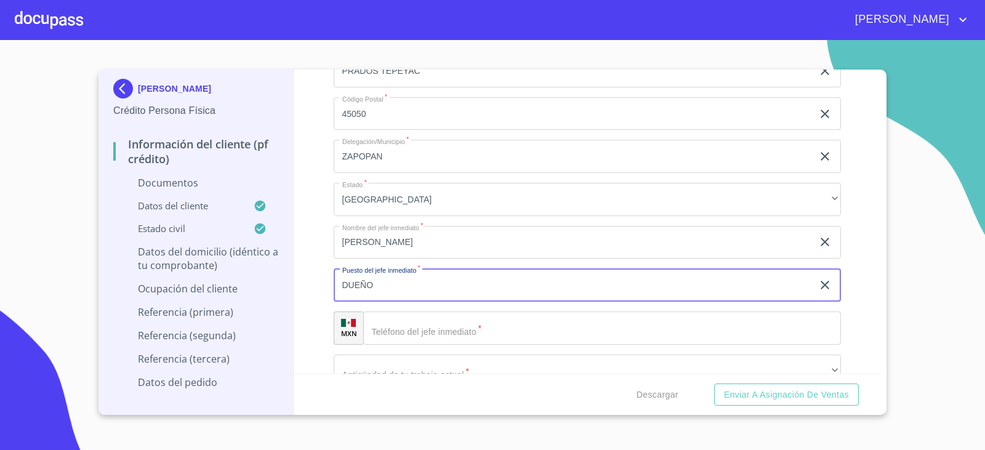
scroll to position [5450, 0]
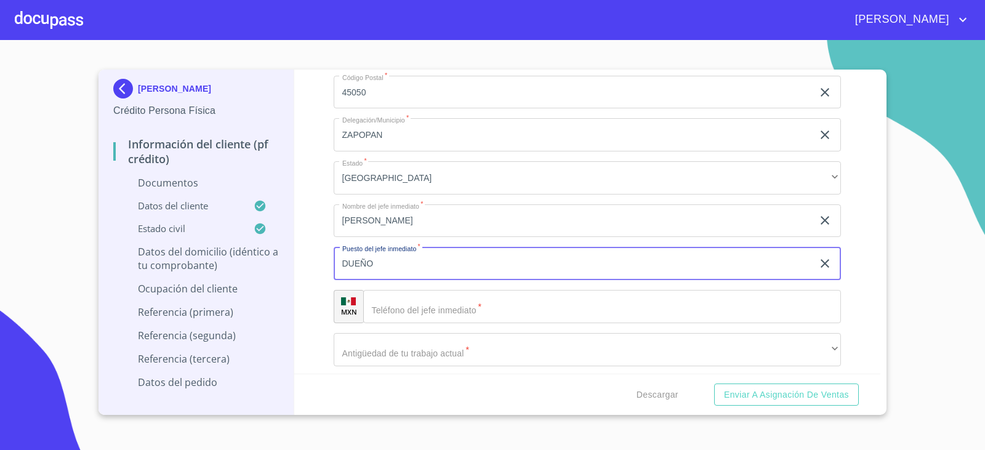
type input "DUEÑO"
click at [414, 305] on input "Documento de identificación.   *" at bounding box center [602, 306] width 478 height 33
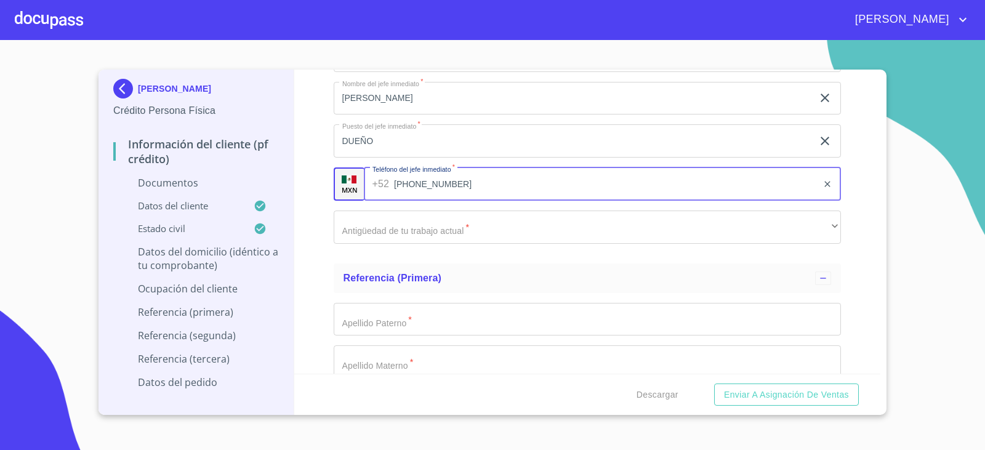
scroll to position [5573, 0]
type input "[PHONE_NUMBER]"
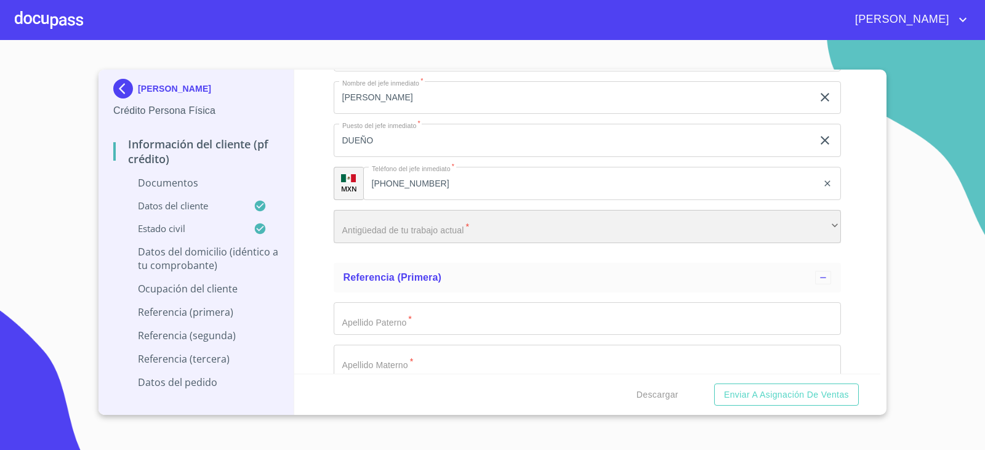
click at [390, 237] on div "​" at bounding box center [588, 226] width 508 height 33
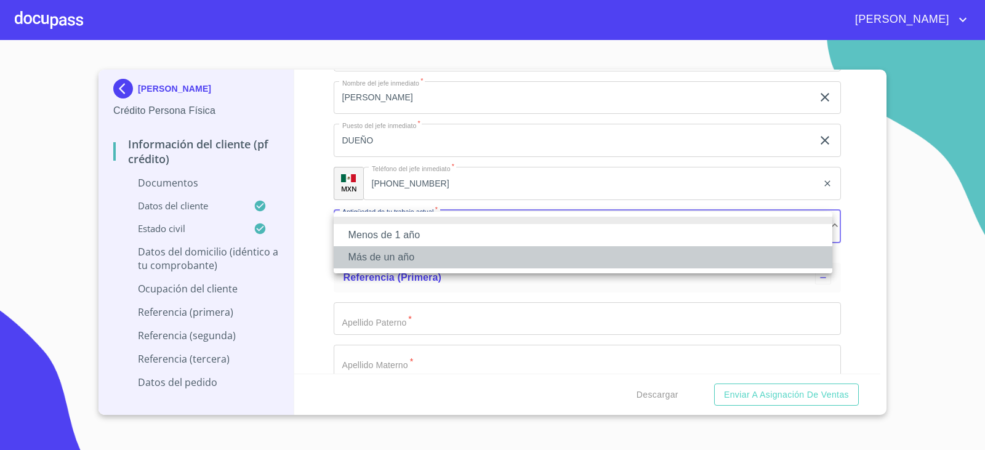
click at [379, 256] on li "Más de un año" at bounding box center [583, 257] width 499 height 22
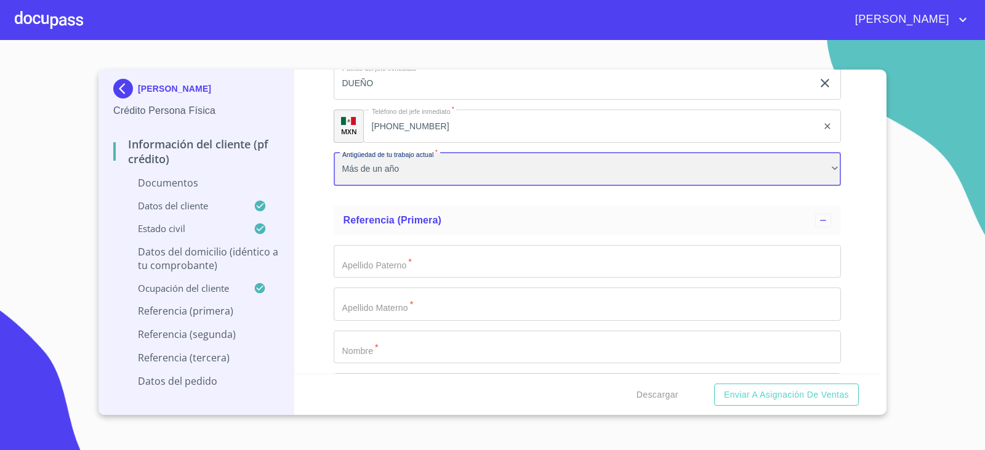
scroll to position [5696, 0]
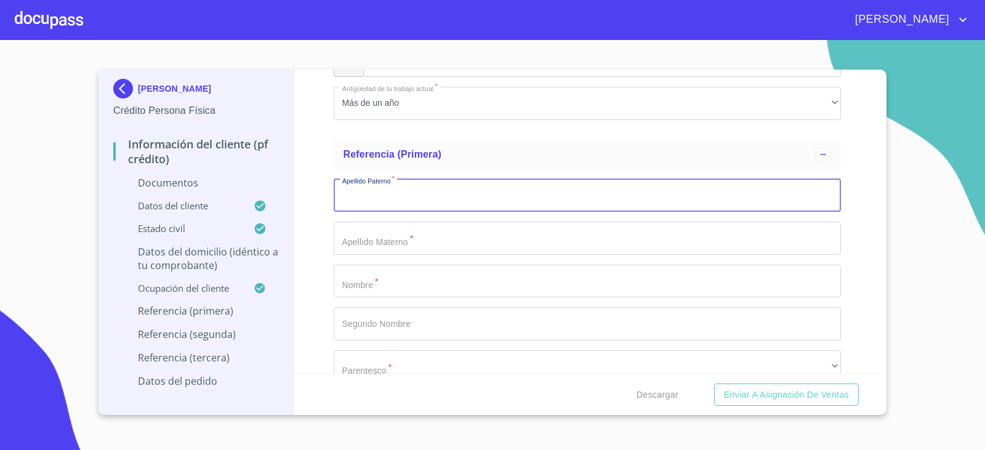
click at [391, 203] on input "Documento de identificación.   *" at bounding box center [588, 195] width 508 height 33
type input "[PERSON_NAME]"
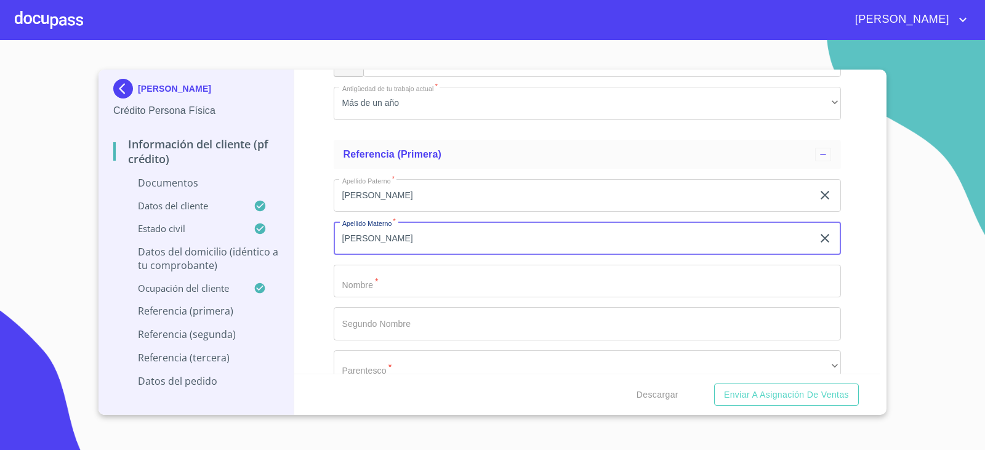
type input "[PERSON_NAME]"
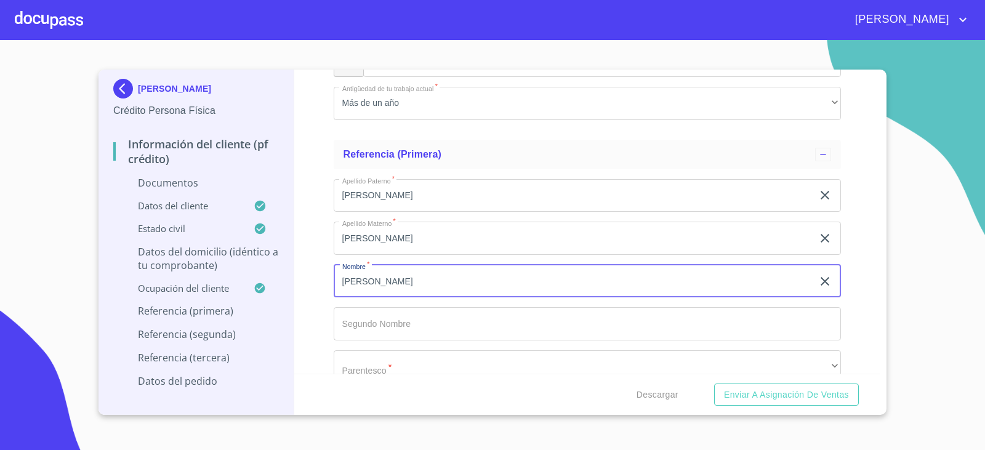
type input "[PERSON_NAME]"
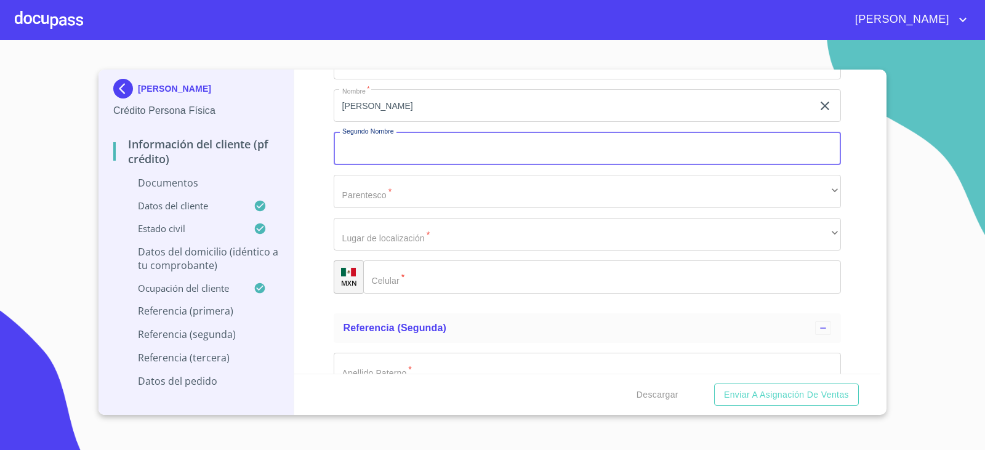
scroll to position [5881, 0]
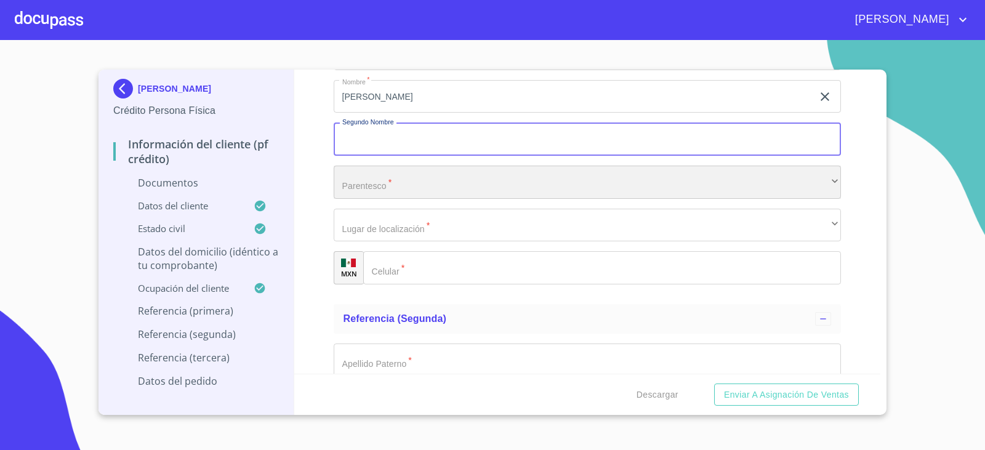
click at [410, 190] on div "​" at bounding box center [588, 182] width 508 height 33
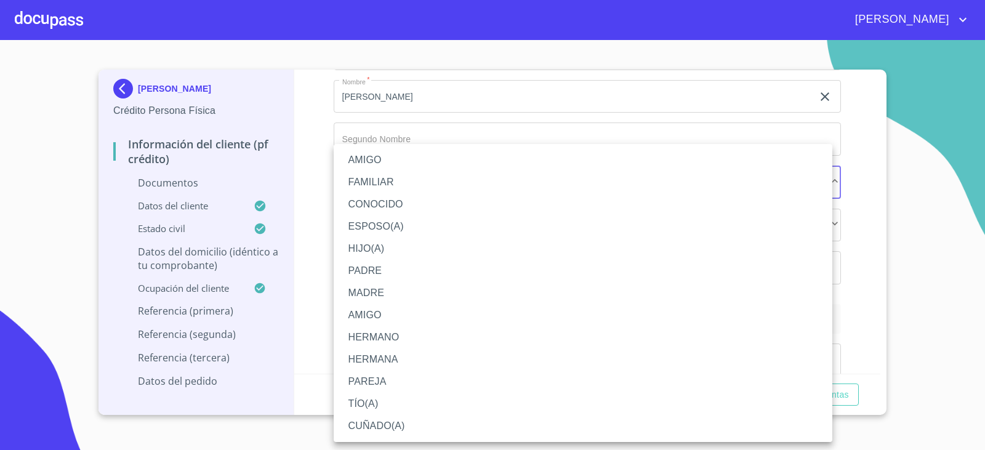
click at [421, 274] on li "PADRE" at bounding box center [583, 271] width 499 height 22
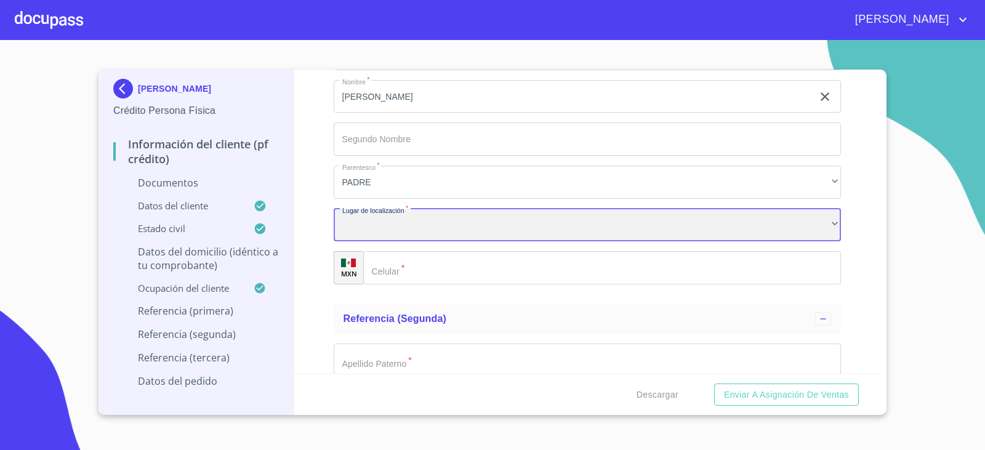
click at [411, 232] on div "​" at bounding box center [588, 225] width 508 height 33
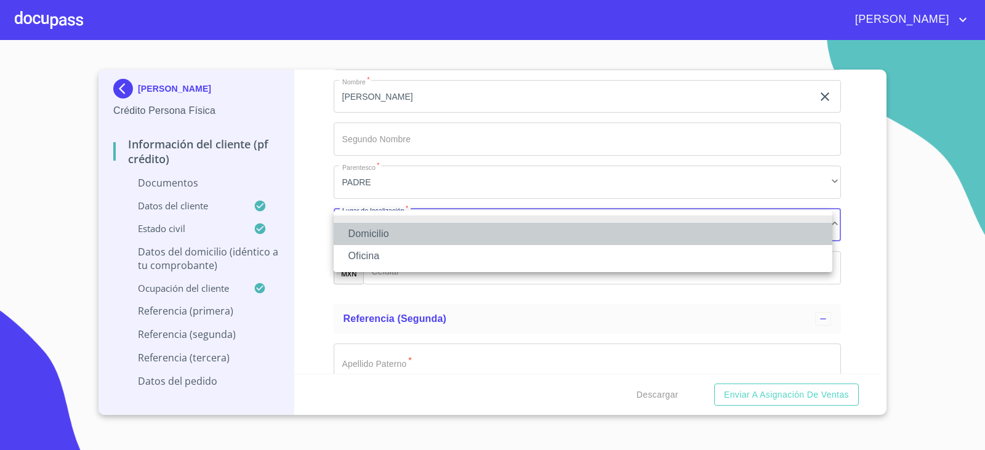
click at [411, 232] on li "Domicilio" at bounding box center [583, 234] width 499 height 22
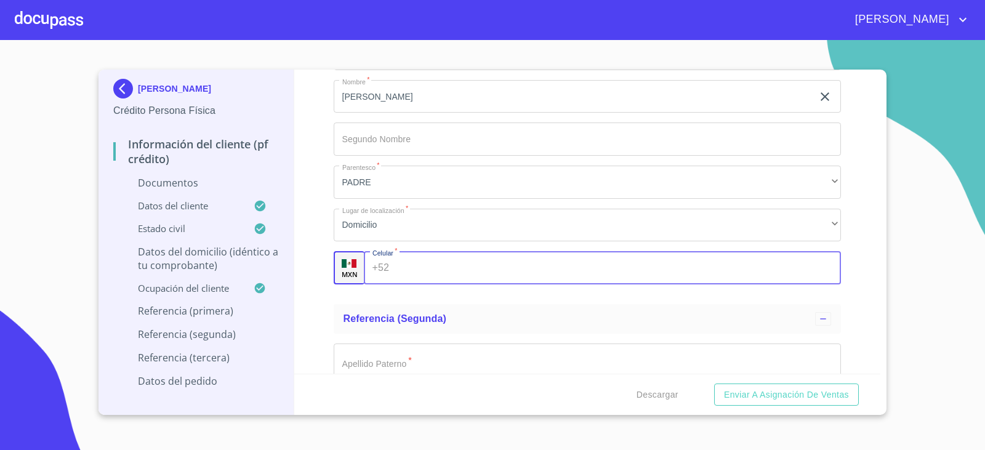
click at [430, 268] on input "Documento de identificación.   *" at bounding box center [617, 267] width 447 height 33
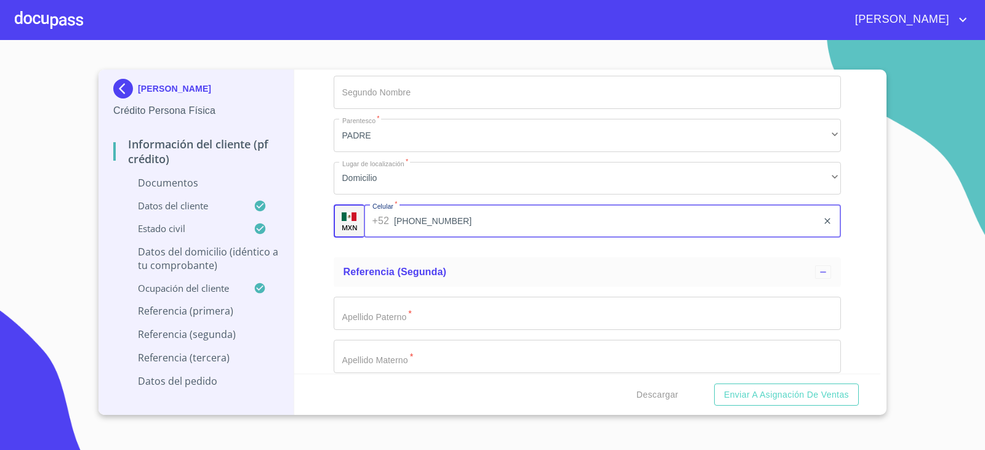
scroll to position [6004, 0]
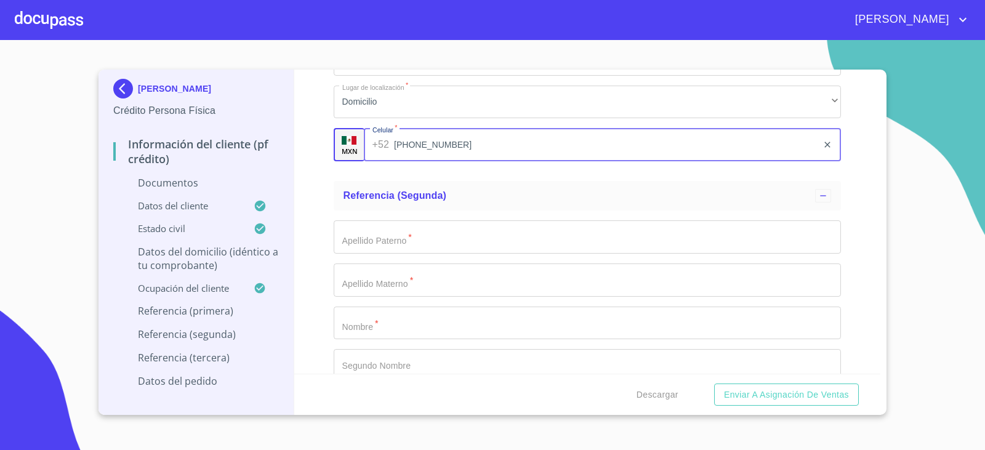
type input "[PHONE_NUMBER]"
click at [413, 235] on input "Documento de identificación.   *" at bounding box center [588, 236] width 508 height 33
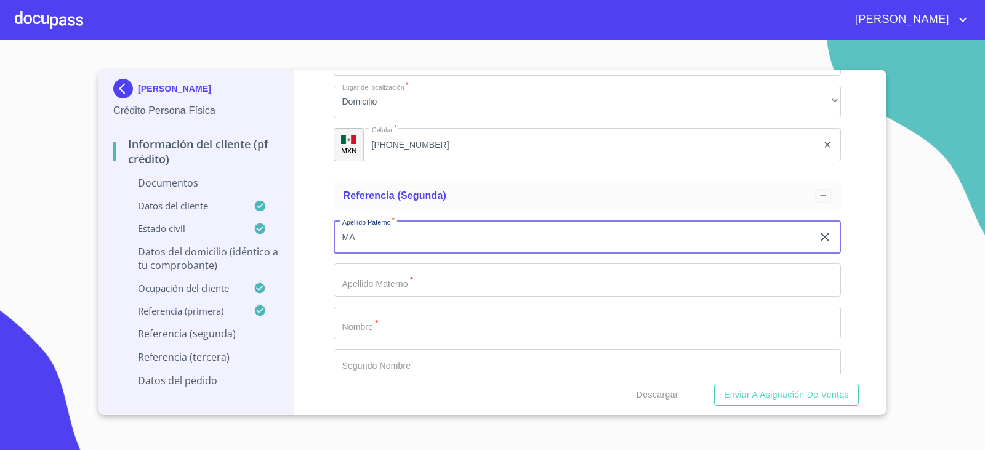
type input "M"
type input "[PERSON_NAME]"
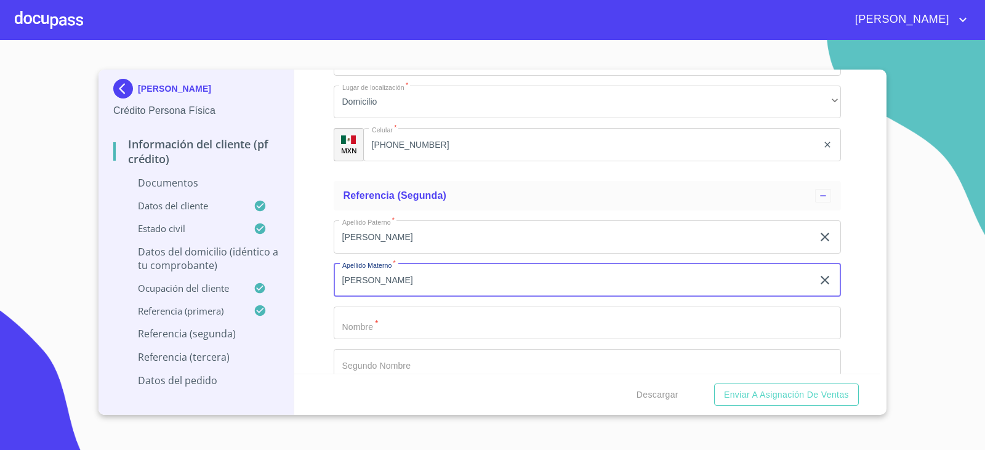
type input "[PERSON_NAME]"
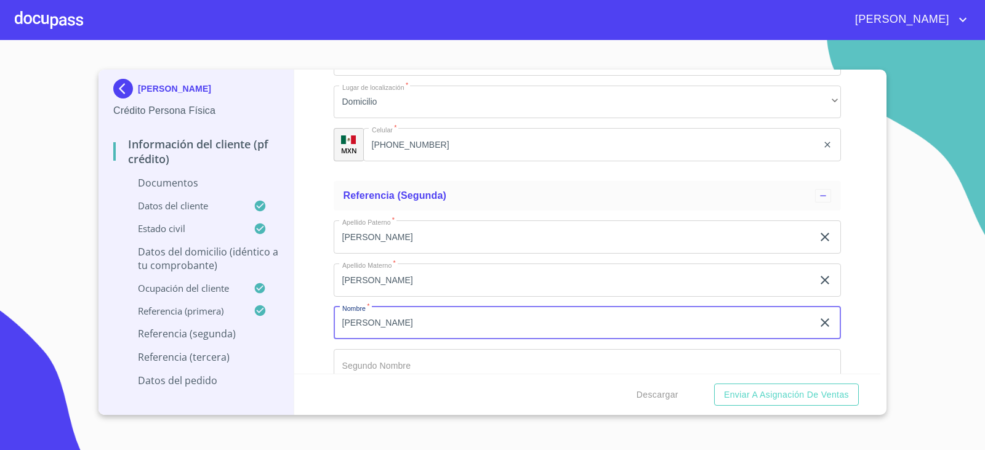
type input "[PERSON_NAME]"
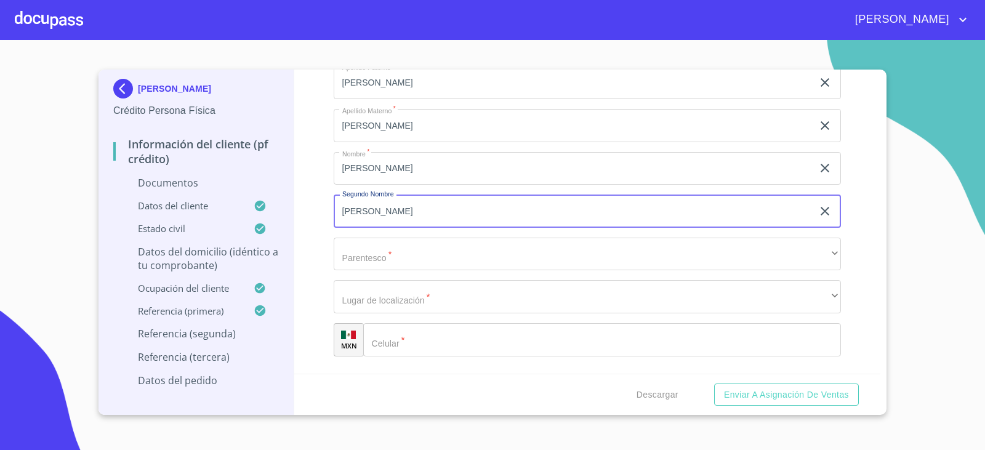
scroll to position [6198, 0]
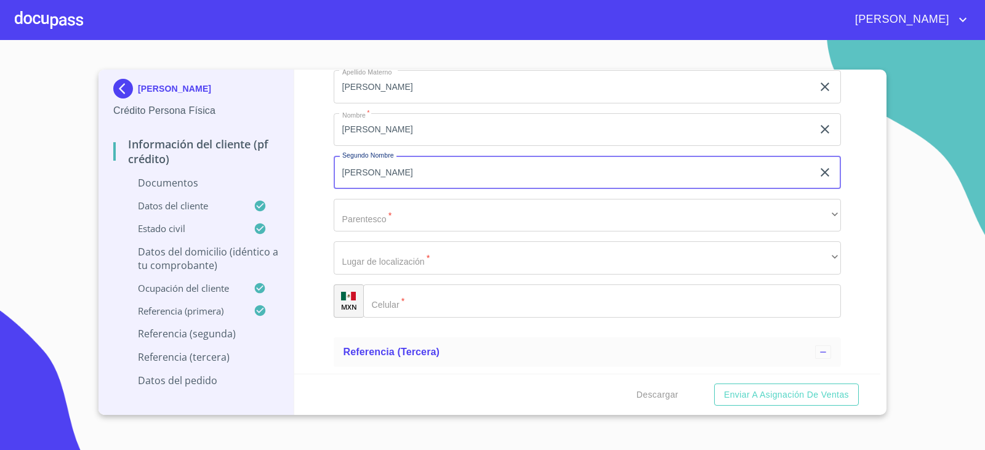
type input "[PERSON_NAME]"
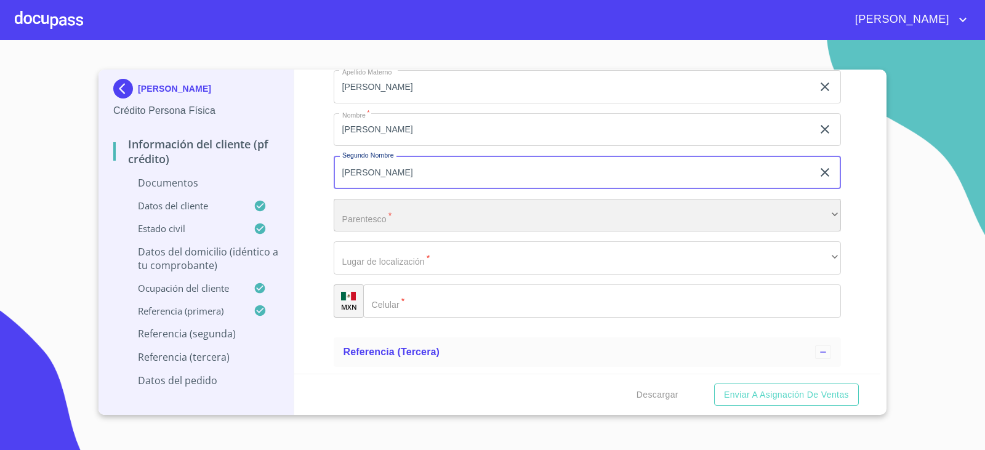
click at [410, 227] on div "​" at bounding box center [588, 215] width 508 height 33
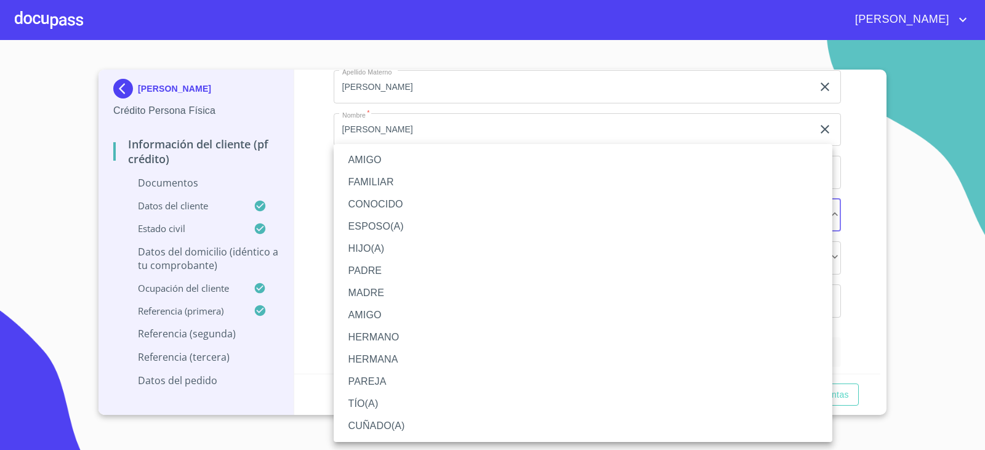
click at [408, 418] on li "CUÑADO(A)" at bounding box center [583, 426] width 499 height 22
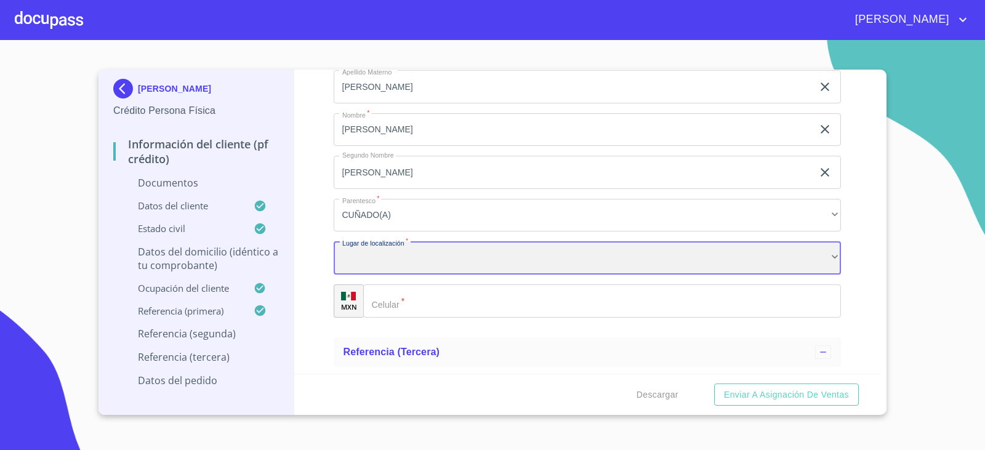
click at [391, 256] on div "​" at bounding box center [588, 257] width 508 height 33
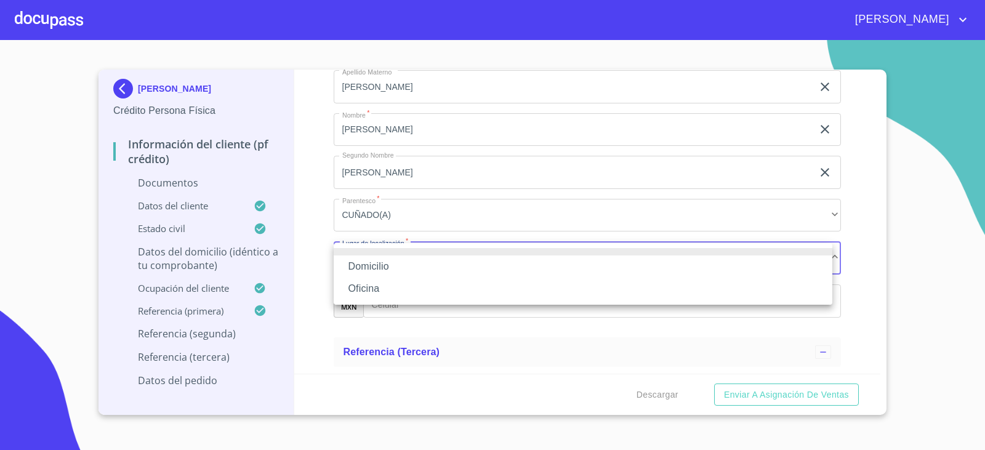
click at [391, 267] on li "Domicilio" at bounding box center [583, 267] width 499 height 22
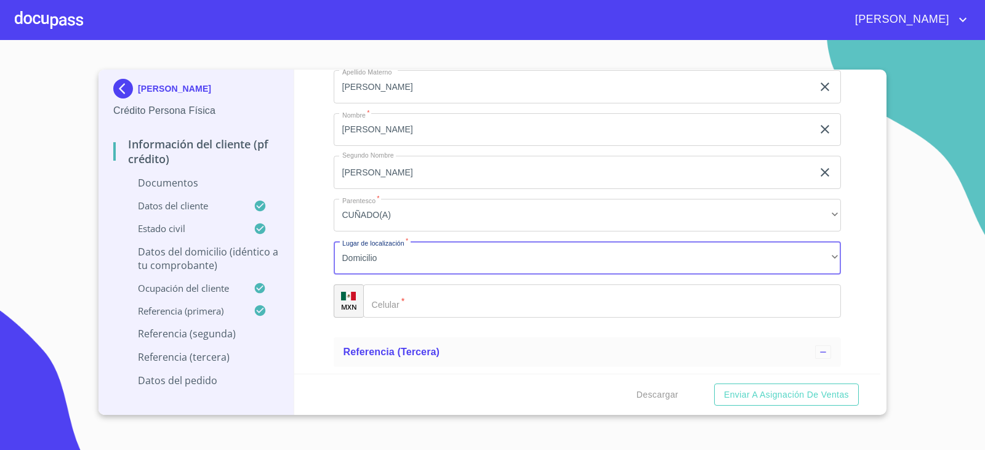
click at [475, 308] on input "Documento de identificación.   *" at bounding box center [602, 301] width 478 height 33
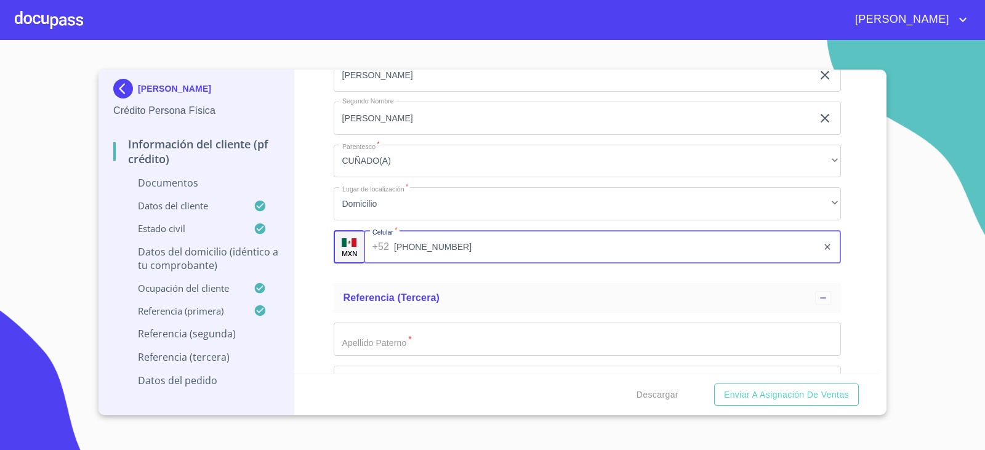
scroll to position [6321, 0]
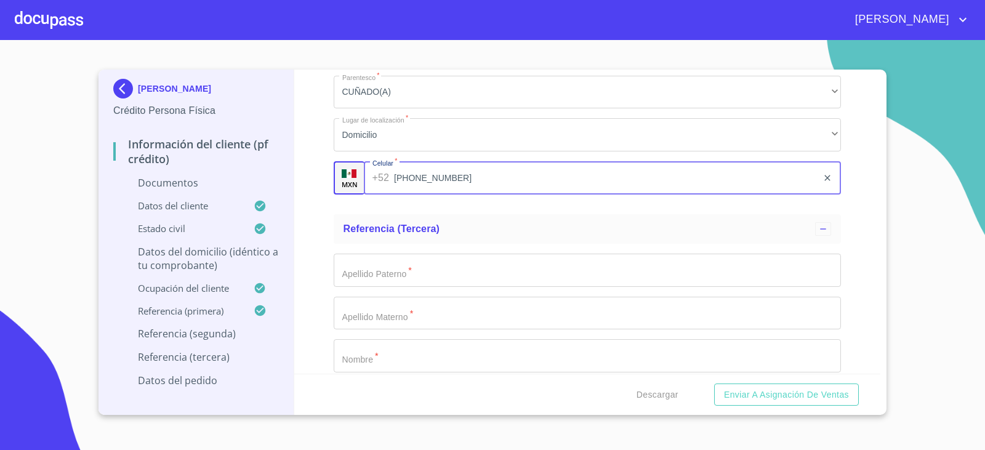
type input "[PHONE_NUMBER]"
click at [421, 272] on input "Documento de identificación.   *" at bounding box center [588, 270] width 508 height 33
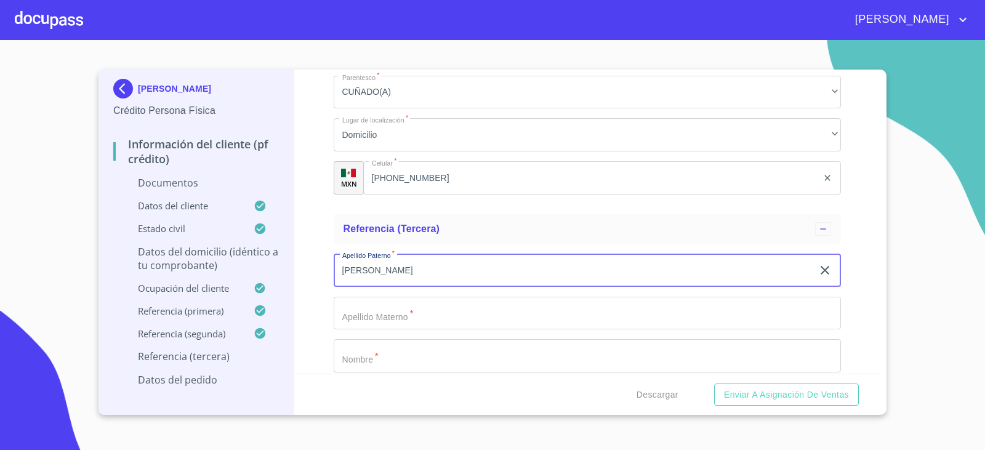
type input "[PERSON_NAME]"
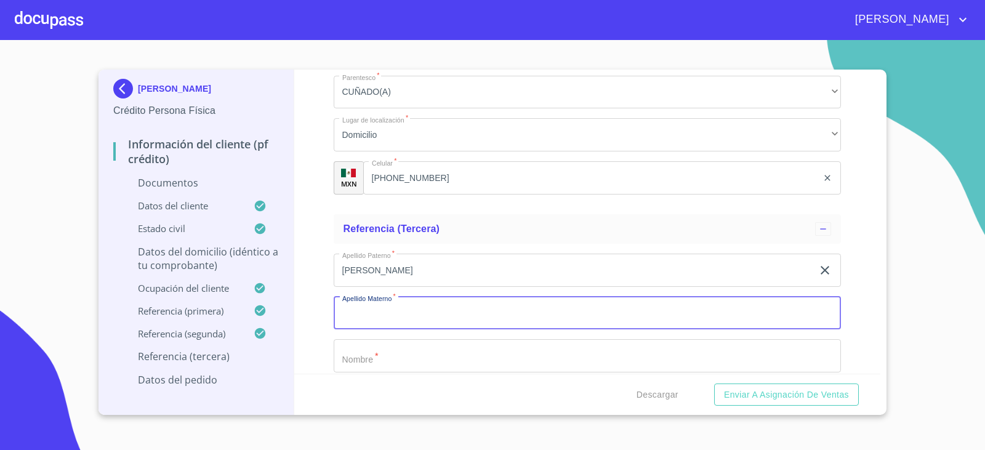
type input "M"
type input "[PERSON_NAME]"
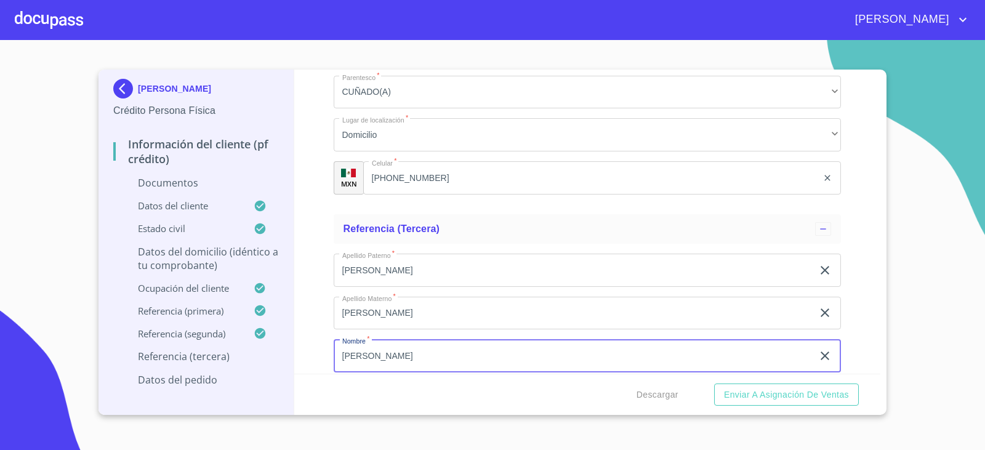
type input "[PERSON_NAME]"
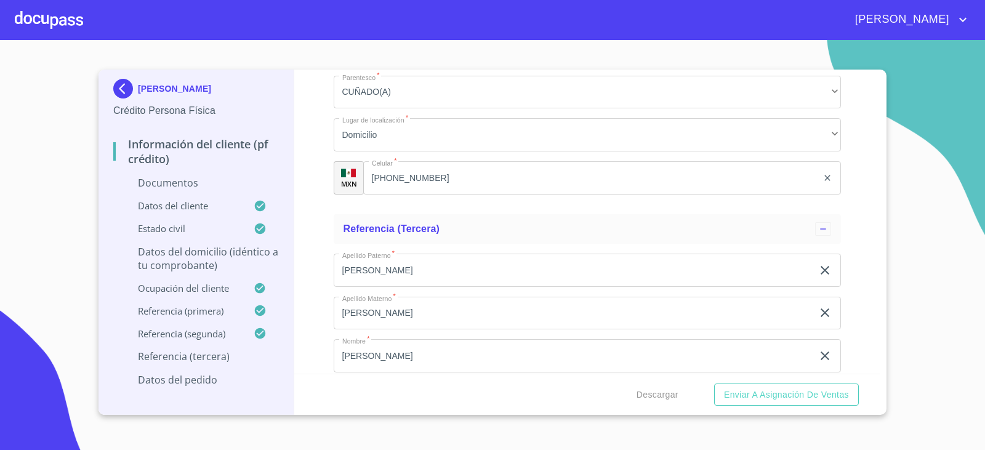
scroll to position [6498, 0]
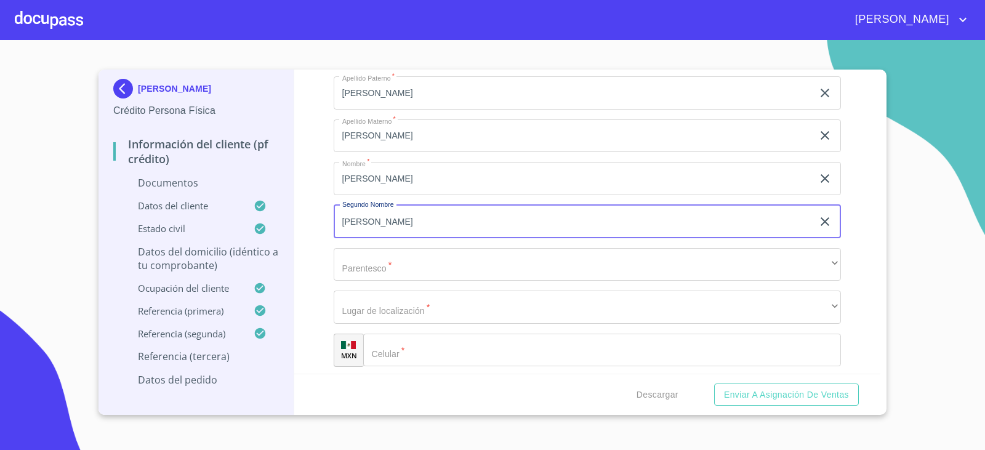
type input "[PERSON_NAME]"
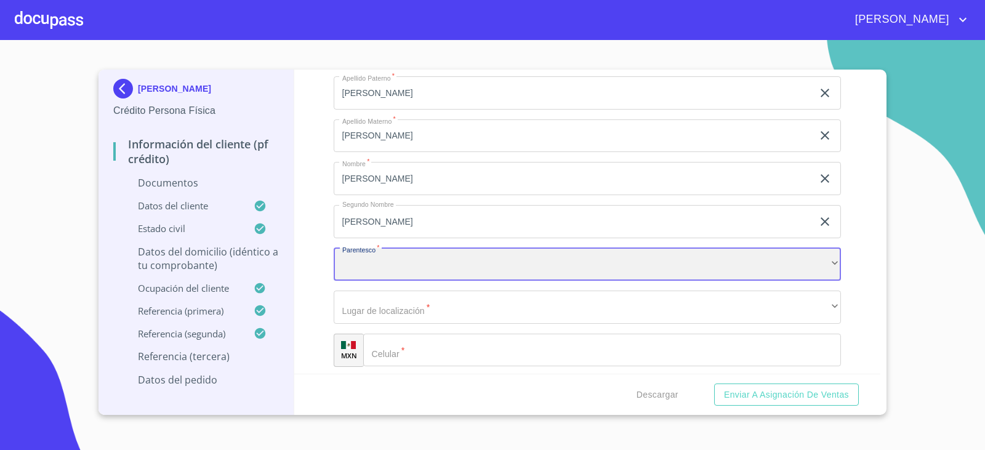
click at [419, 272] on div "​" at bounding box center [588, 264] width 508 height 33
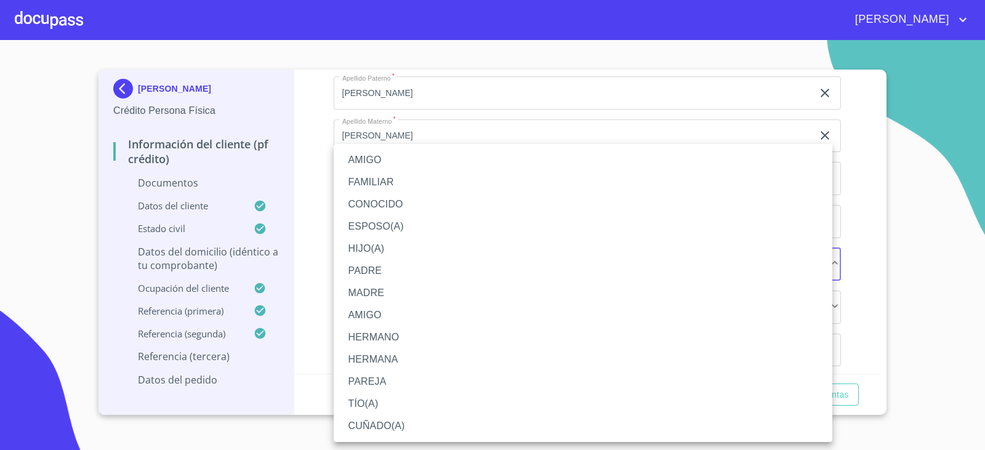
click at [411, 339] on li "HERMANO" at bounding box center [583, 337] width 499 height 22
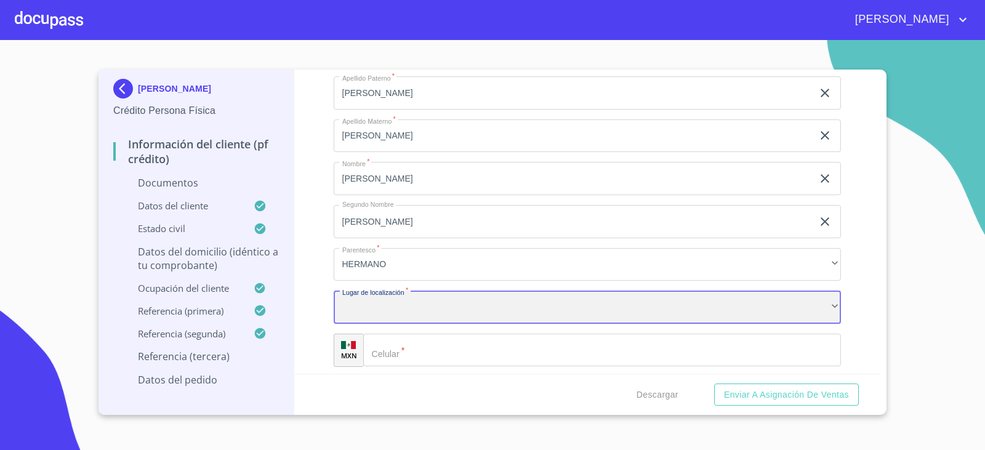
click at [405, 312] on div "​" at bounding box center [588, 307] width 508 height 33
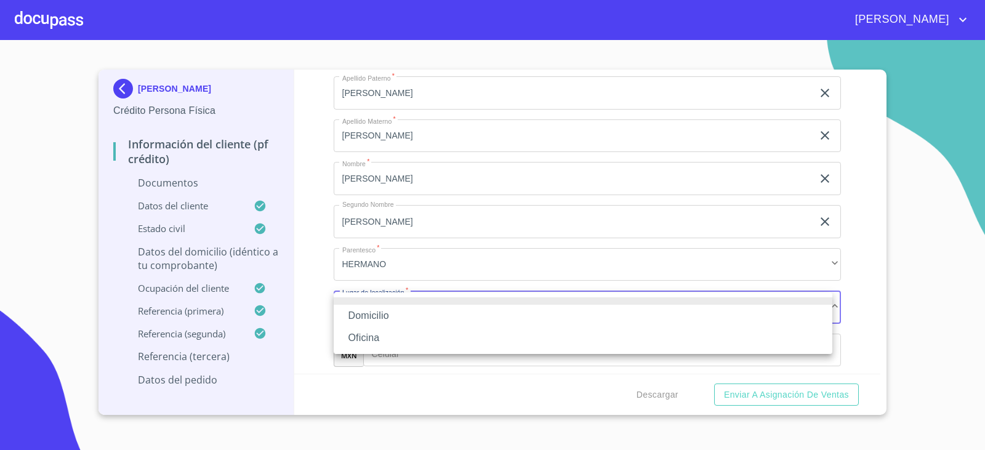
click at [405, 312] on li "Domicilio" at bounding box center [583, 316] width 499 height 22
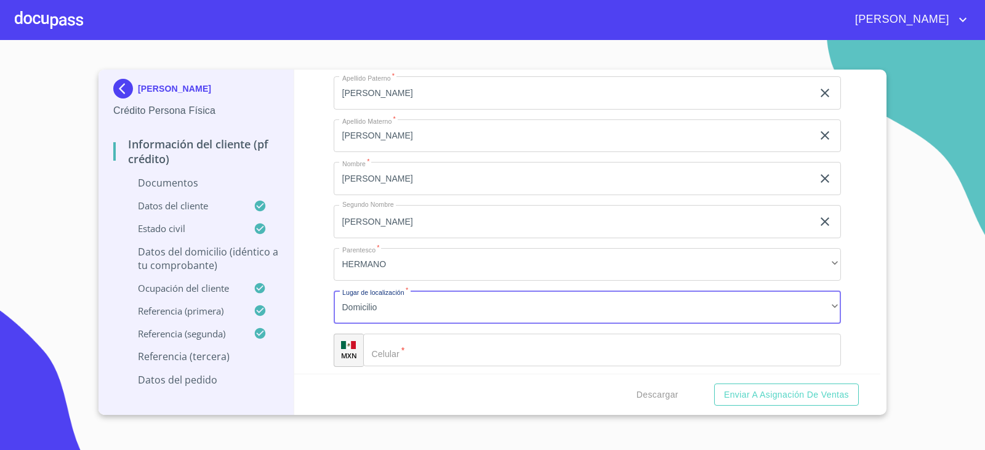
click at [416, 347] on input "Documento de identificación.   *" at bounding box center [602, 350] width 478 height 33
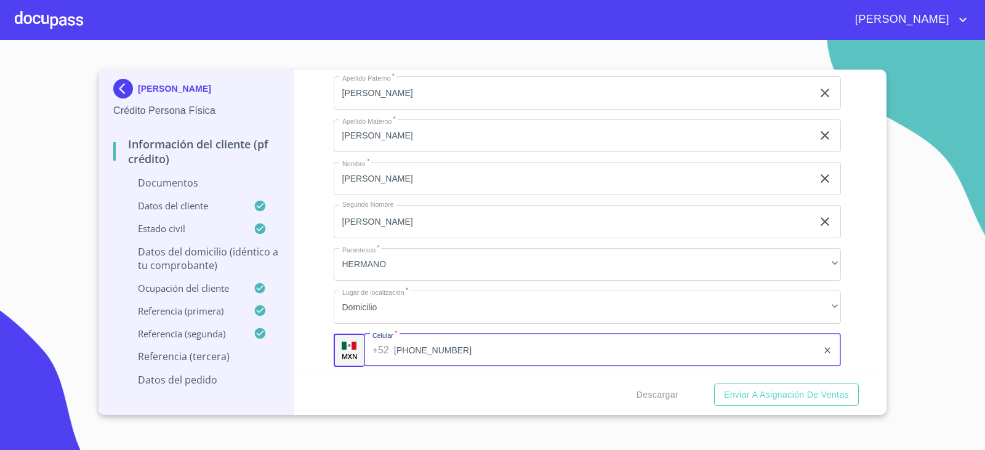
type input "[PHONE_NUMBER]"
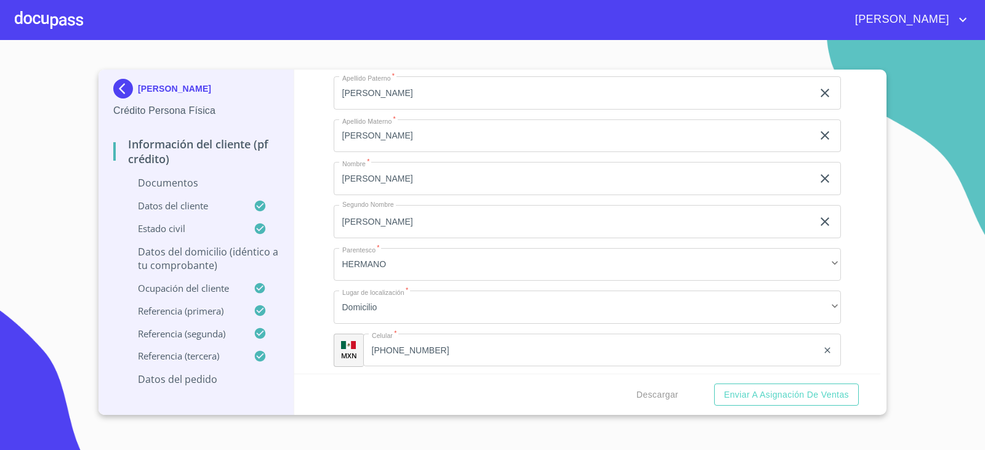
click at [584, 393] on div "Descargar Enviar a Asignación de Ventas" at bounding box center [587, 395] width 587 height 42
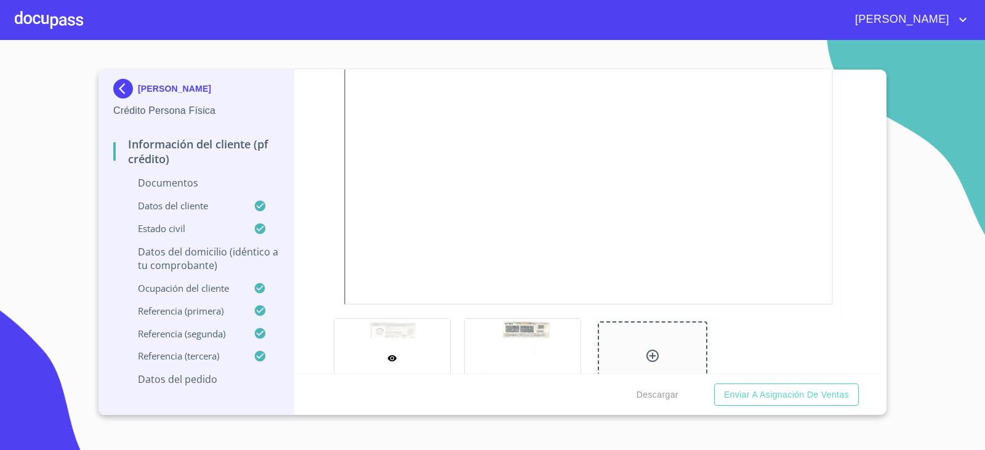
scroll to position [554, 0]
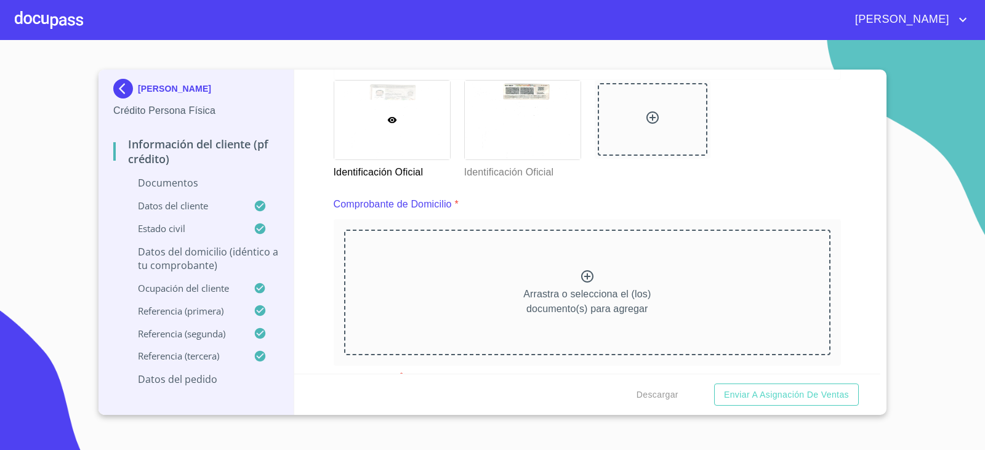
click at [583, 275] on icon at bounding box center [587, 276] width 12 height 12
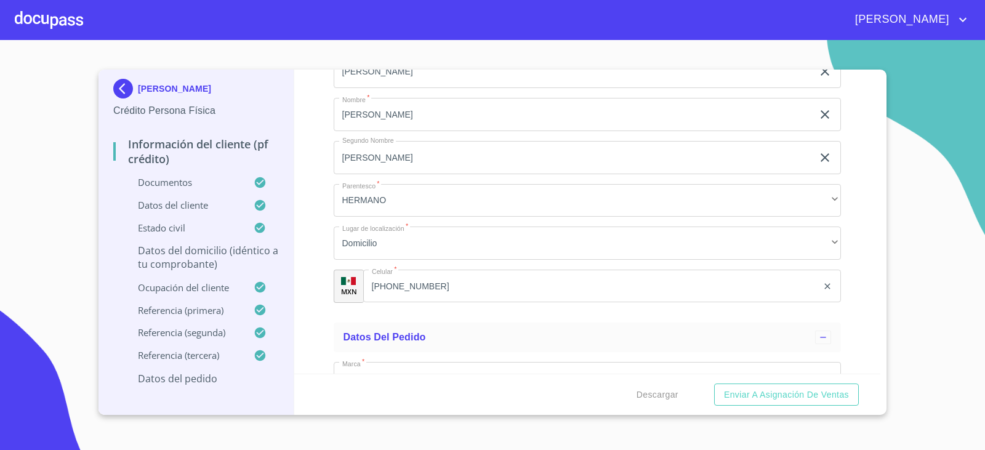
scroll to position [7126, 0]
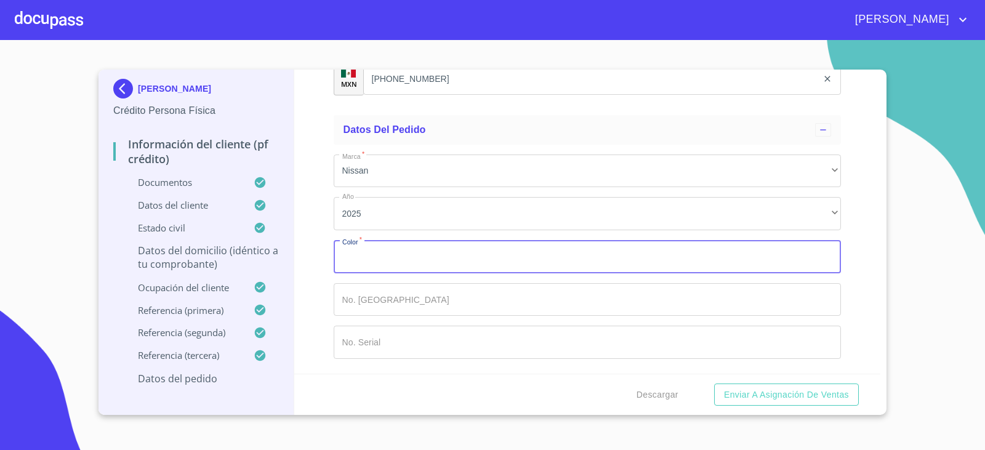
click at [410, 259] on input "Documento de identificación.   *" at bounding box center [588, 256] width 508 height 33
type input "BLANCO"
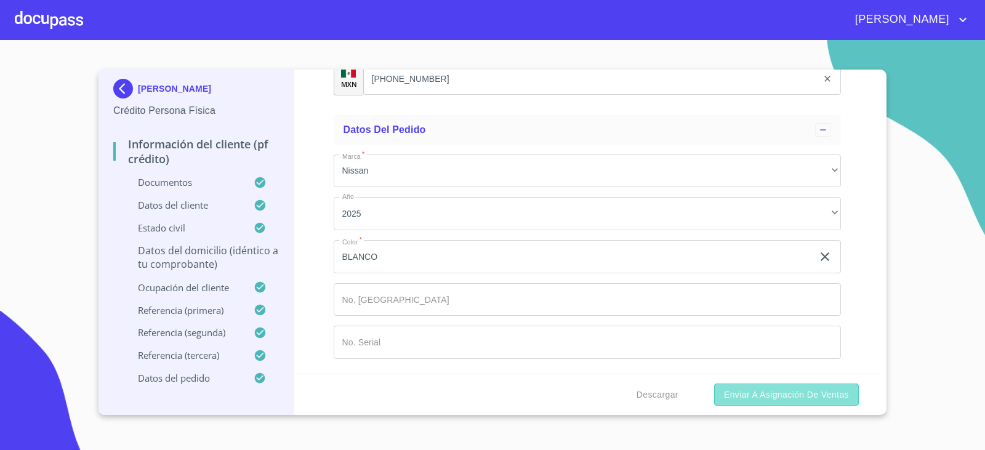
click at [745, 403] on button "Enviar a Asignación de Ventas" at bounding box center [786, 395] width 145 height 23
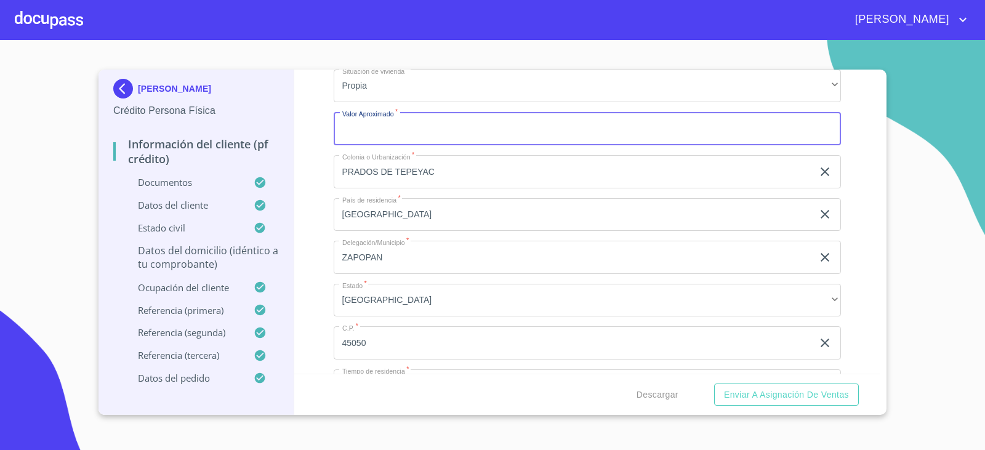
scroll to position [4800, 0]
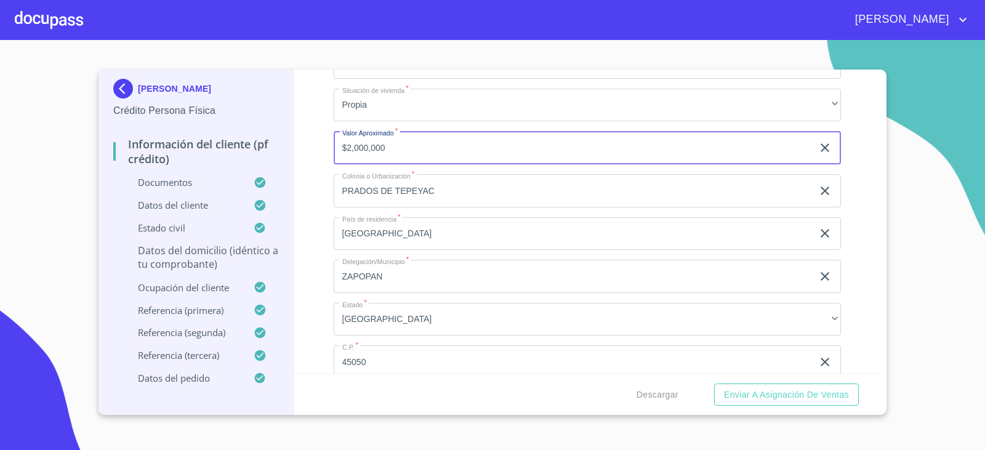
type input "$2,000,000"
click at [329, 159] on div "Información del cliente (PF crédito) Documentos Documento de identificación.   …" at bounding box center [587, 222] width 587 height 304
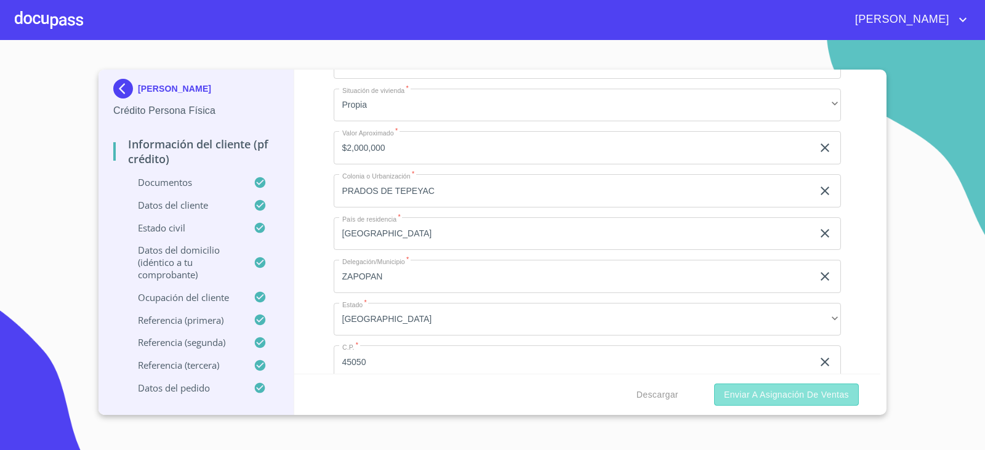
click at [746, 394] on span "Enviar a Asignación de Ventas" at bounding box center [786, 394] width 125 height 15
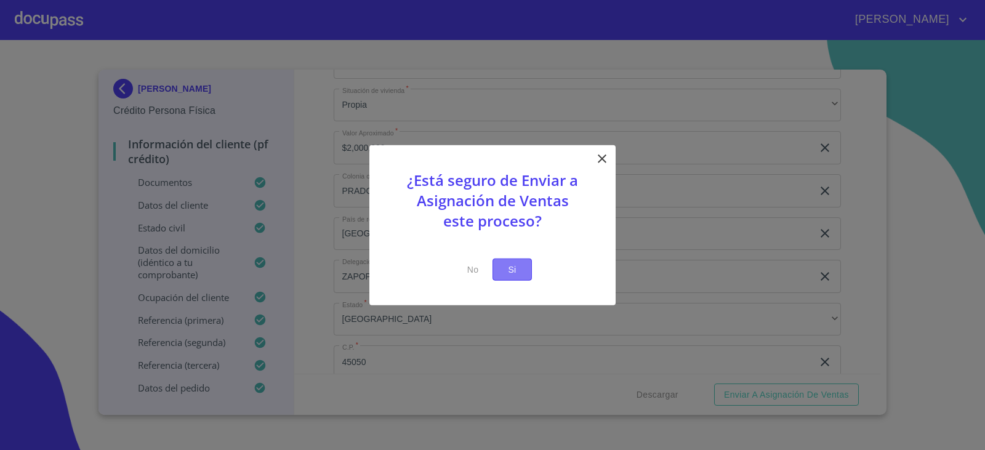
click at [517, 278] on button "Si" at bounding box center [512, 269] width 39 height 23
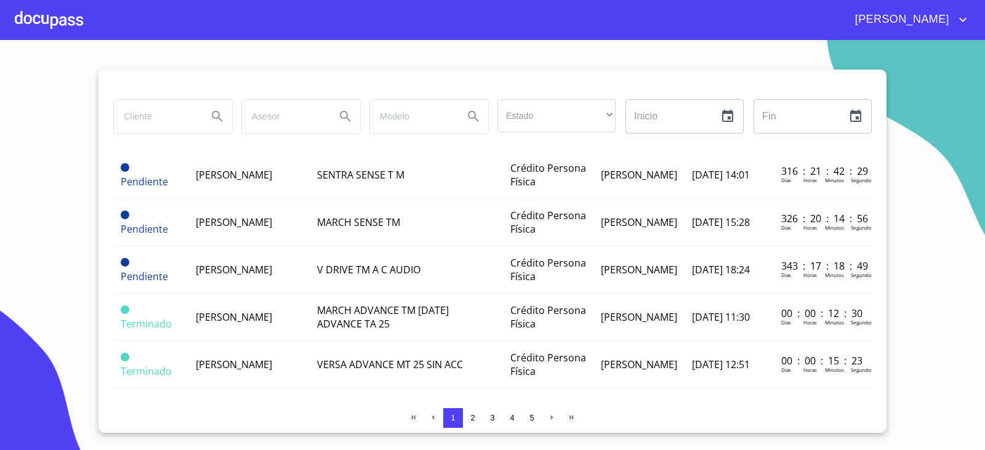
scroll to position [185, 0]
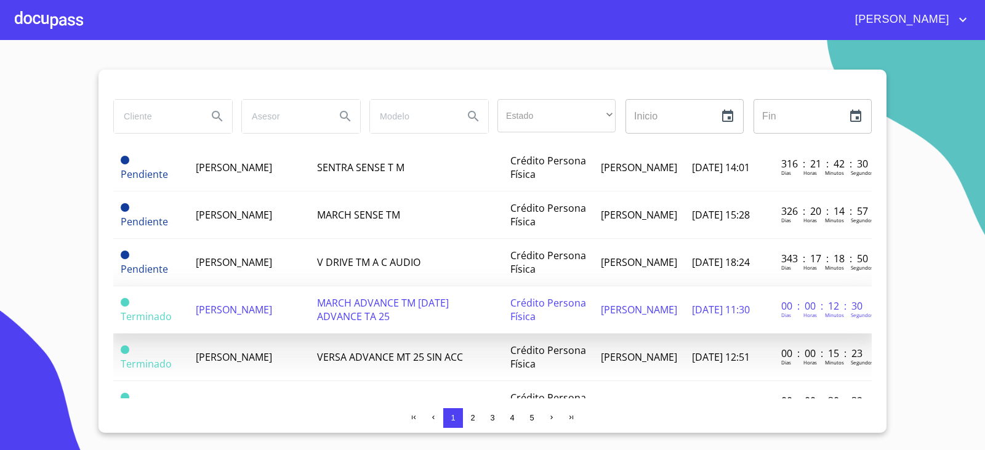
click at [230, 303] on span "[PERSON_NAME]" at bounding box center [234, 310] width 76 height 14
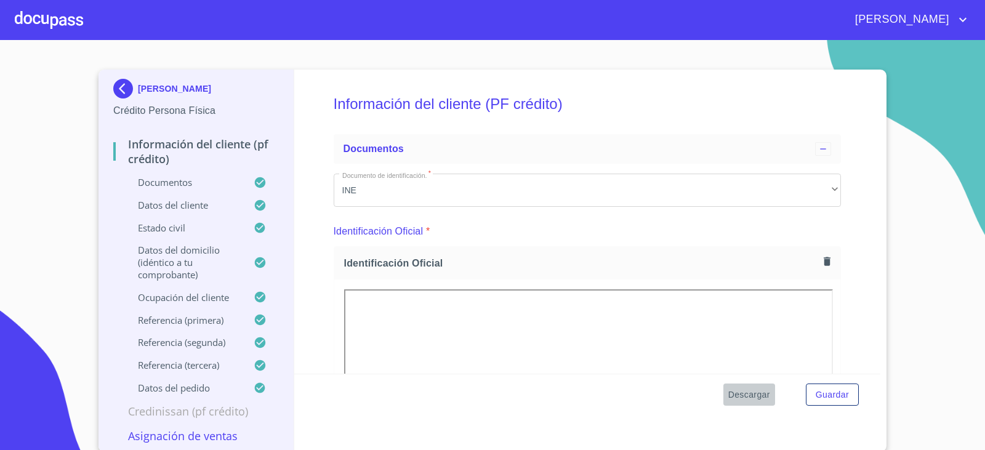
click at [741, 396] on span "Descargar" at bounding box center [750, 394] width 42 height 15
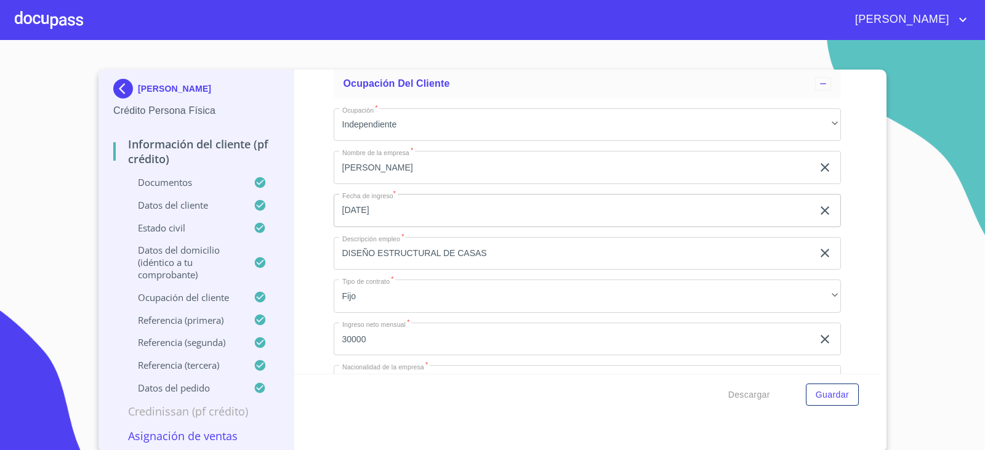
scroll to position [5235, 0]
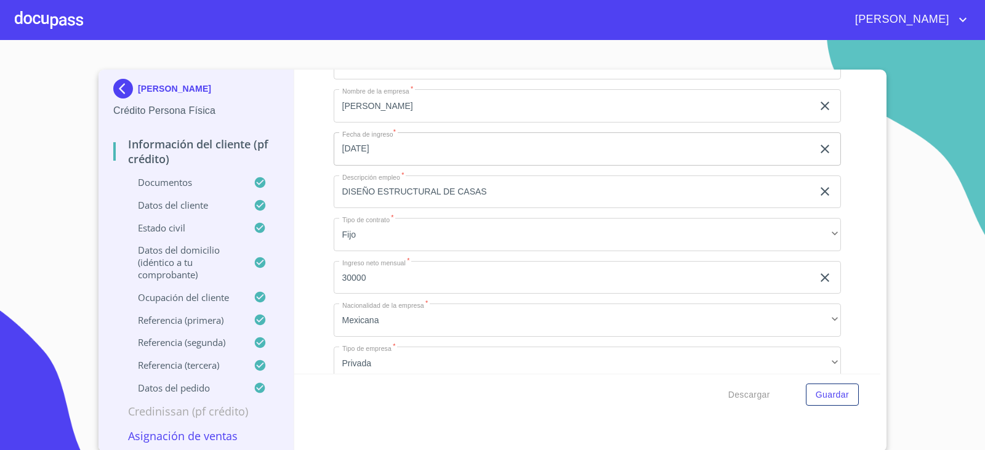
click at [33, 23] on div at bounding box center [49, 19] width 68 height 39
